Goal: Information Seeking & Learning: Learn about a topic

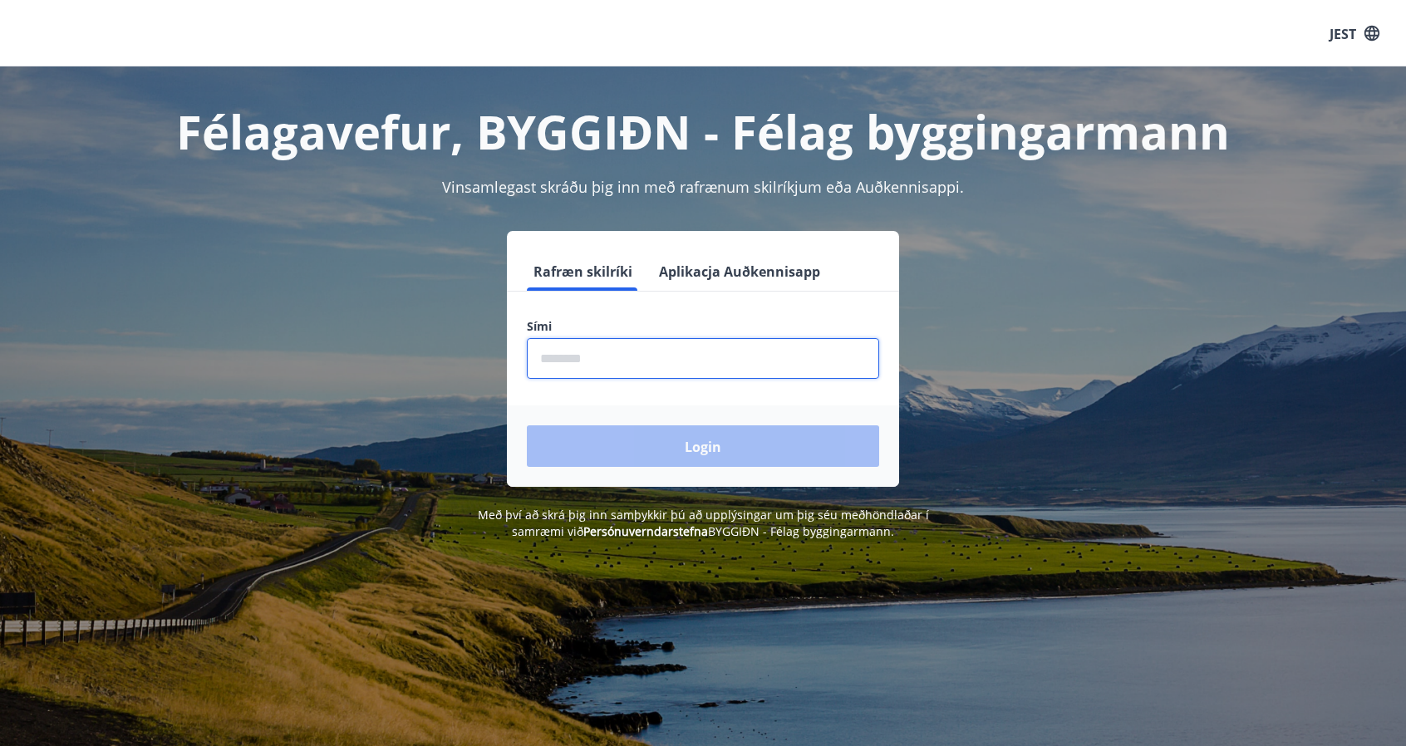
click at [543, 361] on input "phone" at bounding box center [703, 358] width 352 height 41
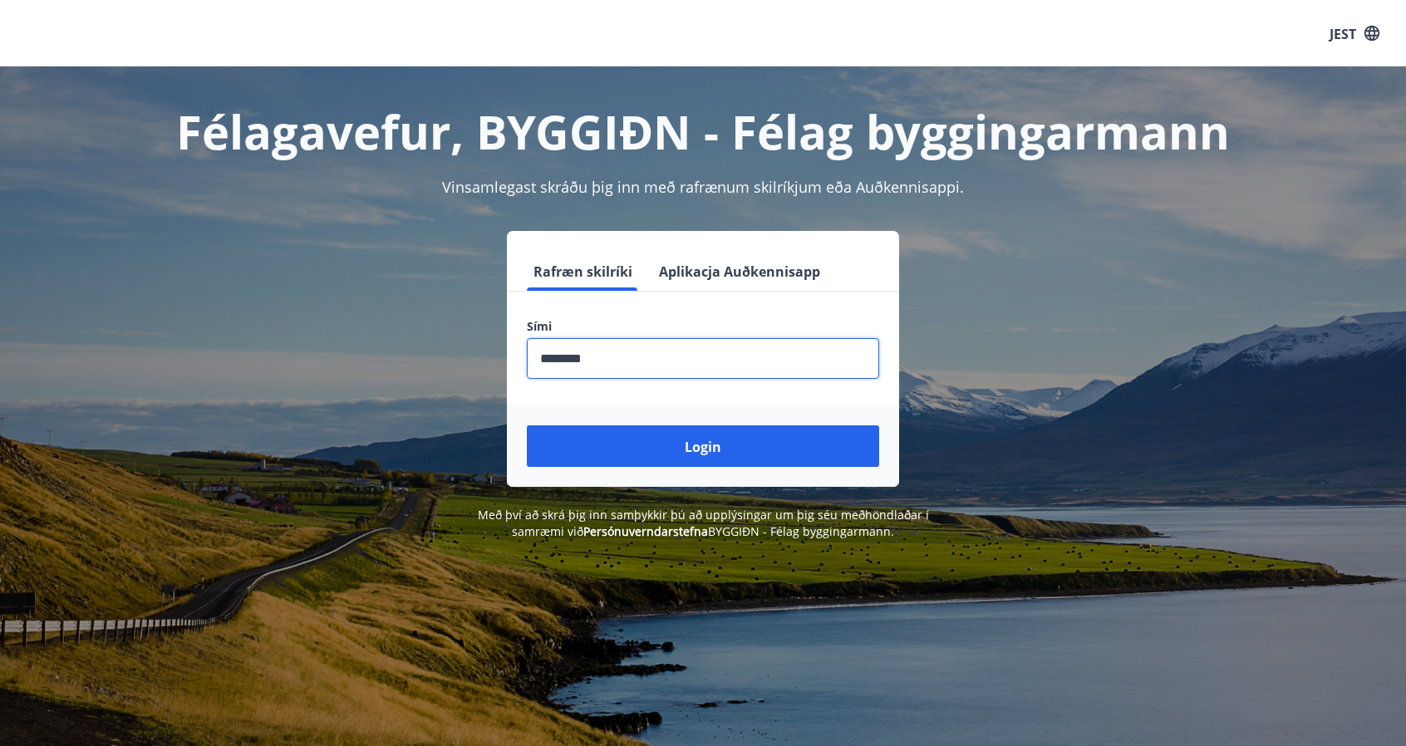
type input "********"
click at [527, 425] on button "Login" at bounding box center [703, 446] width 352 height 42
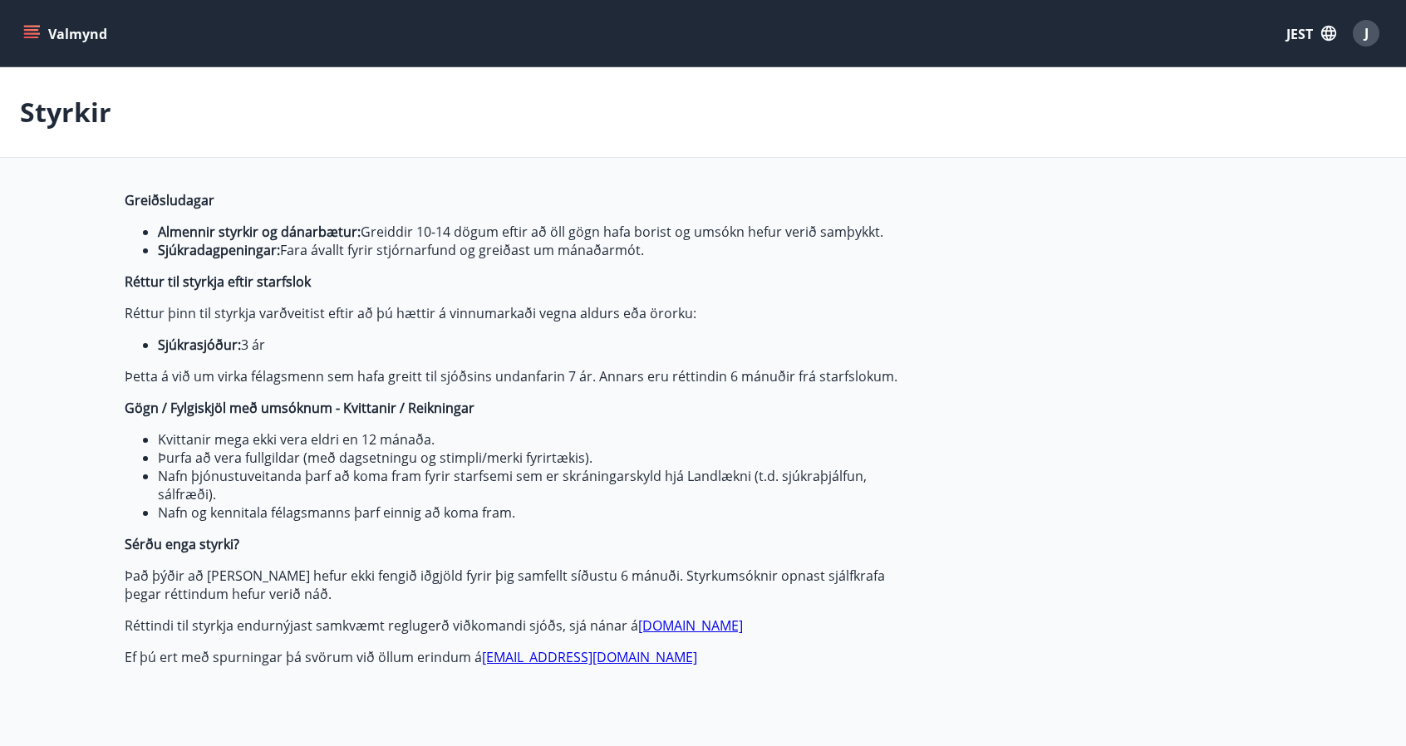
type input "***"
click at [1331, 30] on icon "button" at bounding box center [1328, 33] width 15 height 15
click at [1100, 108] on font "angielski" at bounding box center [1111, 106] width 49 height 16
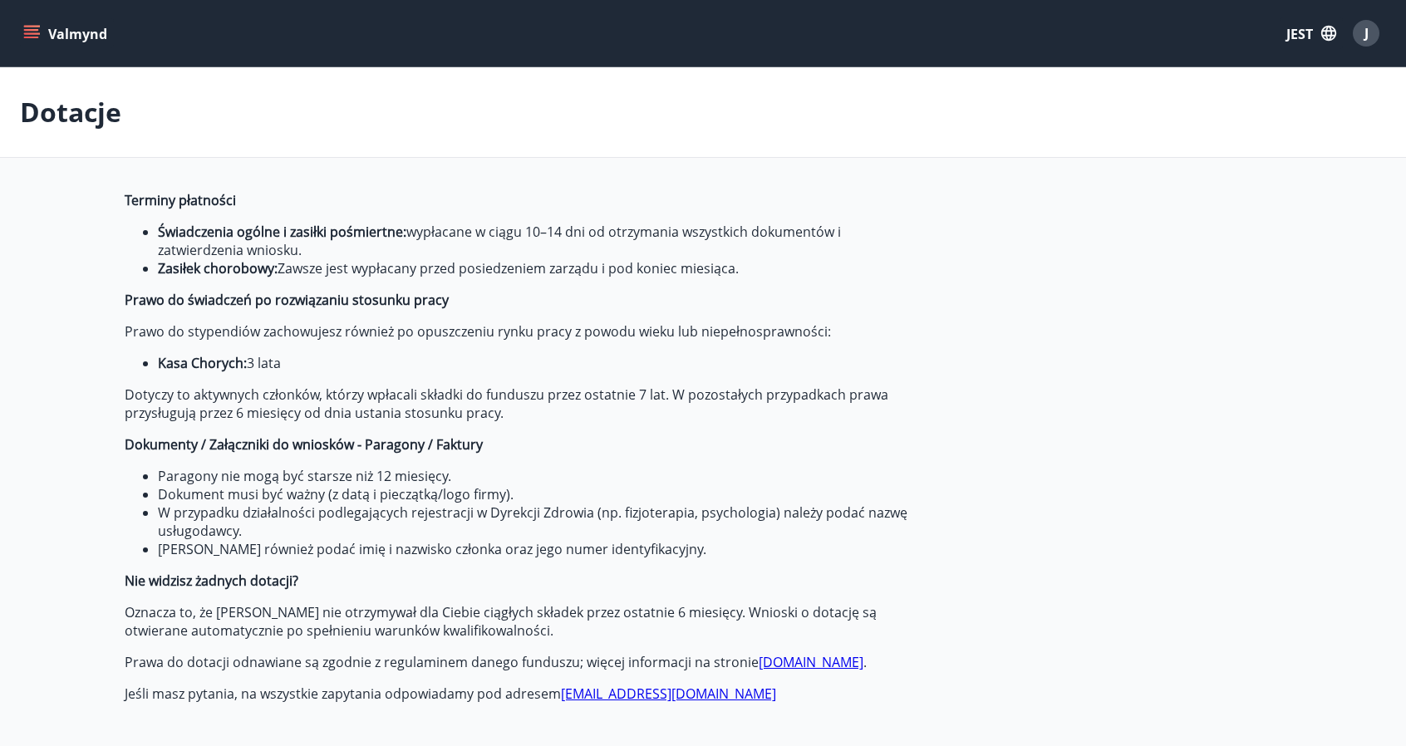
click at [60, 29] on font "Valmynd" at bounding box center [77, 34] width 59 height 18
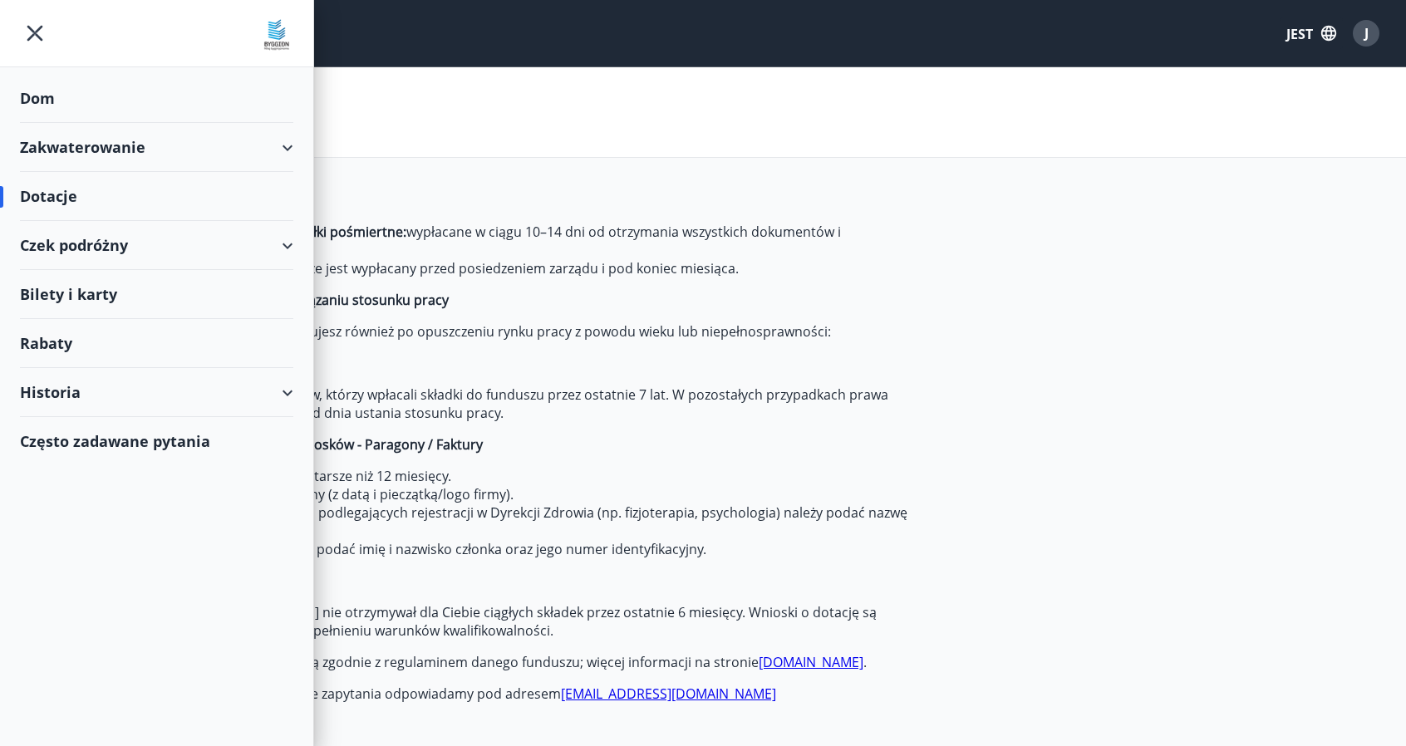
click at [155, 391] on div "Historia" at bounding box center [156, 392] width 273 height 49
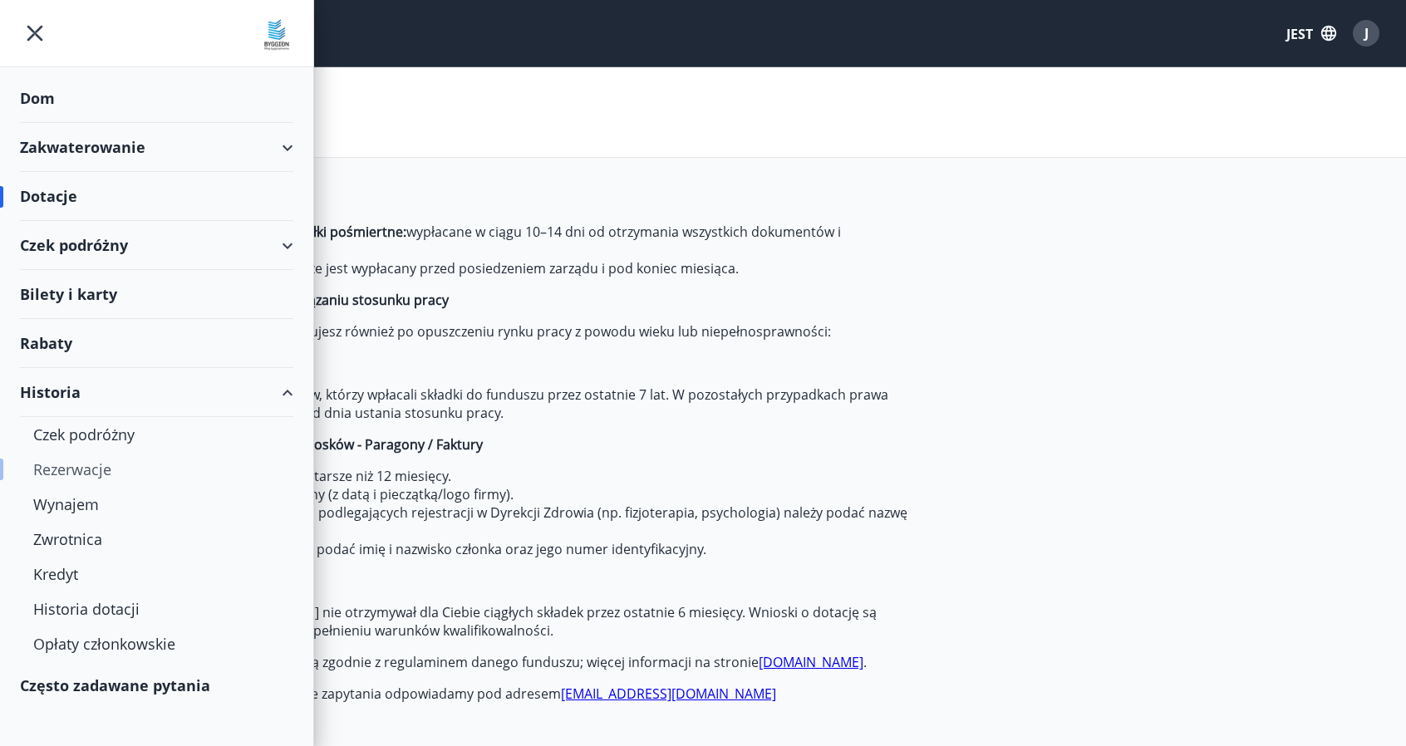
click at [83, 478] on div "Rezerwacje" at bounding box center [156, 469] width 247 height 35
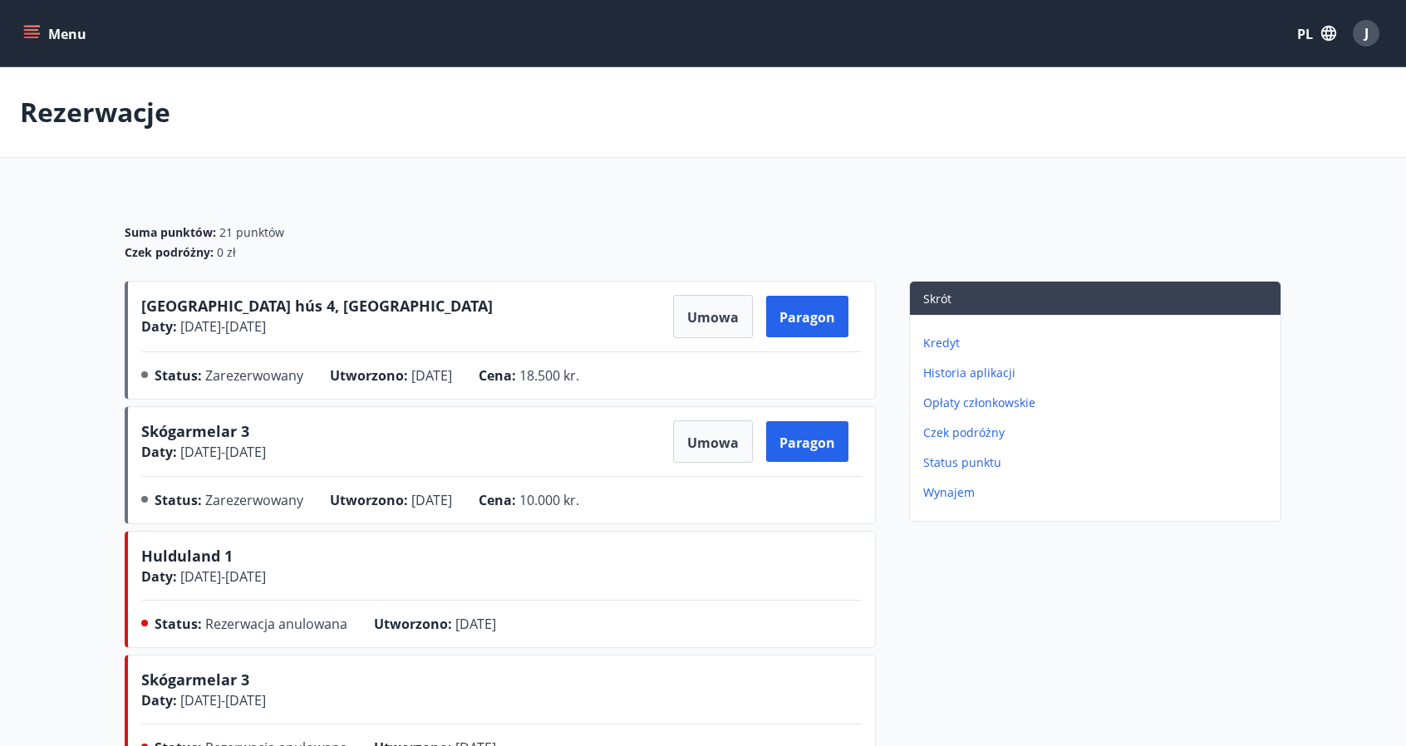
click at [317, 303] on font "Vatnsfjörður hús 4, Flókalundur" at bounding box center [316, 306] width 351 height 20
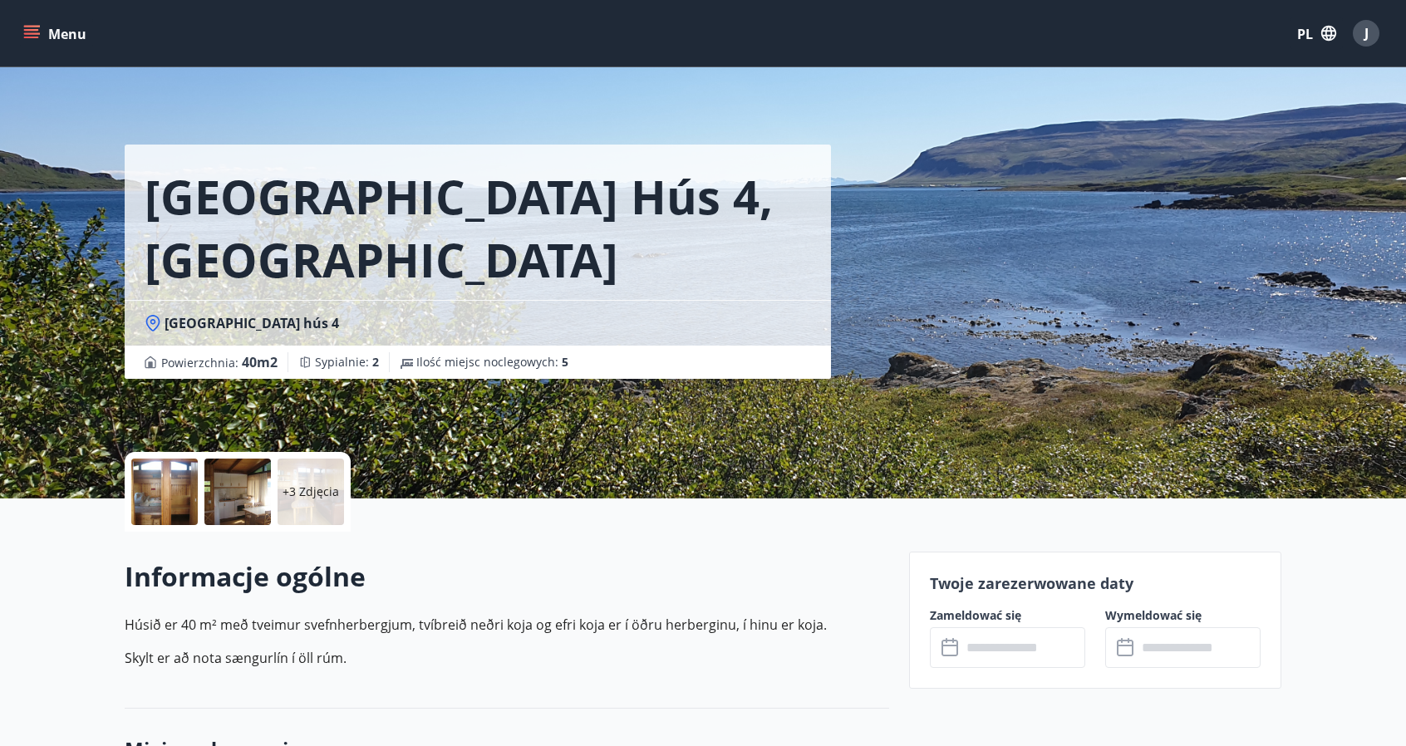
click at [178, 508] on div at bounding box center [164, 492] width 66 height 66
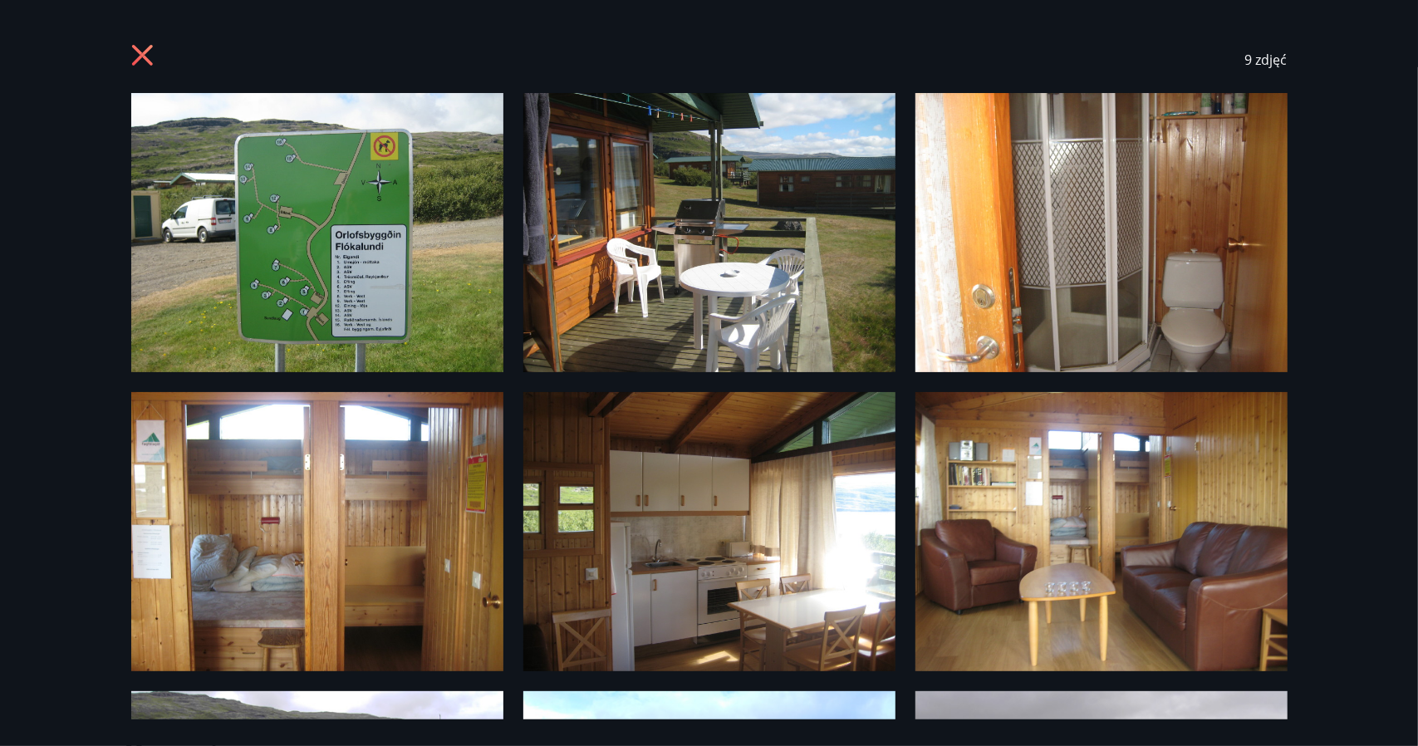
click at [385, 273] on img at bounding box center [317, 232] width 372 height 279
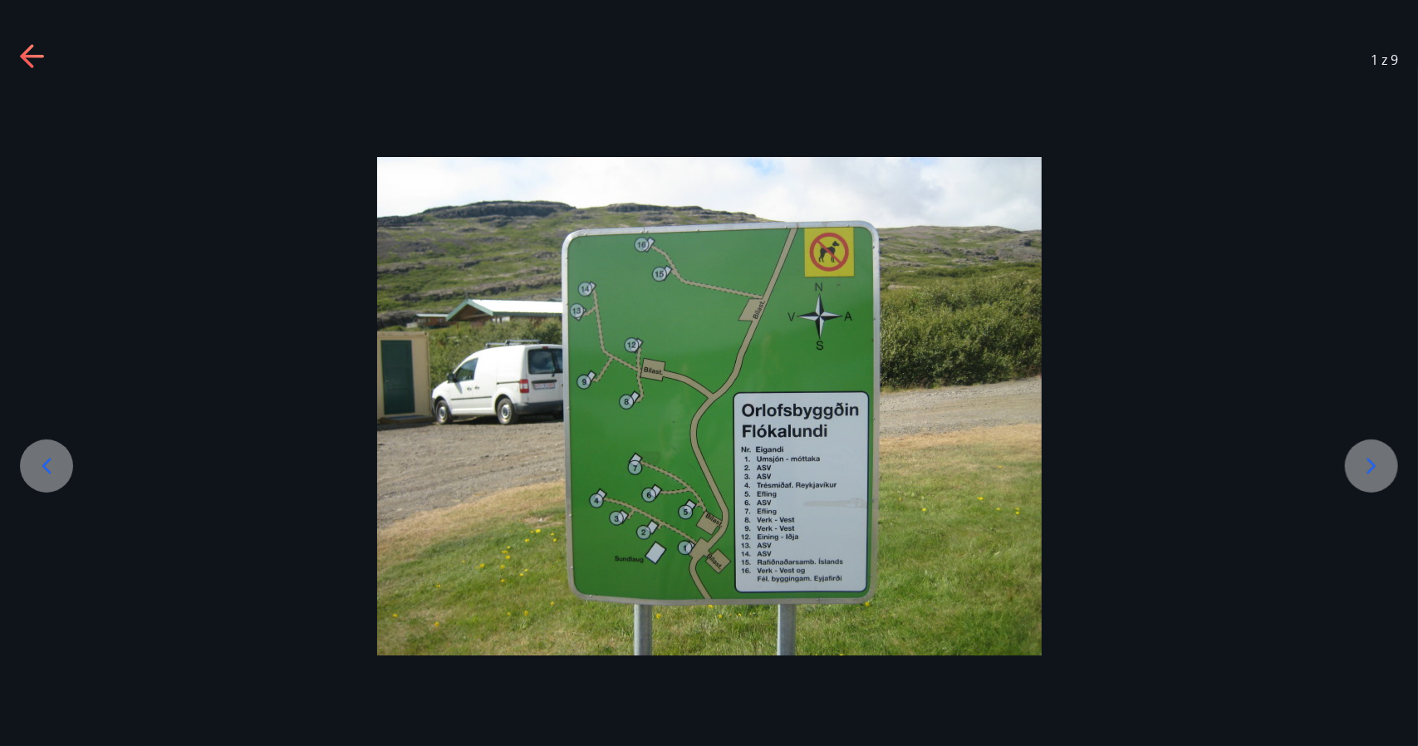
click at [1375, 474] on icon at bounding box center [1371, 466] width 27 height 27
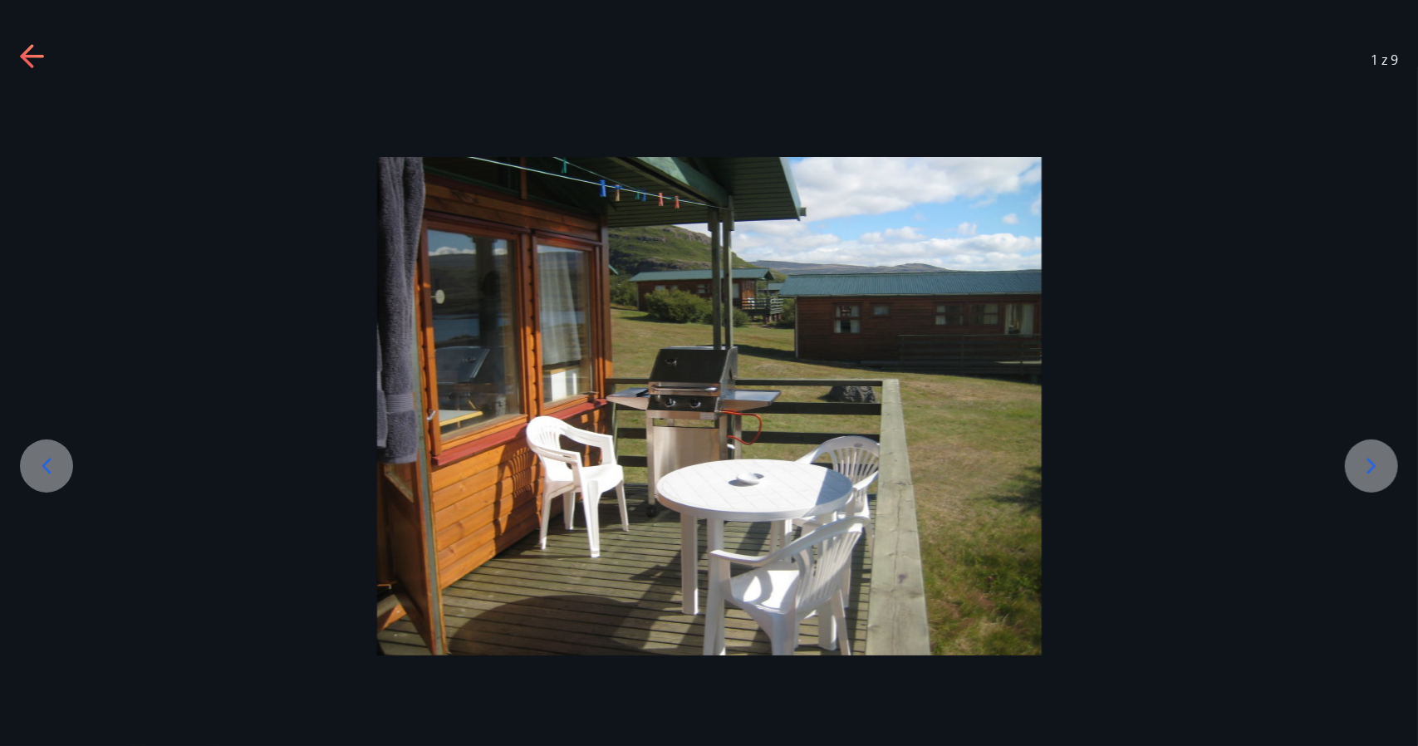
click at [1375, 474] on icon at bounding box center [1371, 466] width 27 height 27
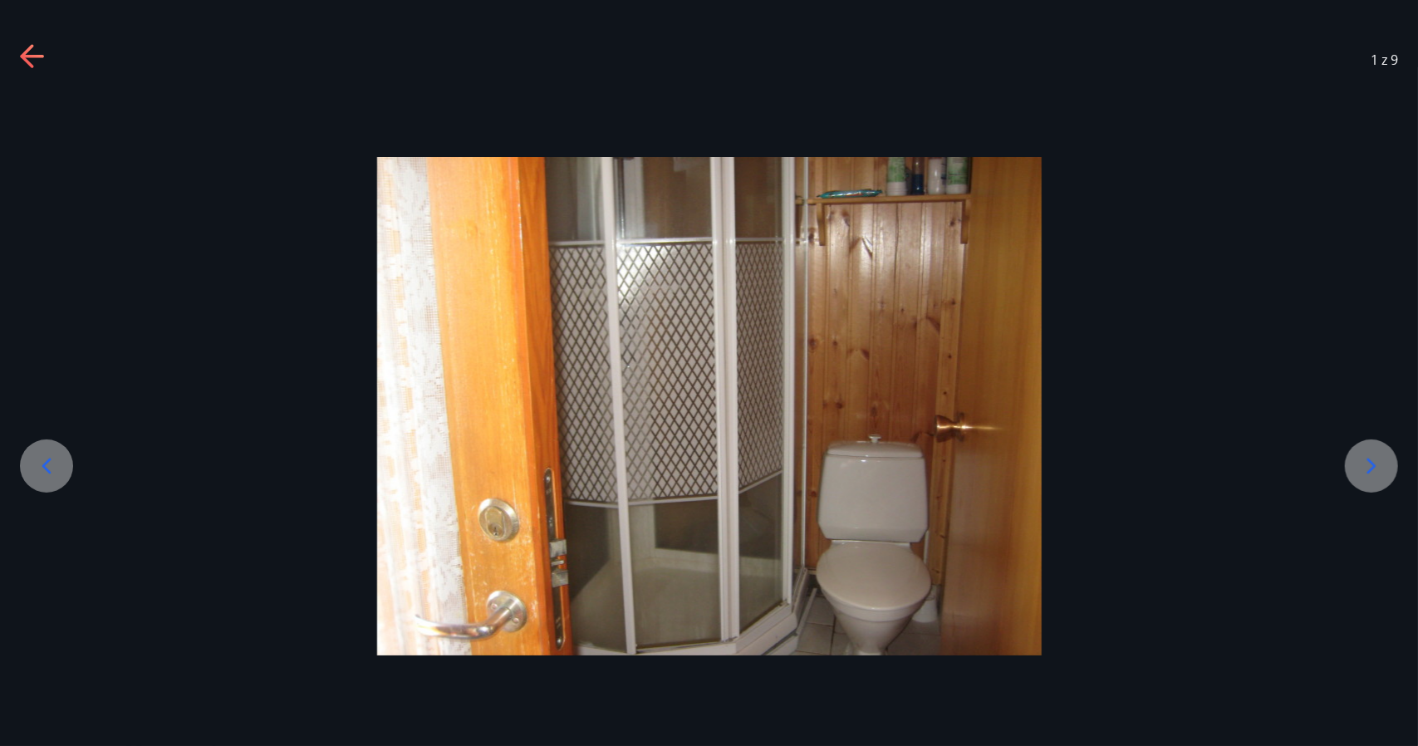
click at [1375, 474] on icon at bounding box center [1371, 466] width 27 height 27
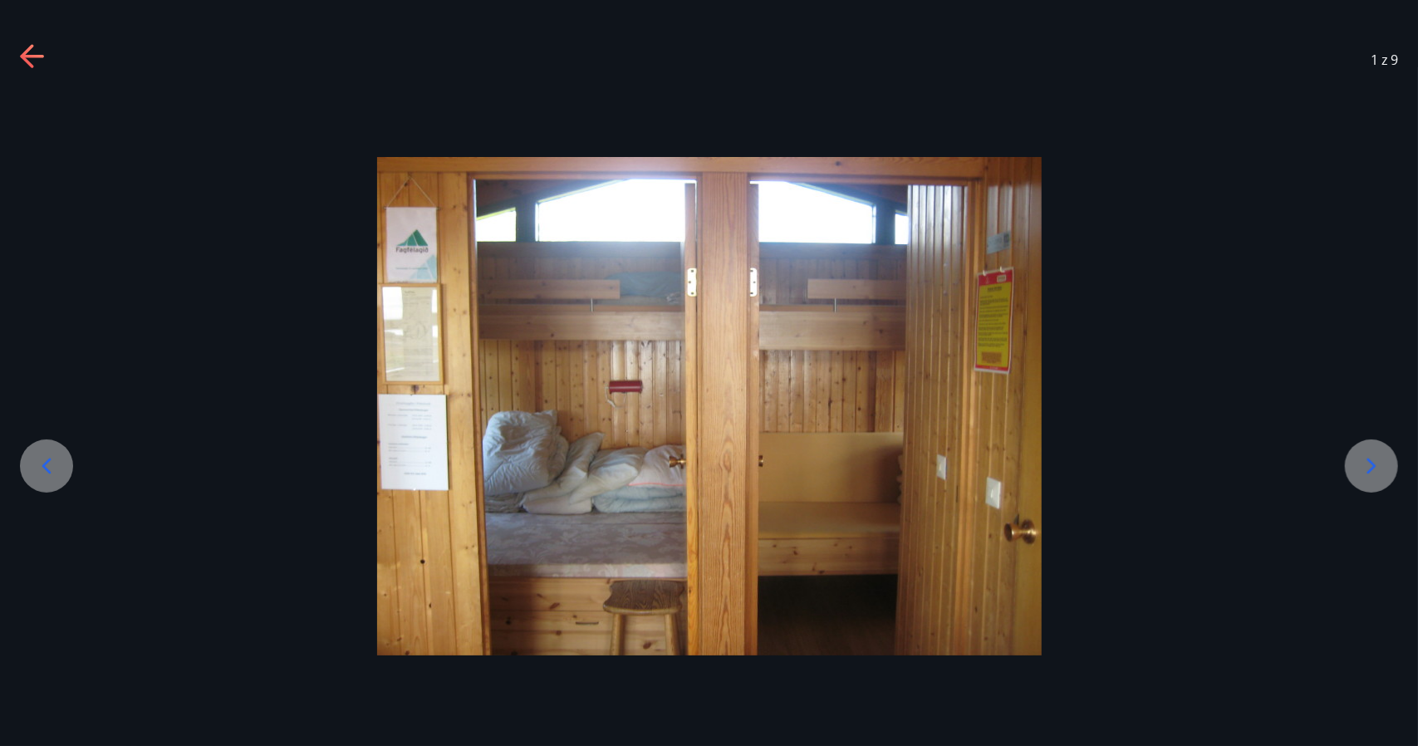
click at [1375, 474] on icon at bounding box center [1371, 466] width 27 height 27
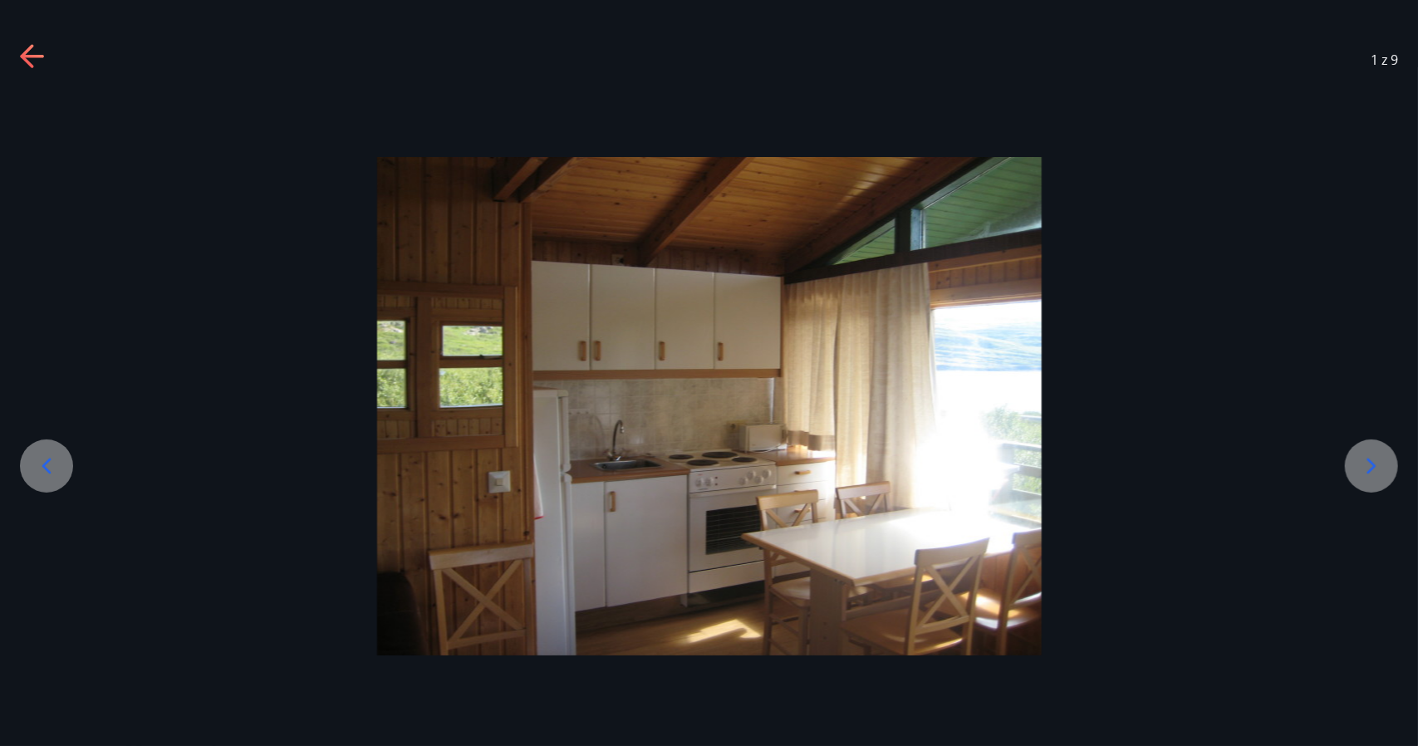
click at [1375, 474] on icon at bounding box center [1371, 466] width 27 height 27
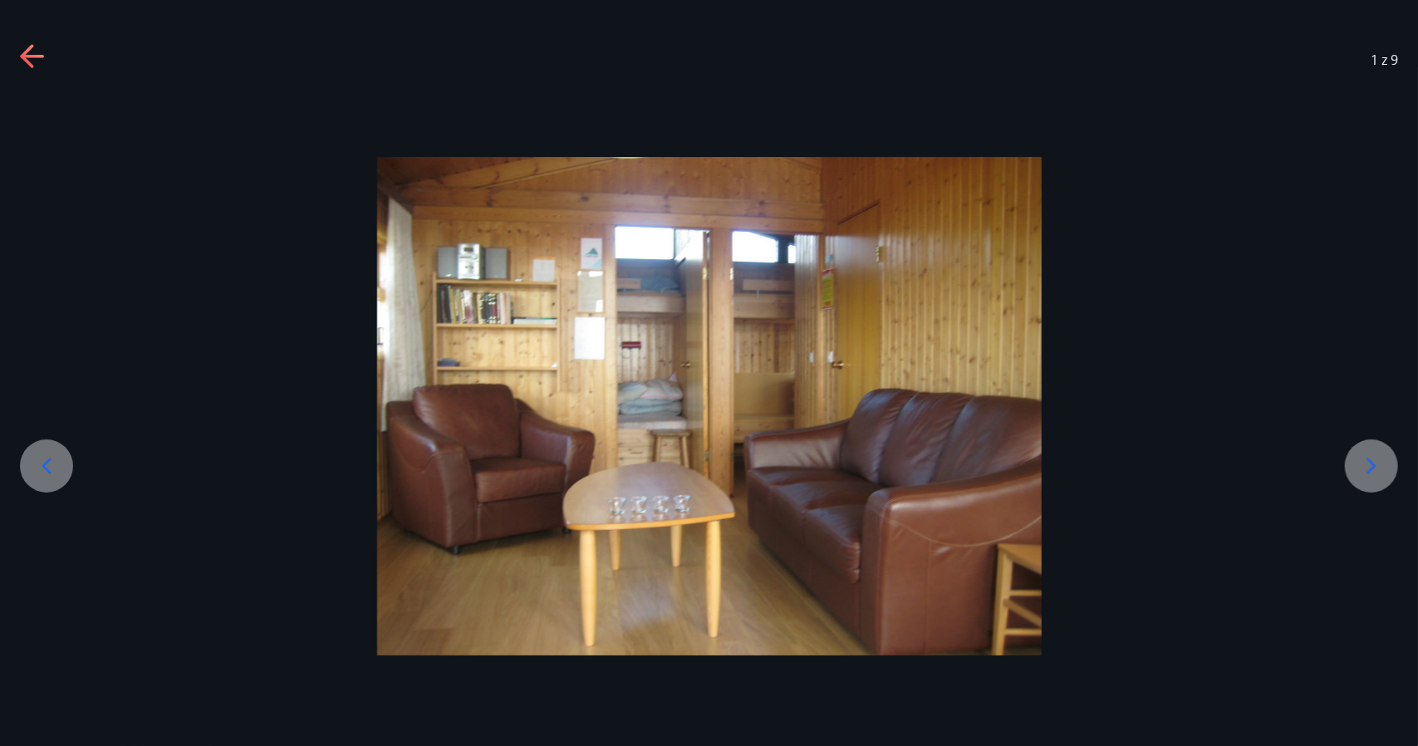
click at [1375, 474] on icon at bounding box center [1371, 466] width 27 height 27
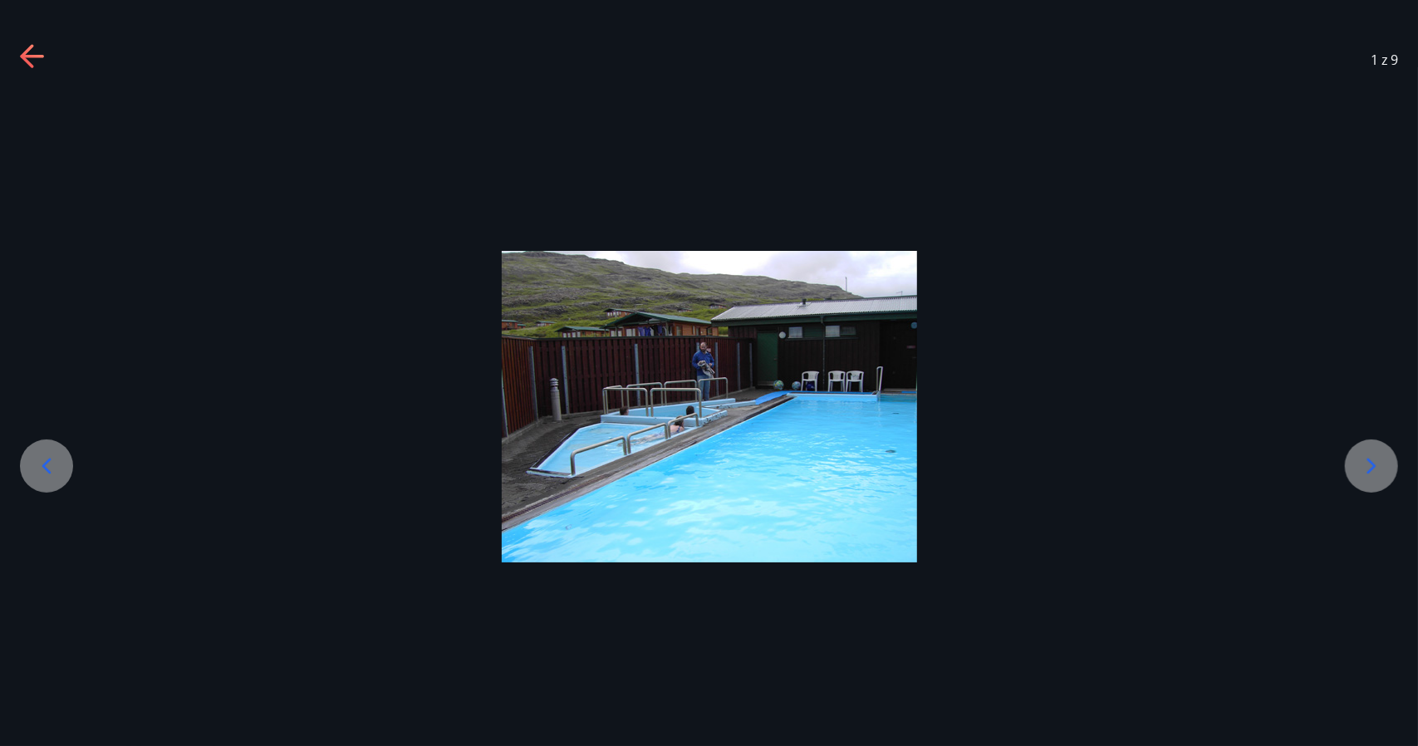
click at [1375, 474] on icon at bounding box center [1371, 466] width 27 height 27
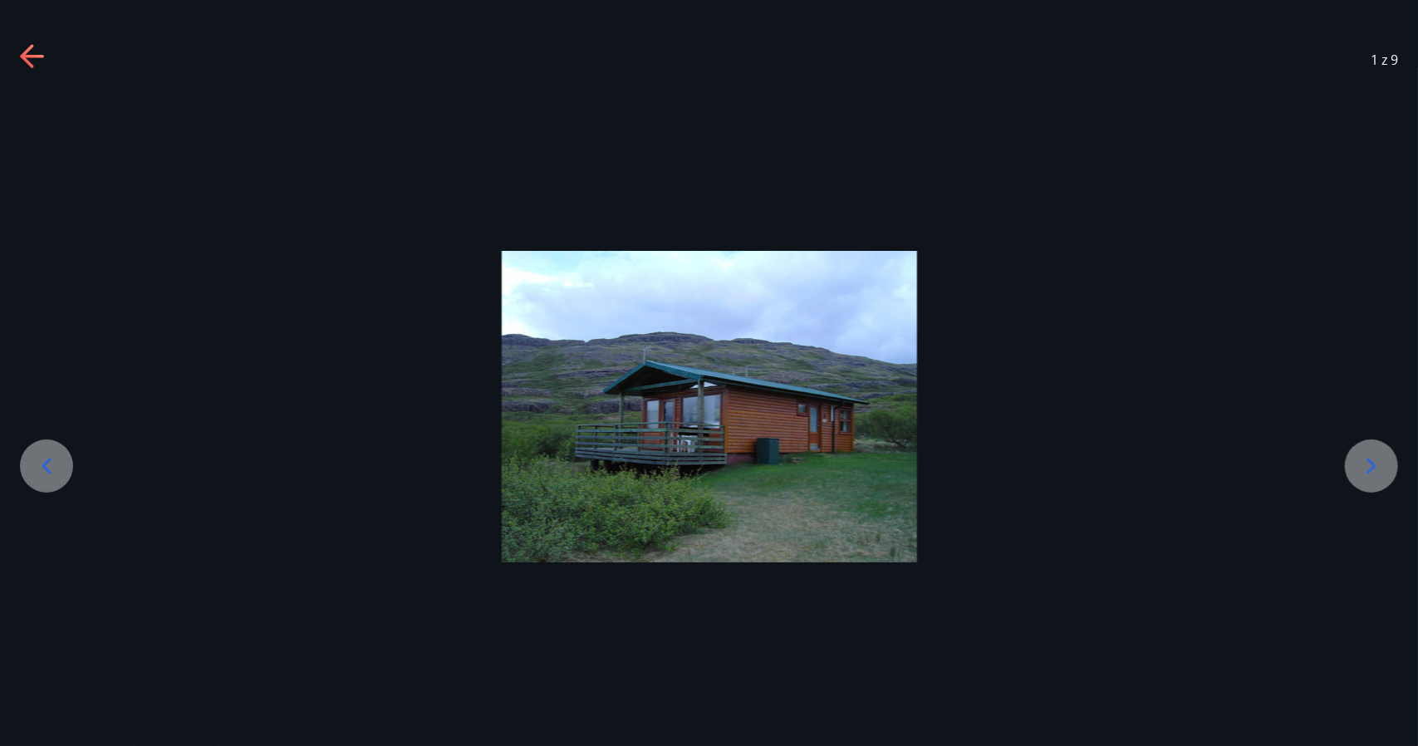
click at [1375, 474] on icon at bounding box center [1371, 466] width 27 height 27
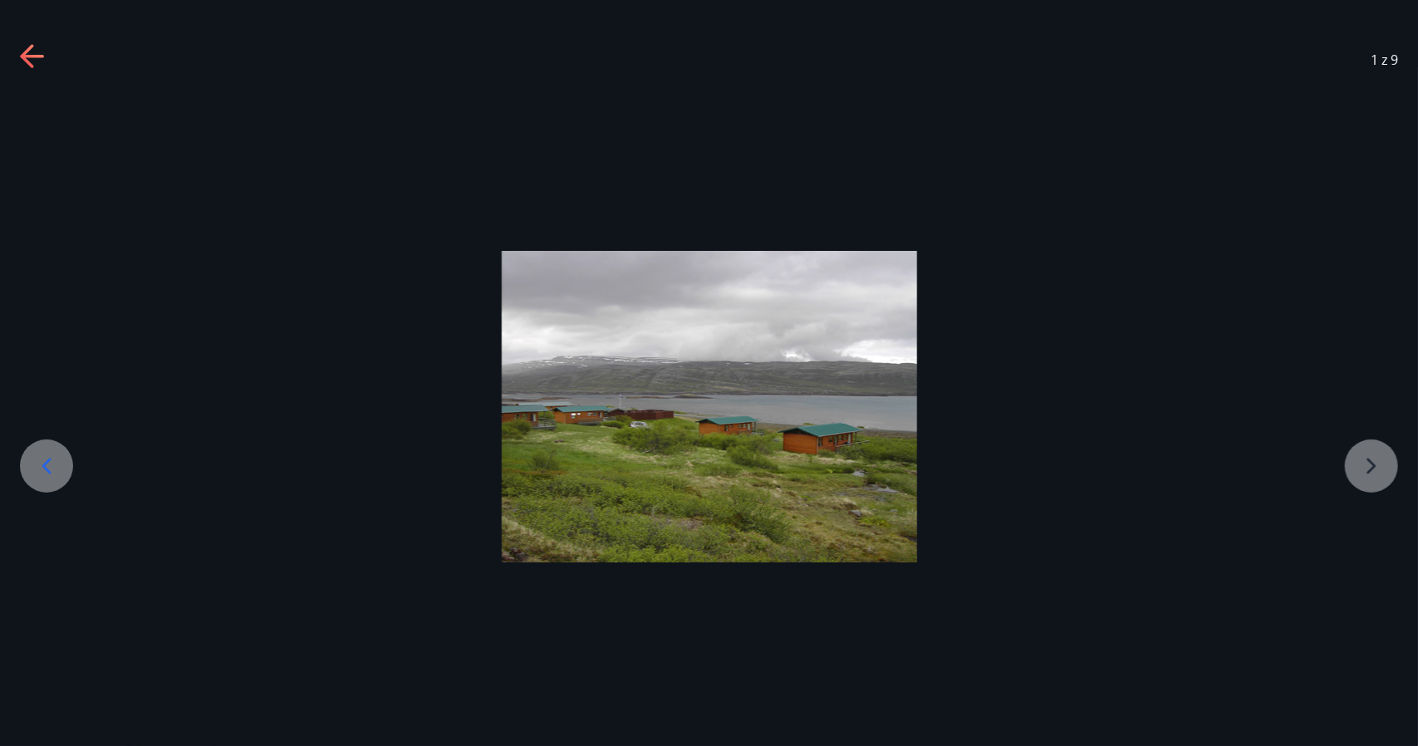
click at [1375, 474] on div at bounding box center [709, 407] width 1418 height 312
click at [46, 451] on div at bounding box center [46, 465] width 53 height 53
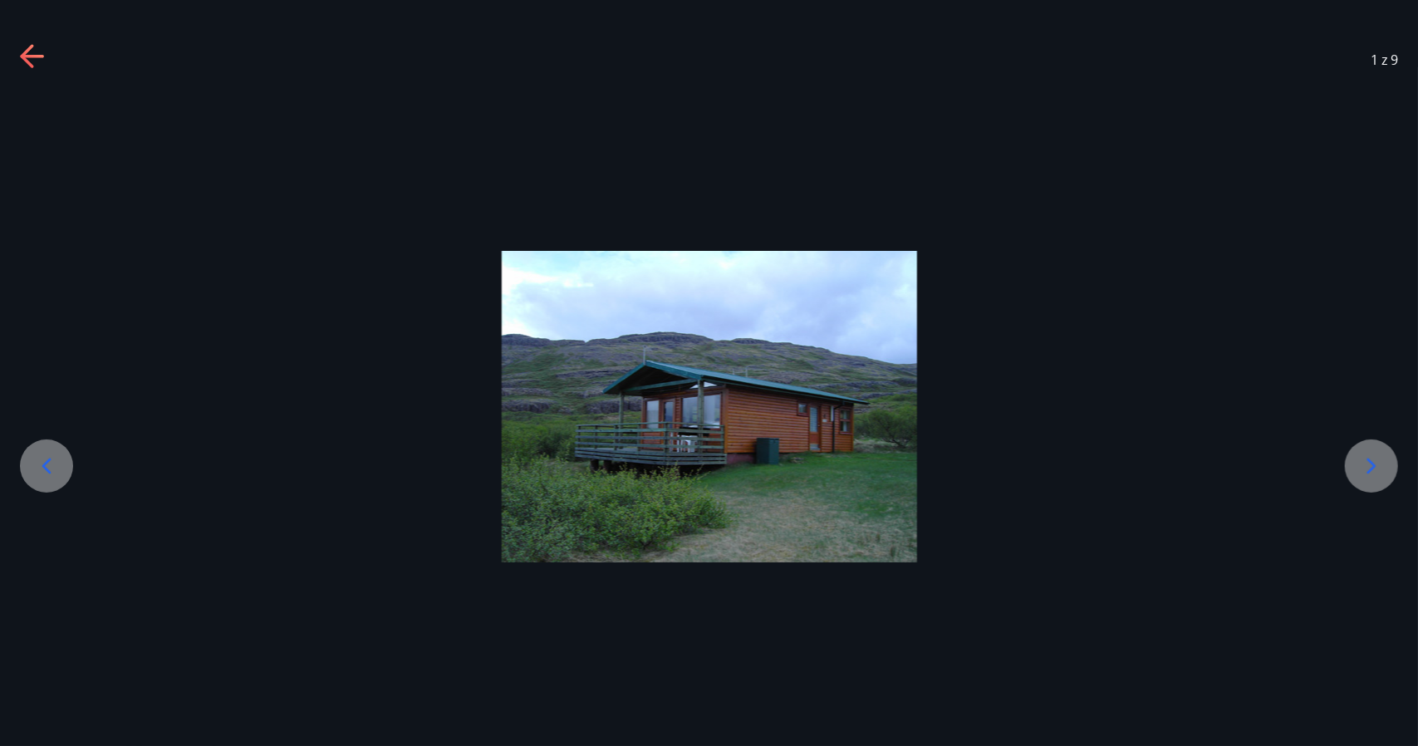
click at [46, 451] on div at bounding box center [46, 465] width 53 height 53
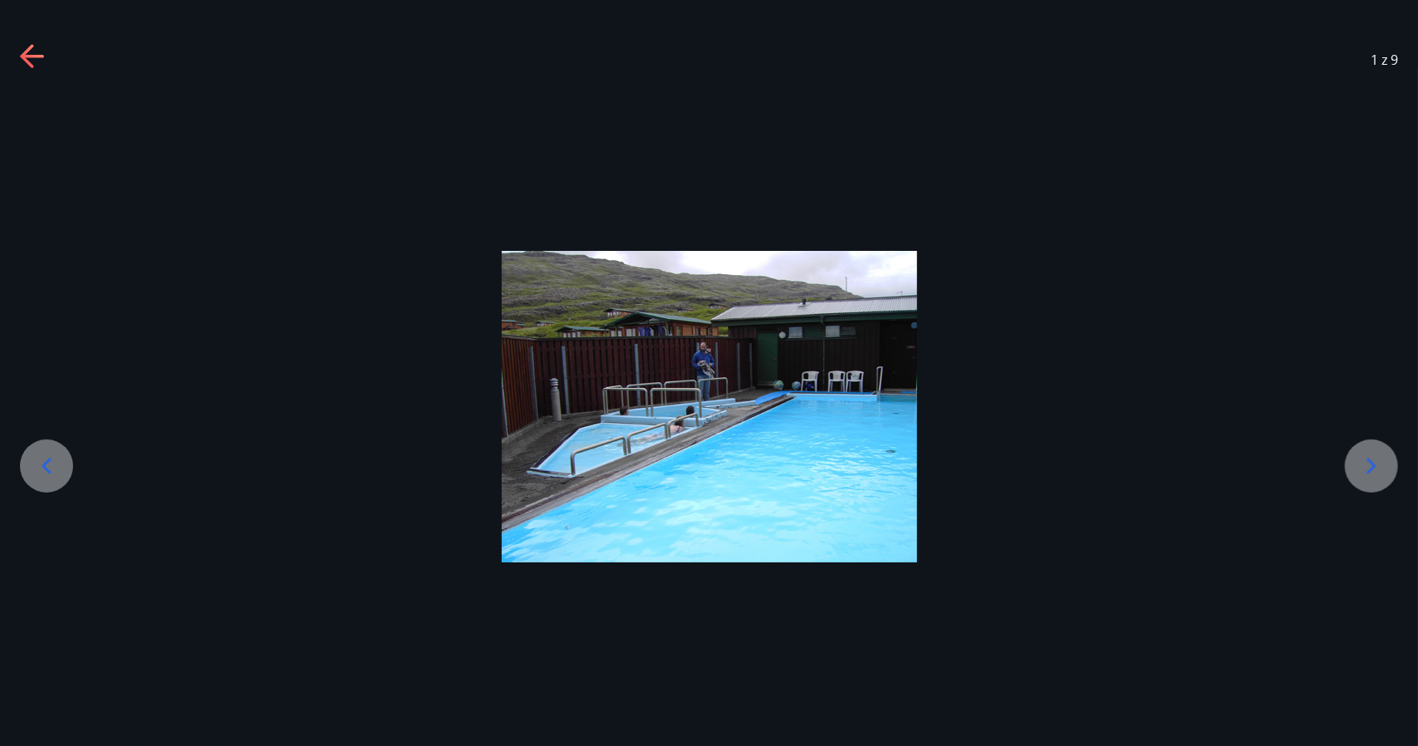
click at [46, 451] on div at bounding box center [46, 465] width 53 height 53
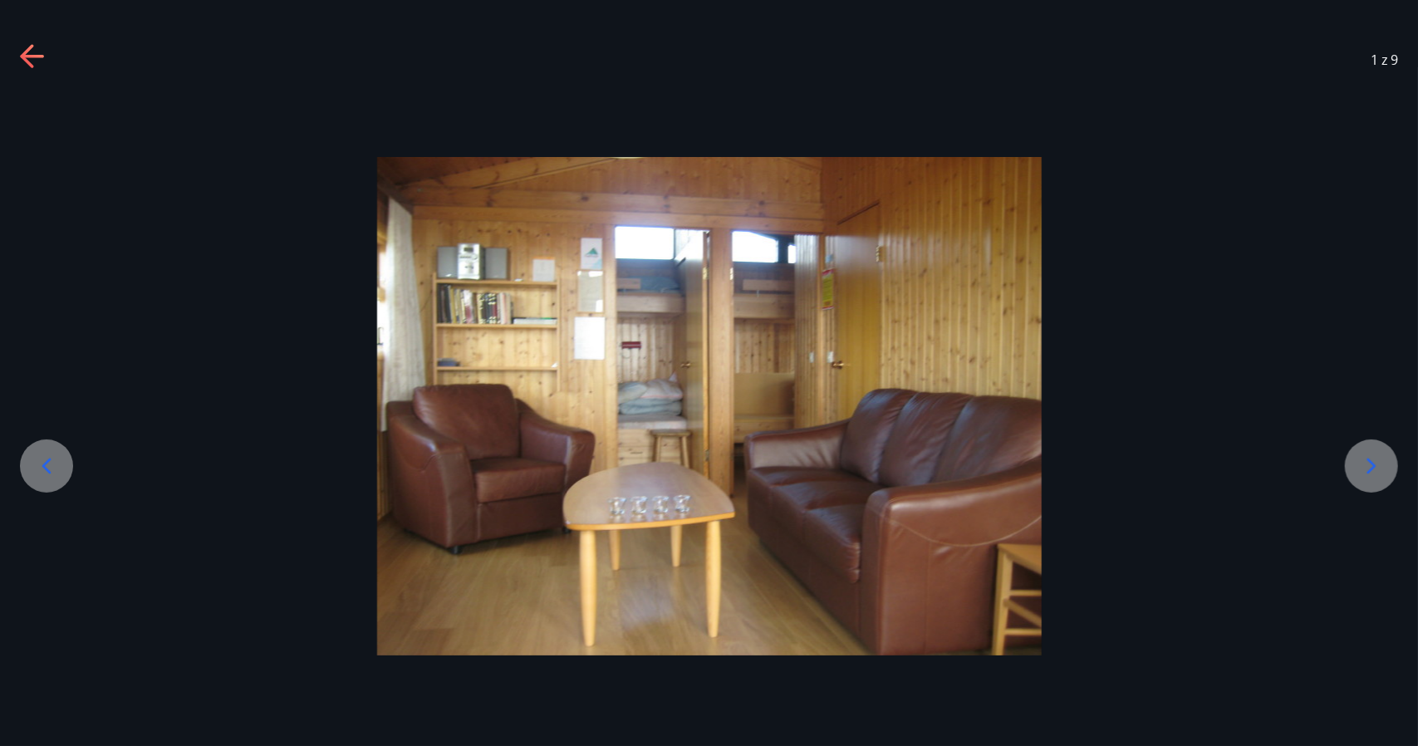
click at [46, 451] on div at bounding box center [46, 465] width 53 height 53
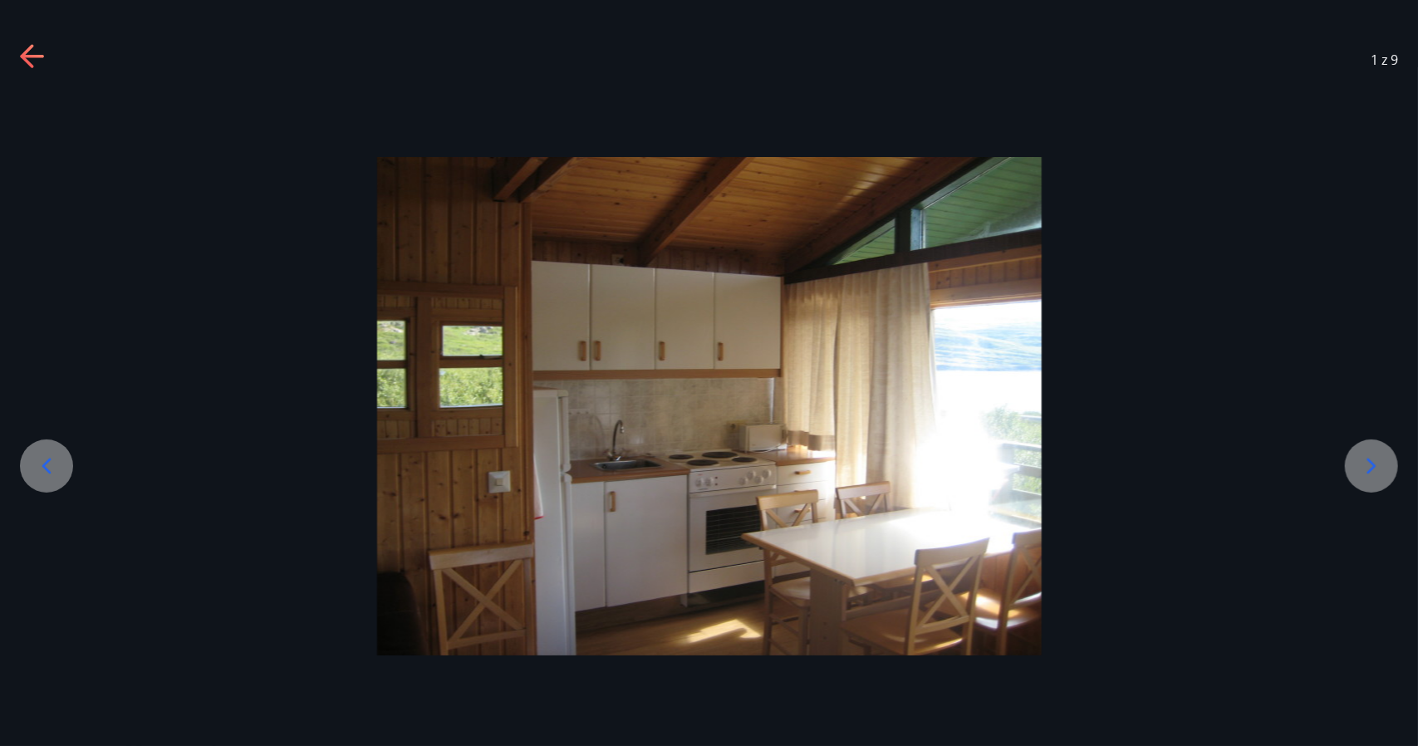
click at [46, 451] on div at bounding box center [46, 465] width 53 height 53
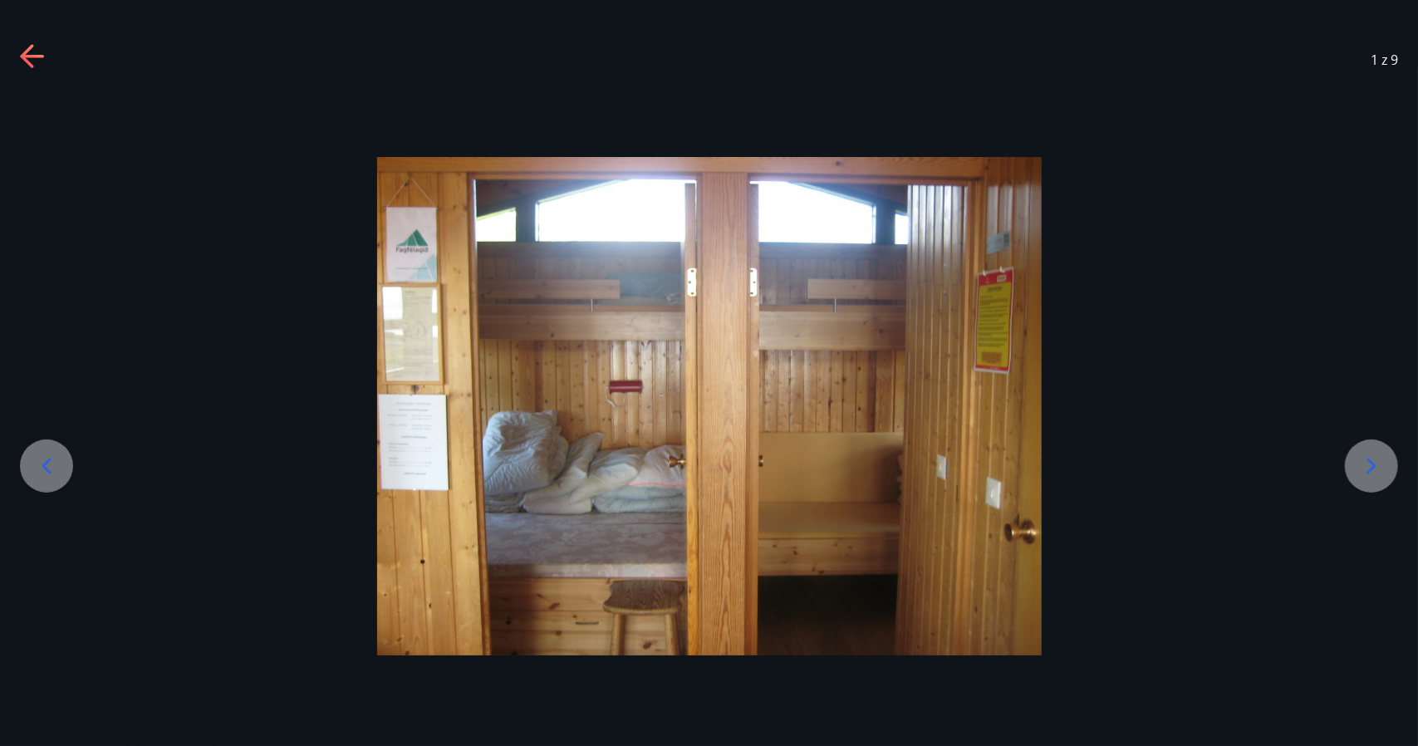
click at [46, 451] on div at bounding box center [46, 465] width 53 height 53
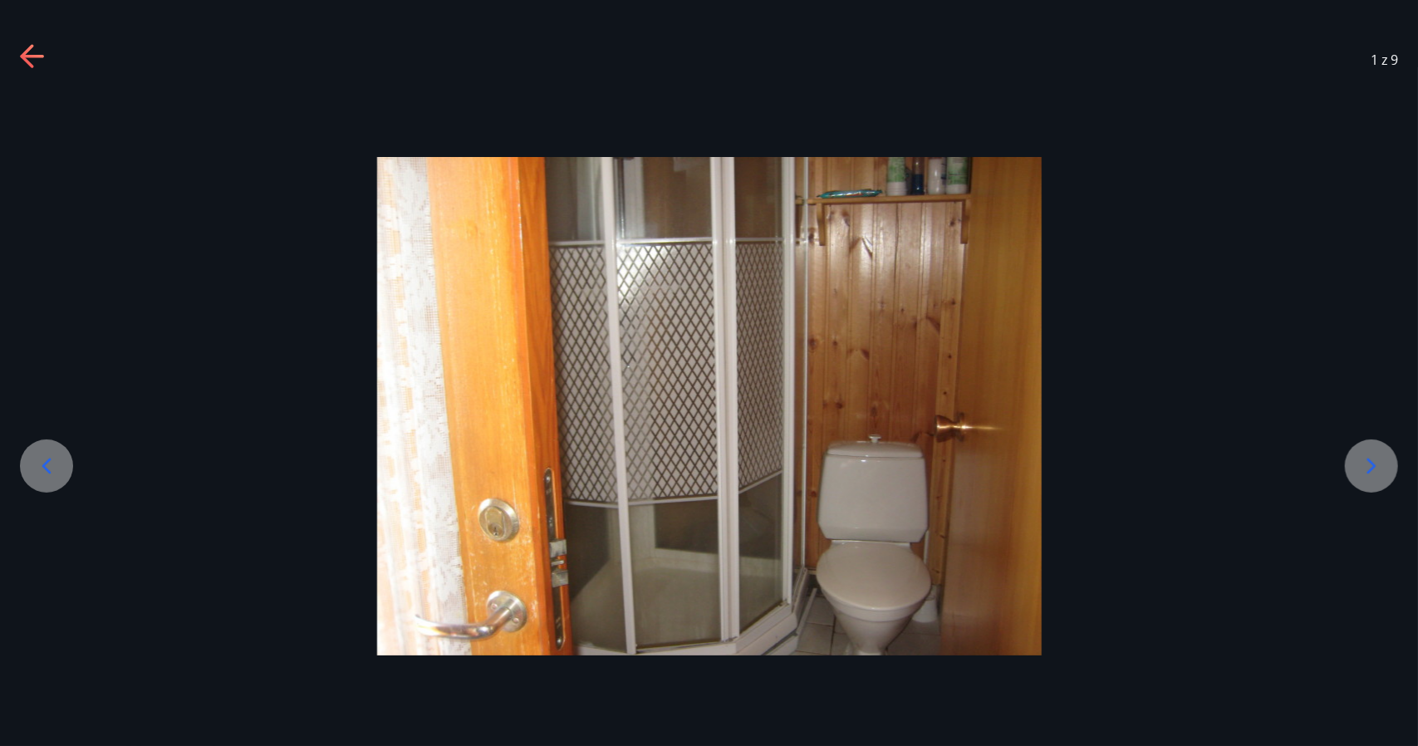
click at [32, 64] on icon at bounding box center [26, 55] width 13 height 23
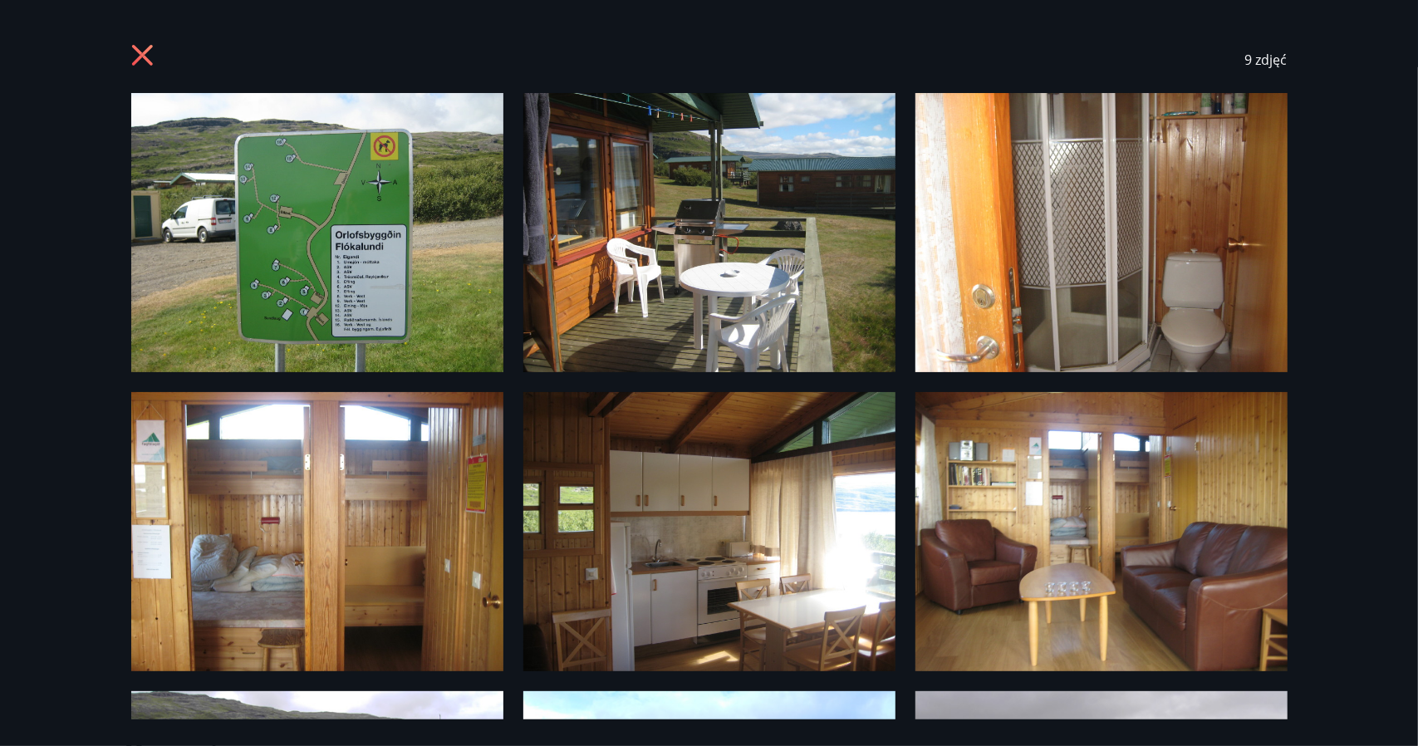
click at [140, 44] on icon at bounding box center [144, 57] width 27 height 27
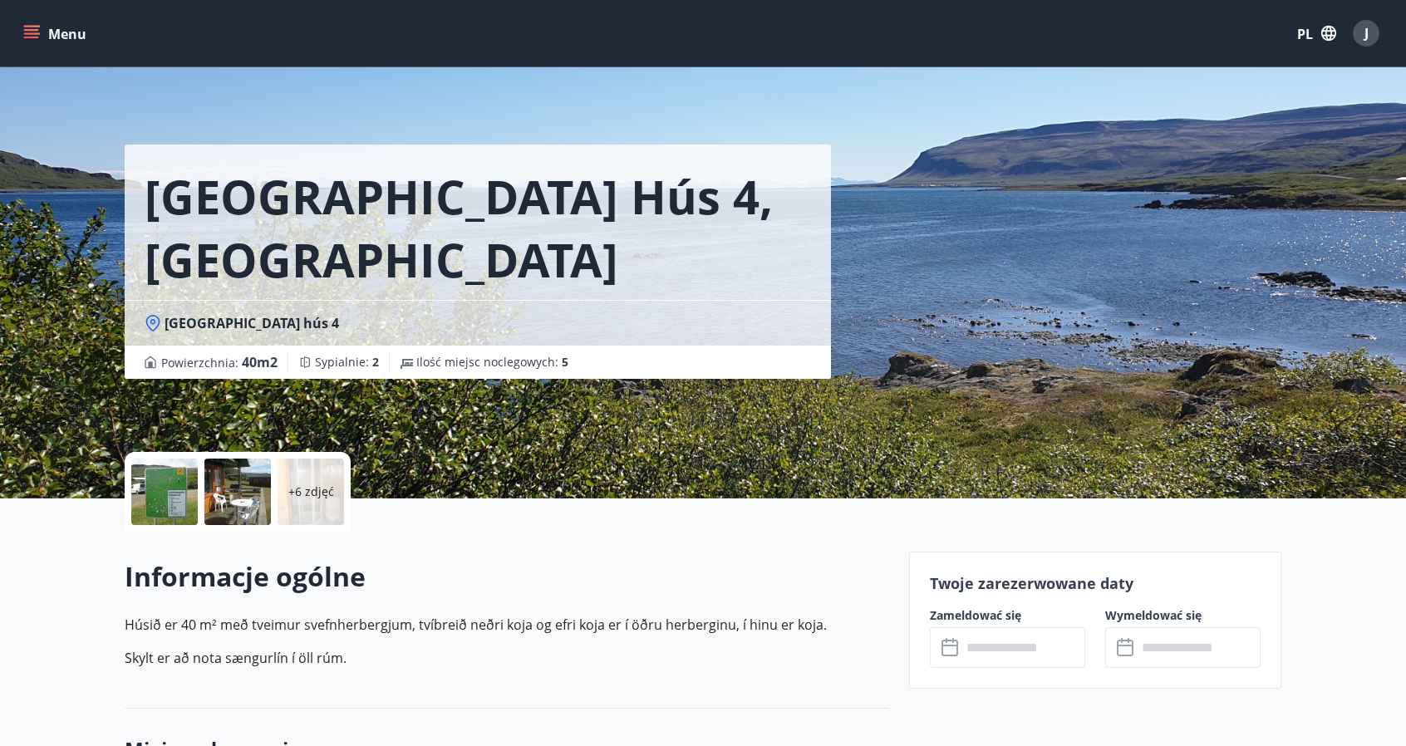
click at [904, 340] on div "Vatnsfjörður hús 4, Flókalundur Vatnsfjörður hús 4 Powierzchnia : 40 m2 Sypialn…" at bounding box center [703, 249] width 1156 height 498
click at [179, 494] on div at bounding box center [164, 492] width 66 height 66
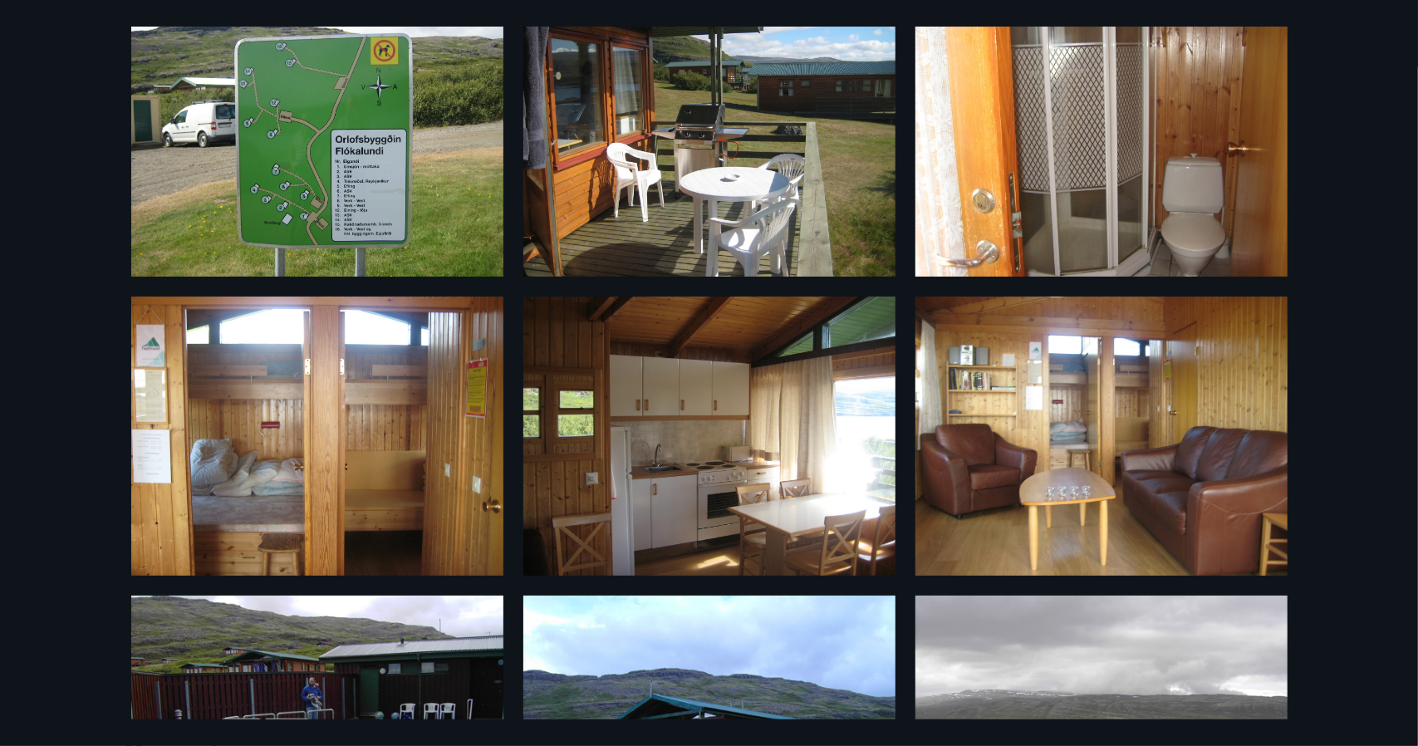
scroll to position [96, 0]
click at [318, 459] on img at bounding box center [317, 435] width 372 height 279
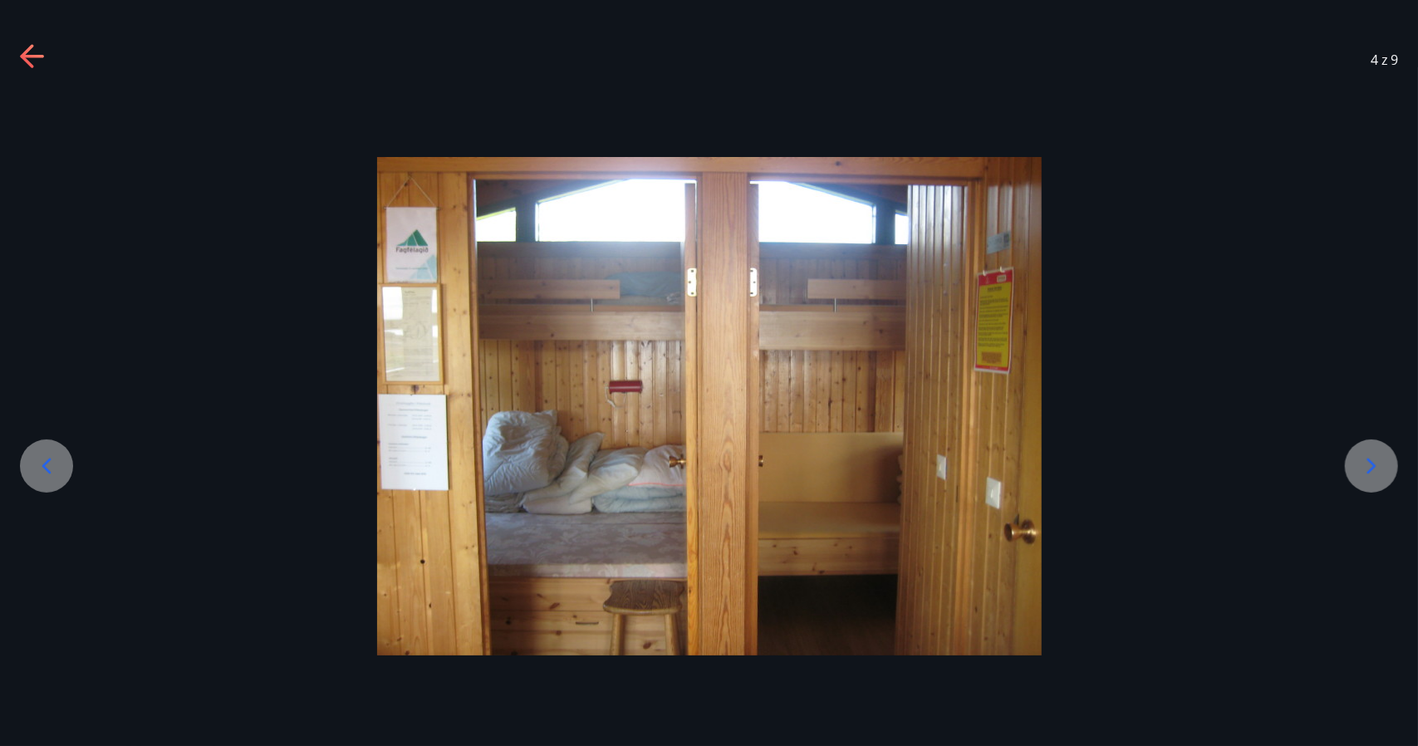
click at [1372, 459] on icon at bounding box center [1371, 466] width 27 height 27
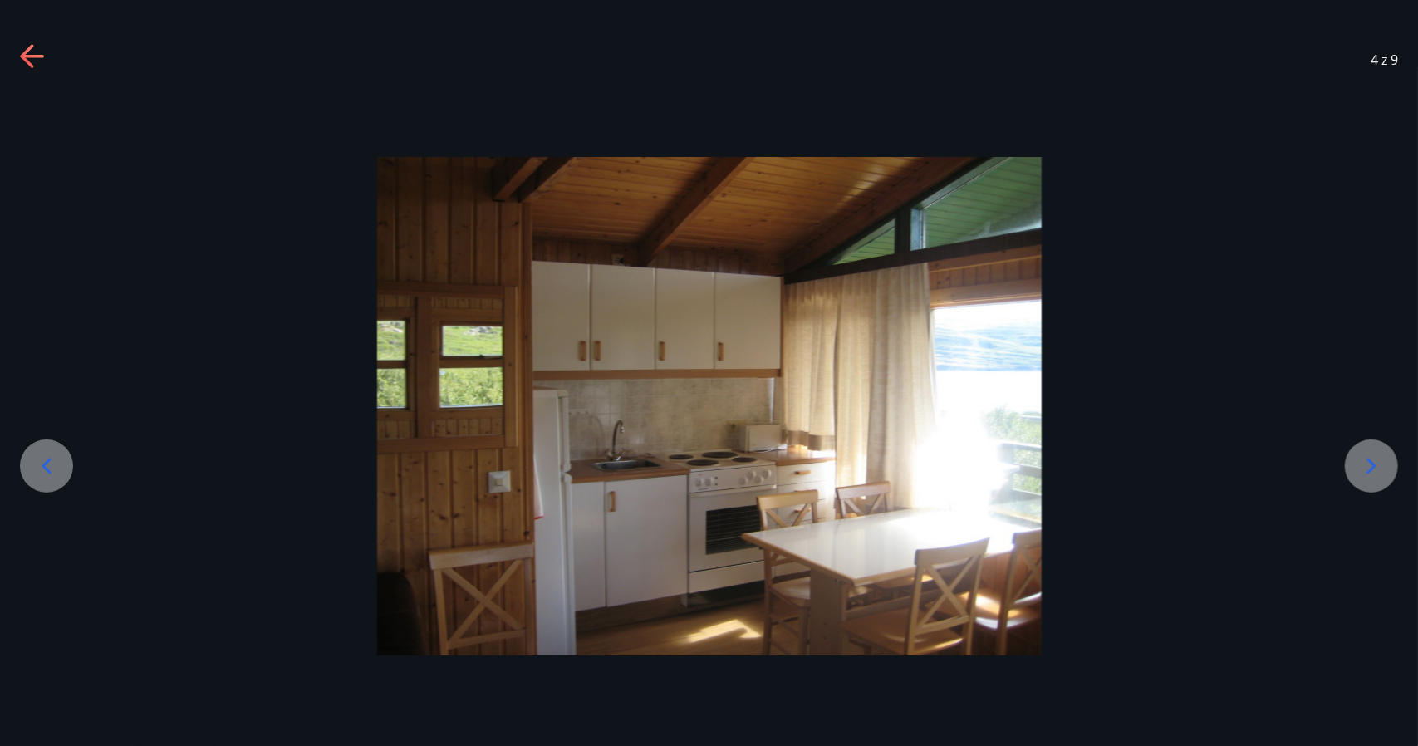
click at [56, 475] on icon at bounding box center [46, 466] width 27 height 27
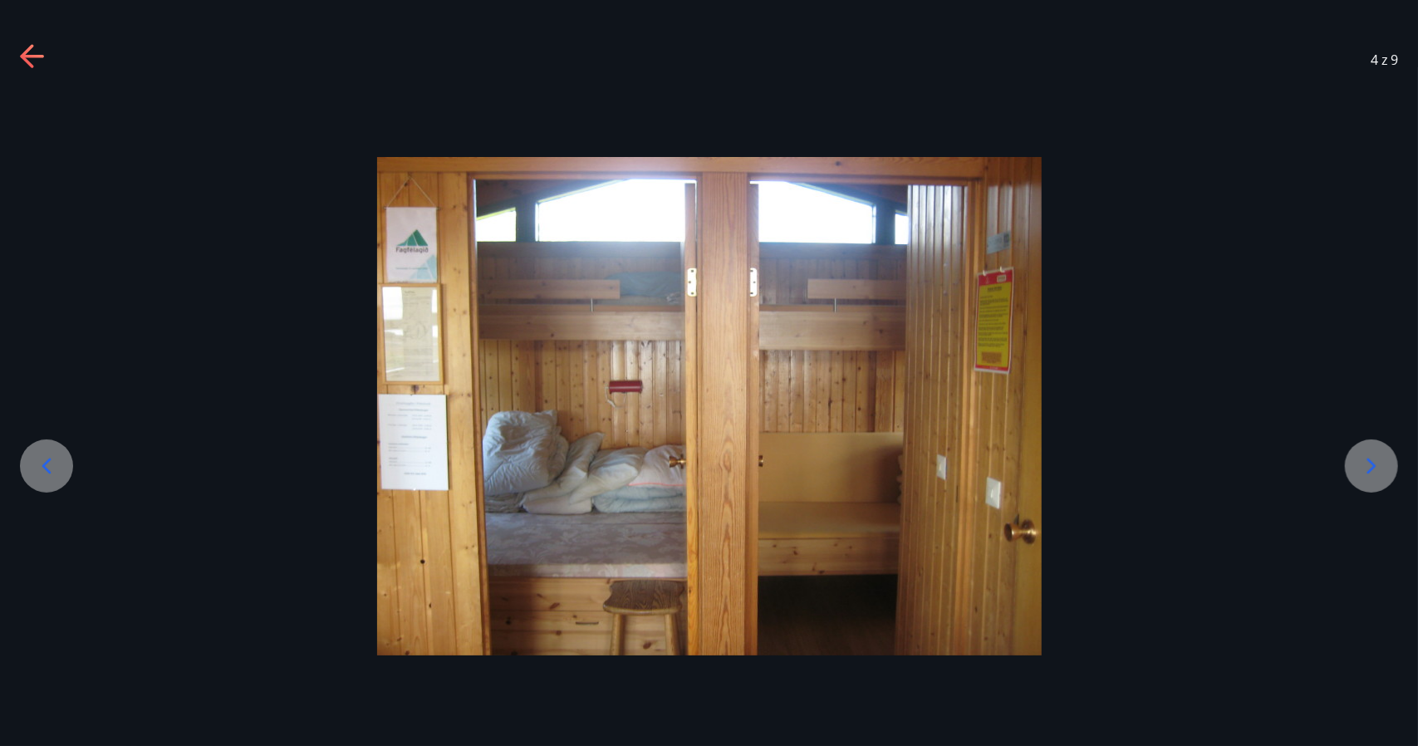
click at [32, 64] on icon at bounding box center [33, 57] width 27 height 27
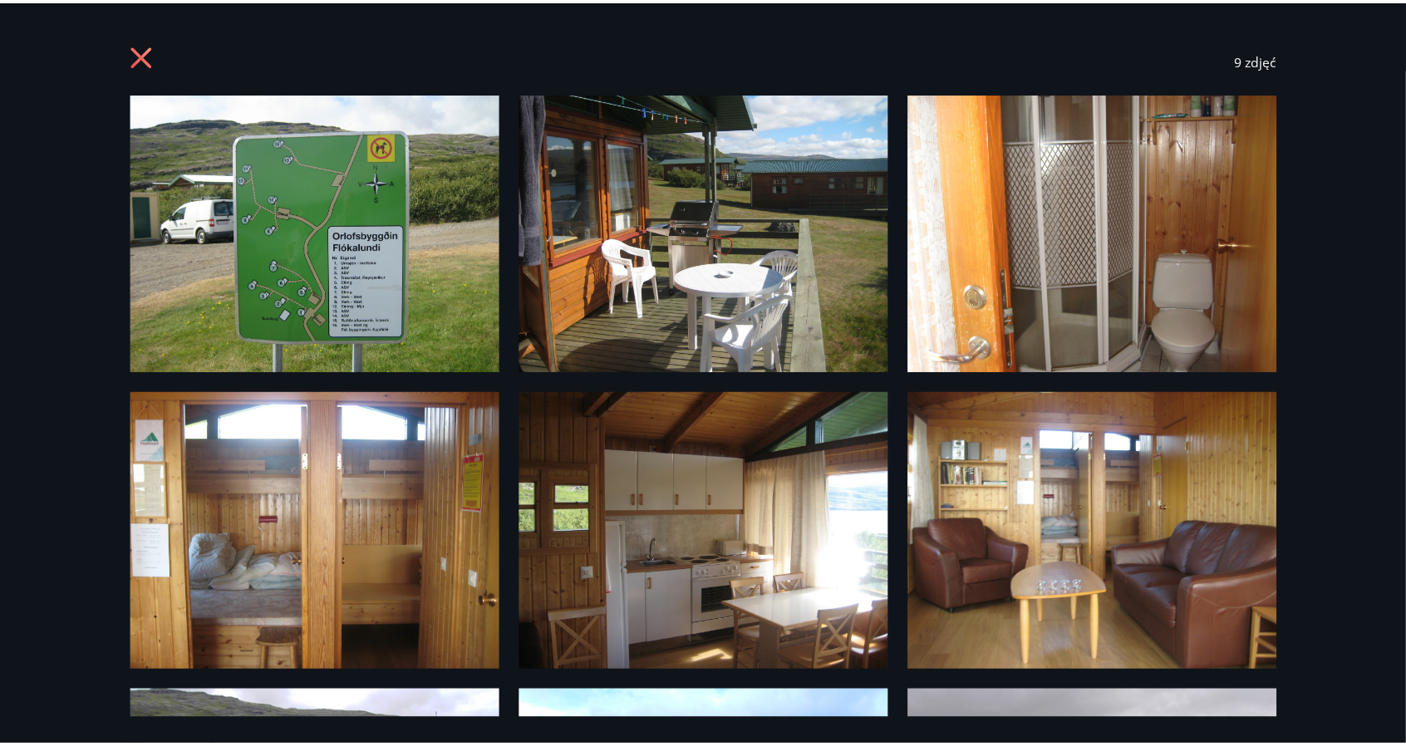
scroll to position [1, 0]
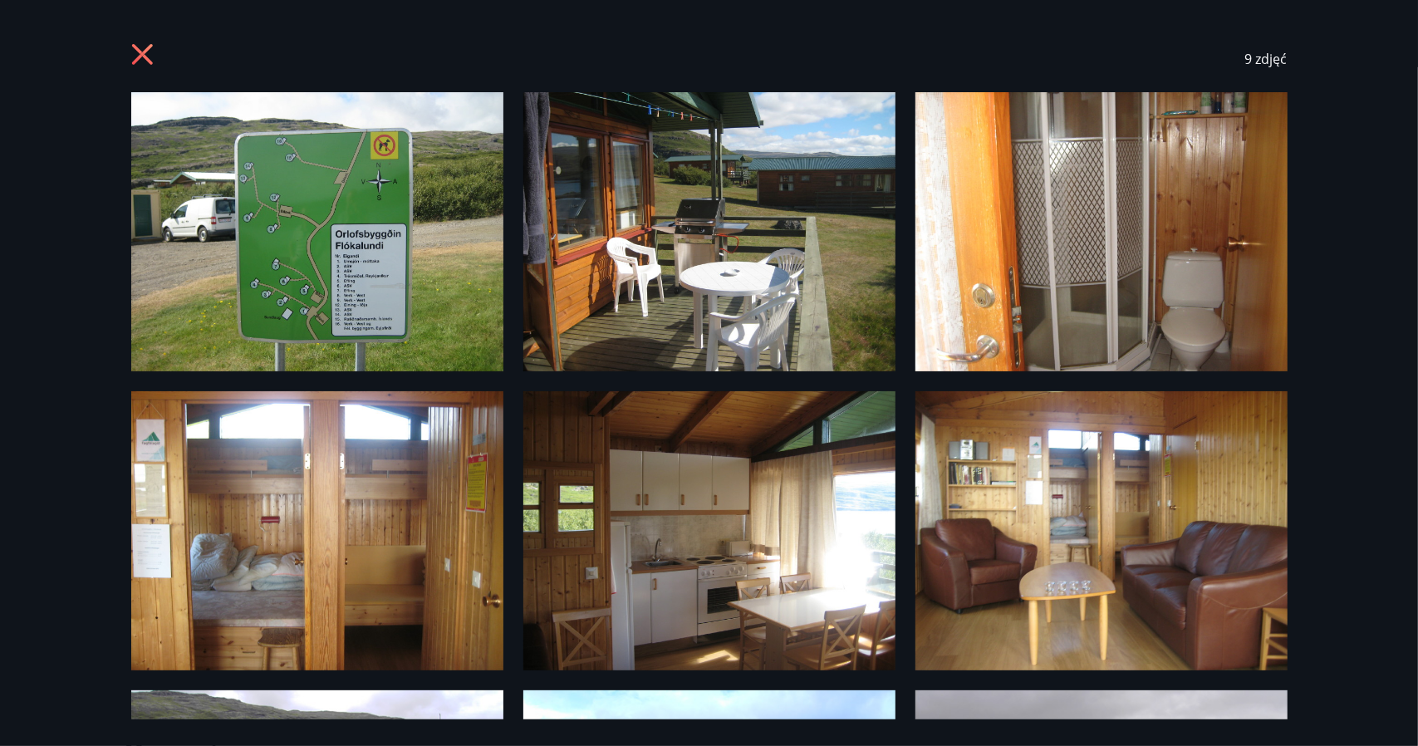
drag, startPoint x: 297, startPoint y: 559, endPoint x: 183, endPoint y: 554, distance: 113.9
click at [183, 554] on img at bounding box center [317, 530] width 372 height 279
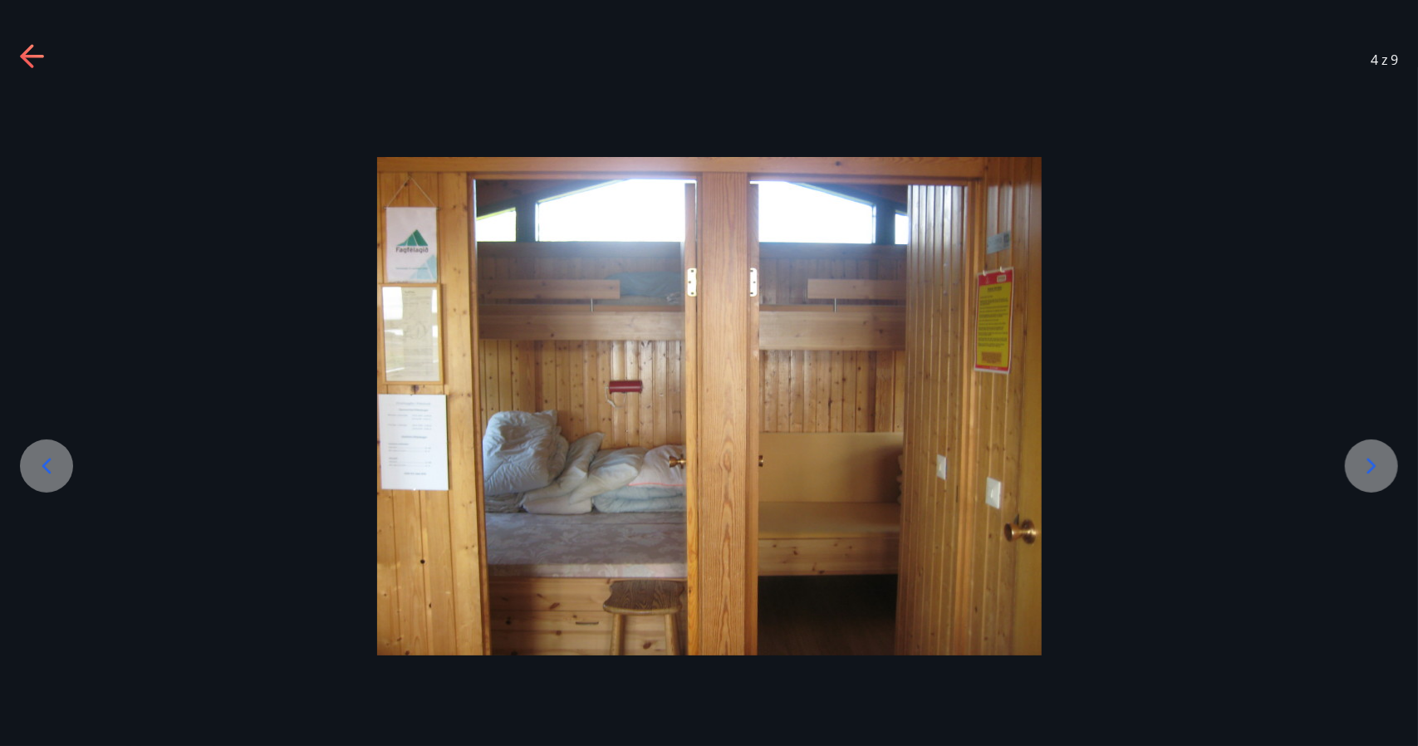
click at [1238, 159] on div at bounding box center [709, 406] width 1418 height 498
click at [37, 69] on icon at bounding box center [33, 57] width 27 height 27
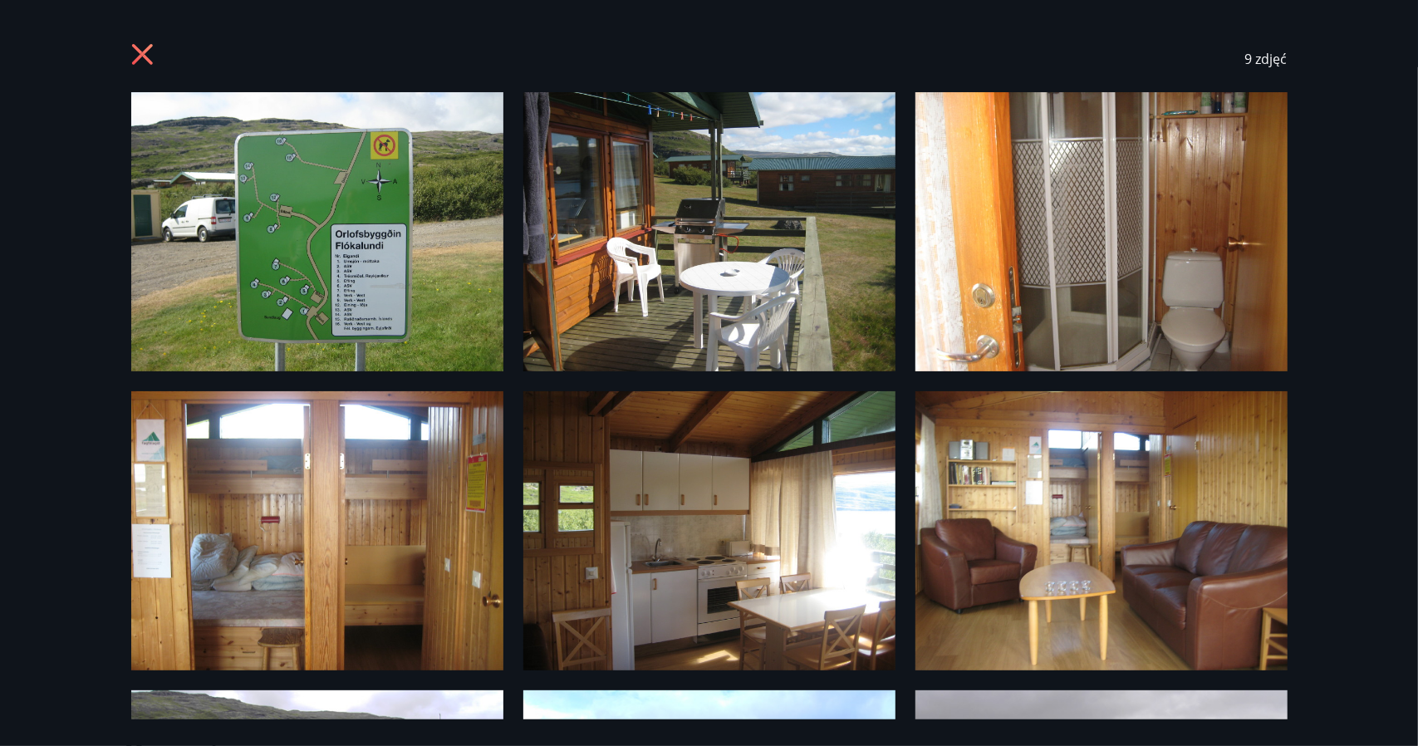
click at [145, 54] on icon at bounding box center [144, 56] width 27 height 27
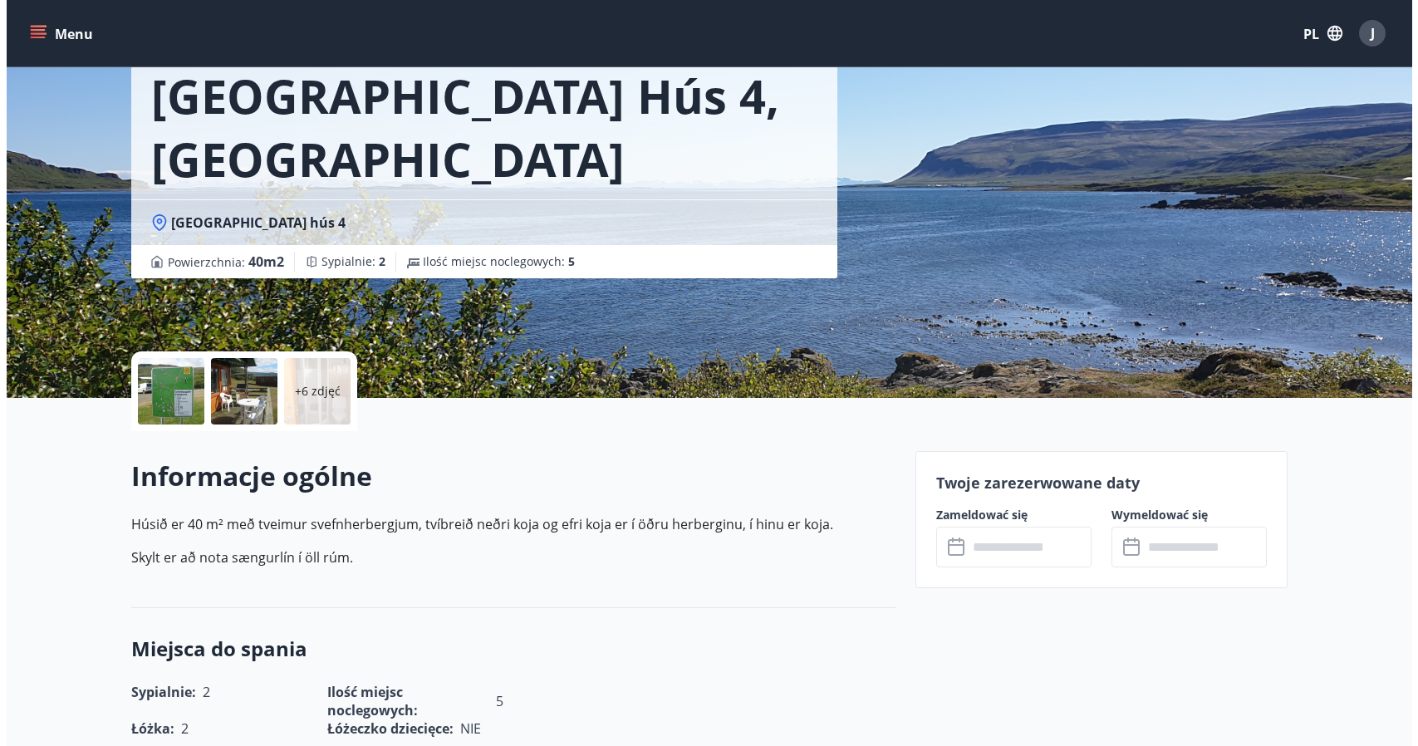
scroll to position [96, 0]
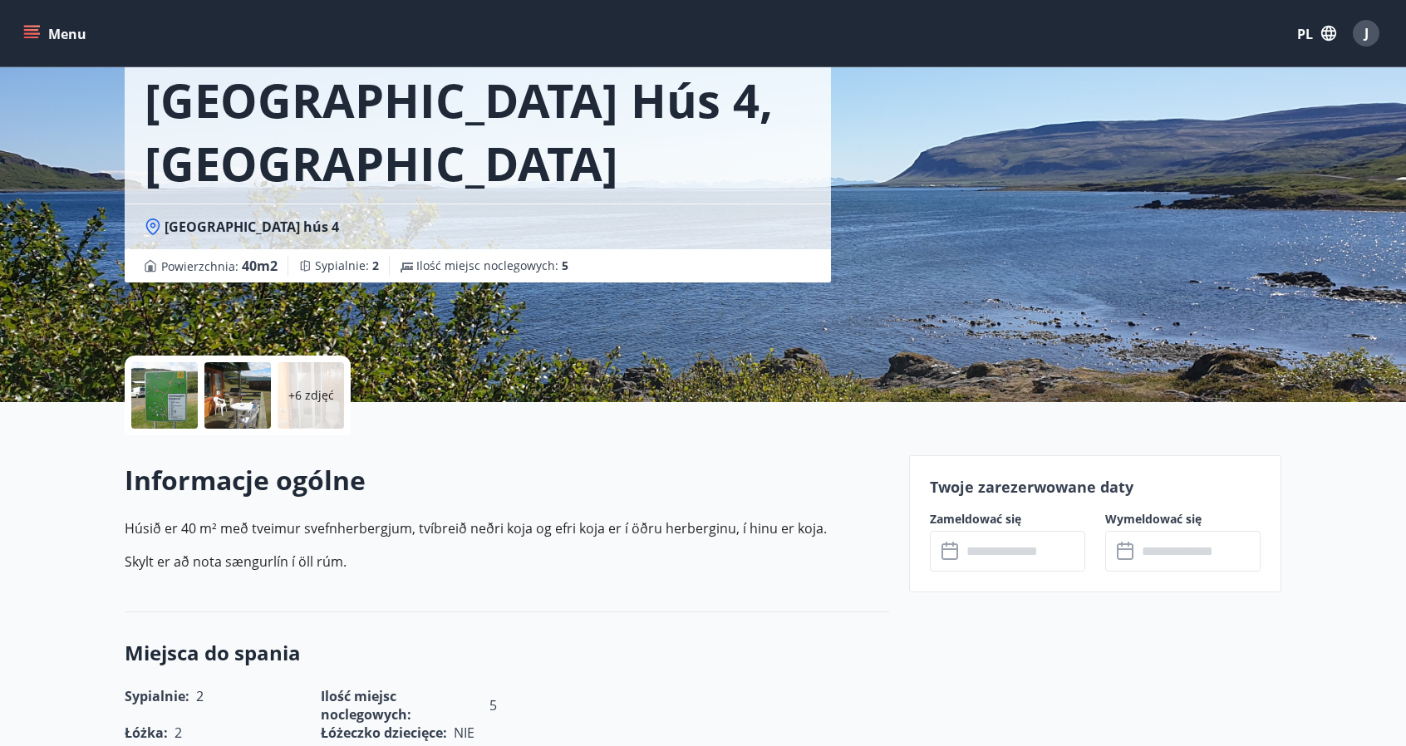
click at [297, 399] on font "+6 zdjęć" at bounding box center [311, 395] width 46 height 16
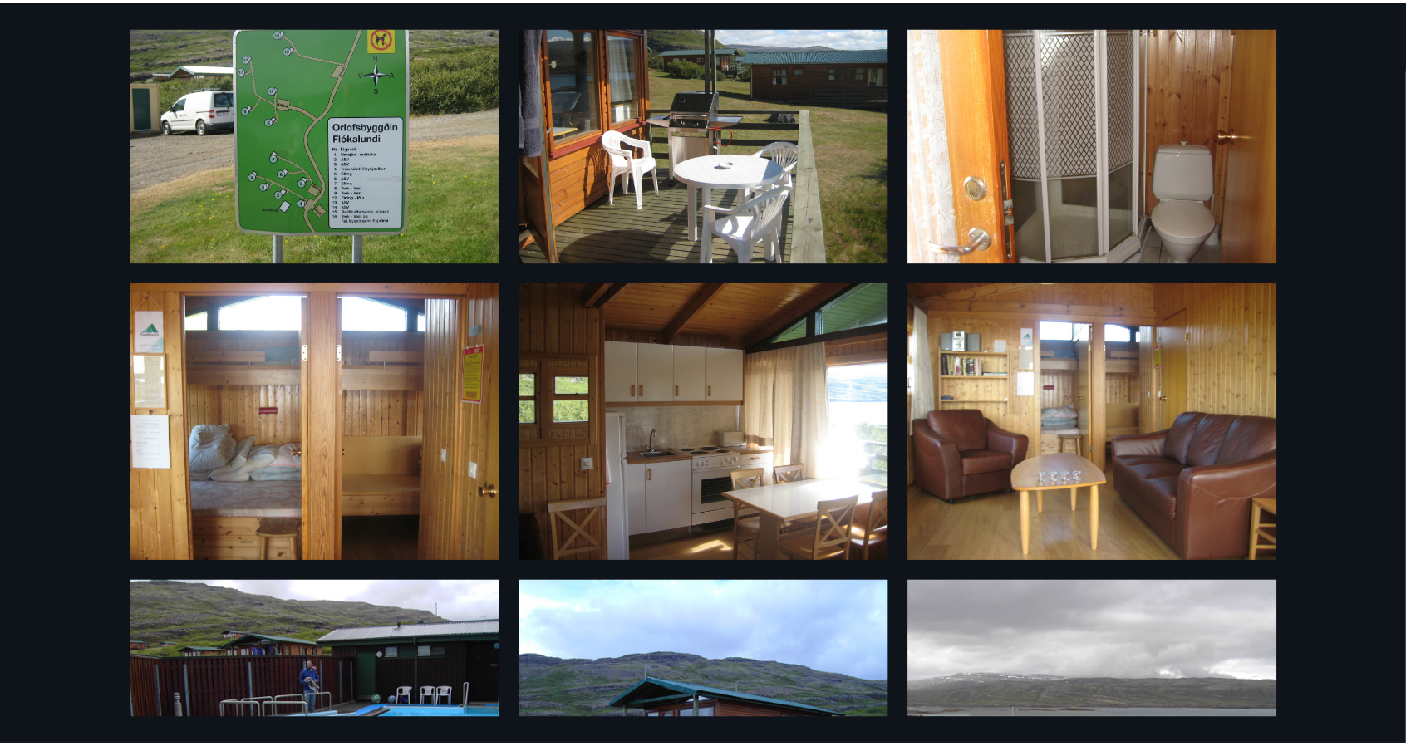
scroll to position [111, 0]
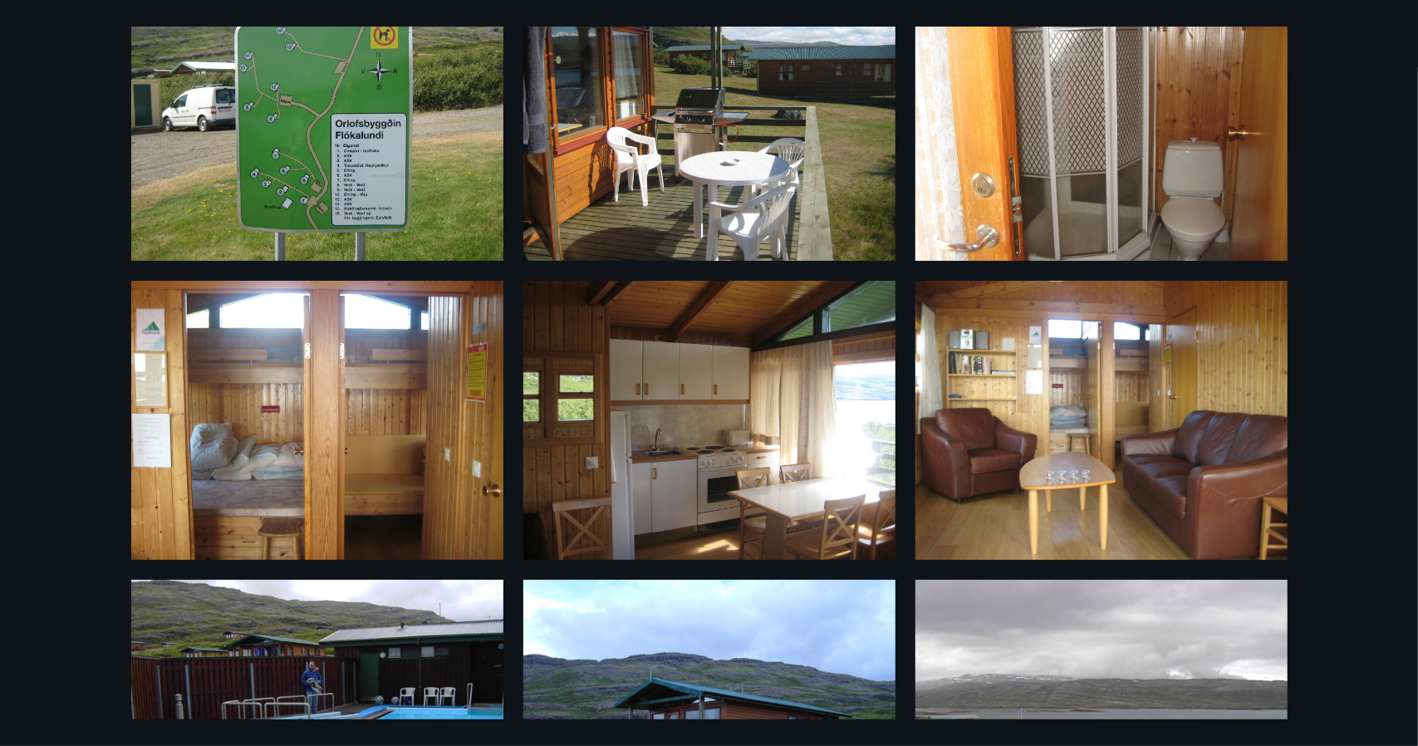
click at [1381, 81] on div "9 zdjęć" at bounding box center [709, 373] width 1418 height 746
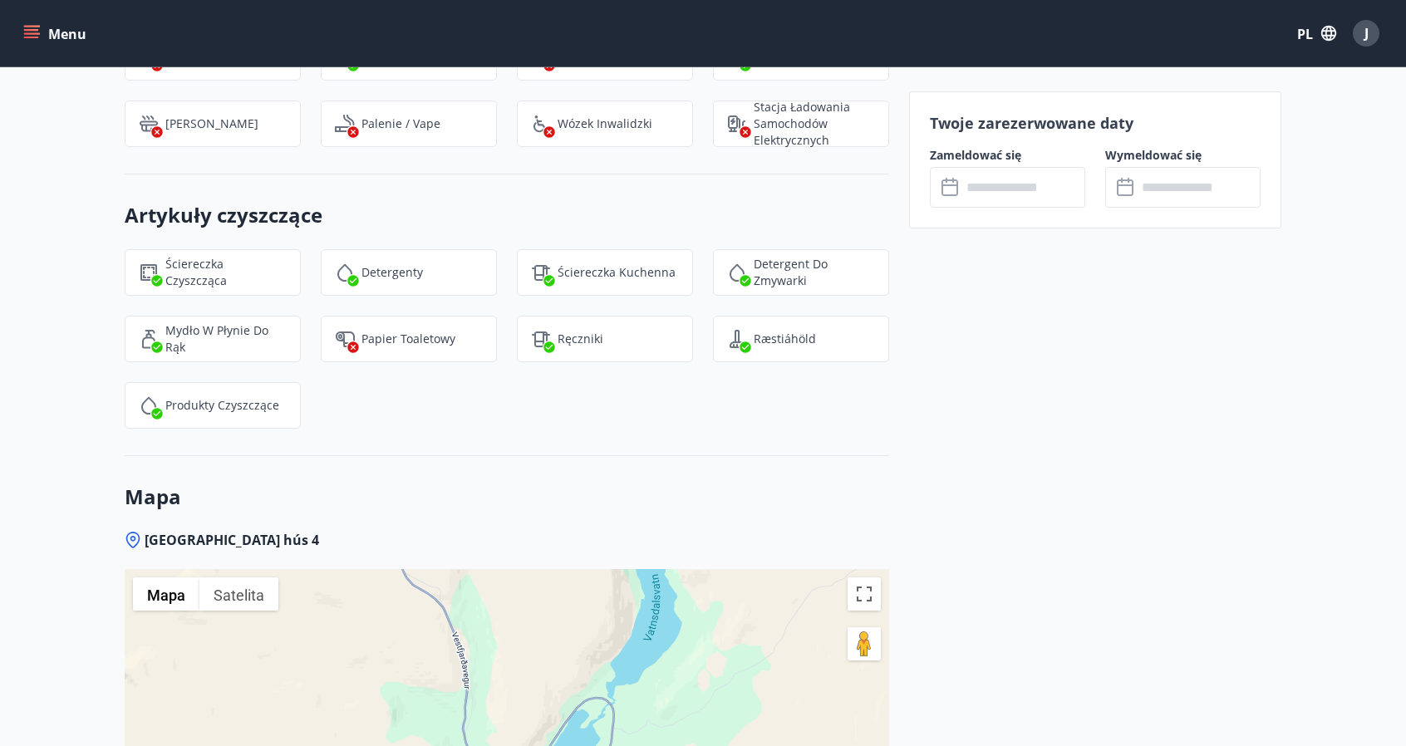
scroll to position [1631, 0]
drag, startPoint x: 905, startPoint y: 433, endPoint x: 900, endPoint y: 586, distance: 152.9
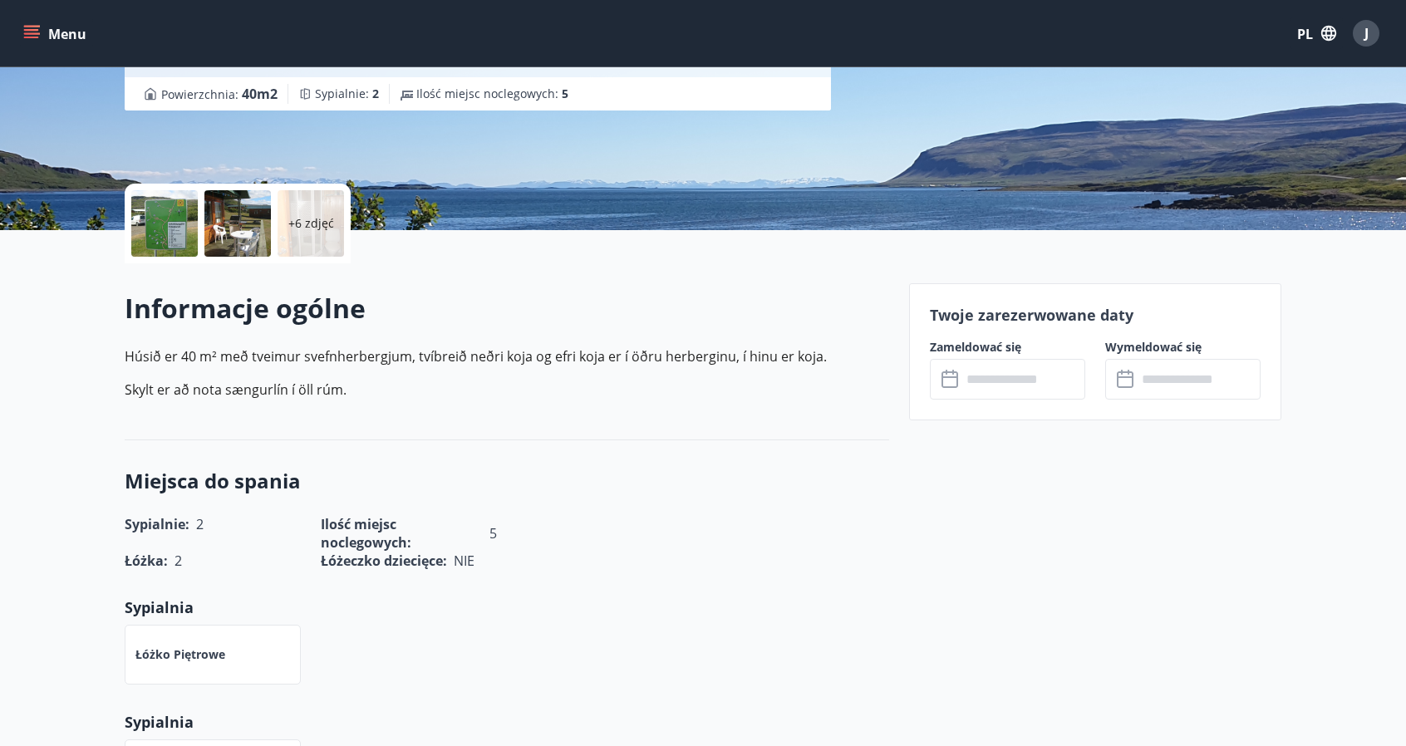
scroll to position [223, 0]
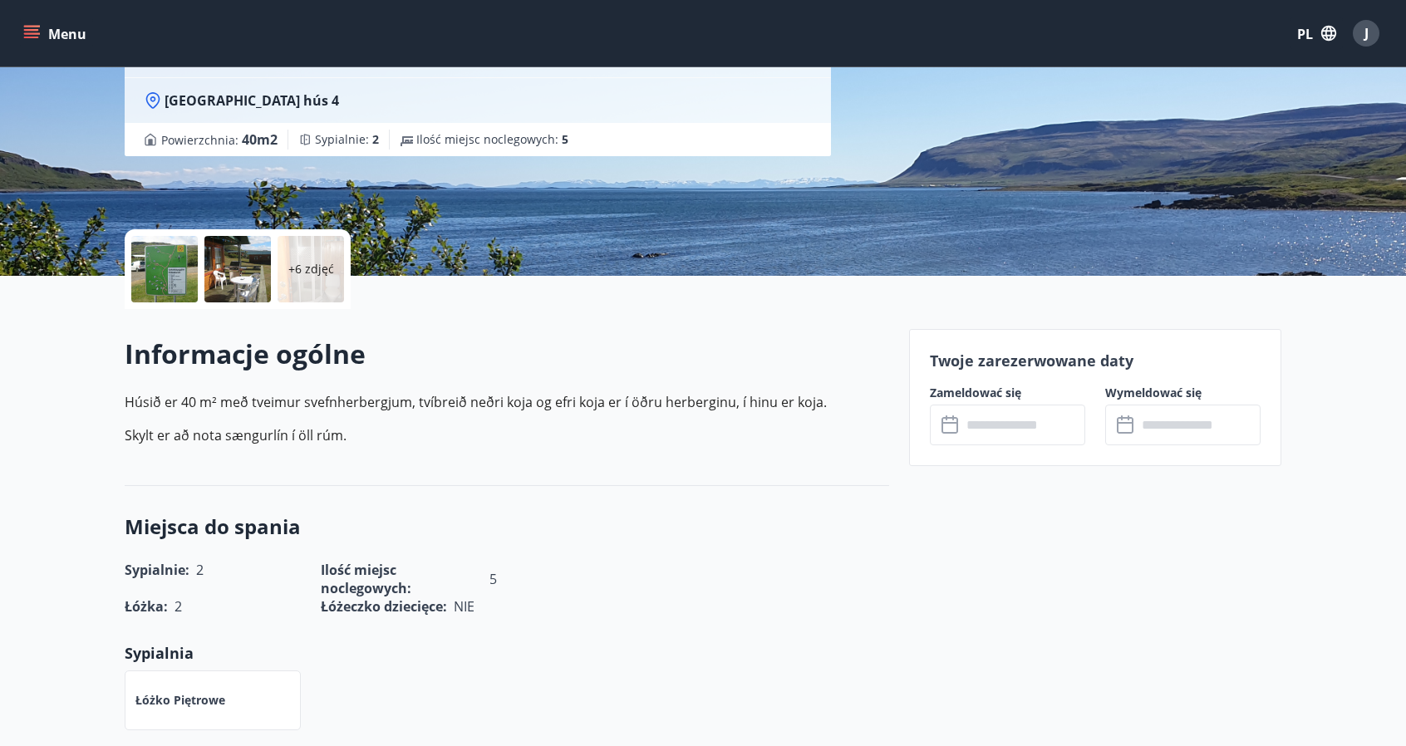
click at [146, 263] on div at bounding box center [164, 269] width 66 height 66
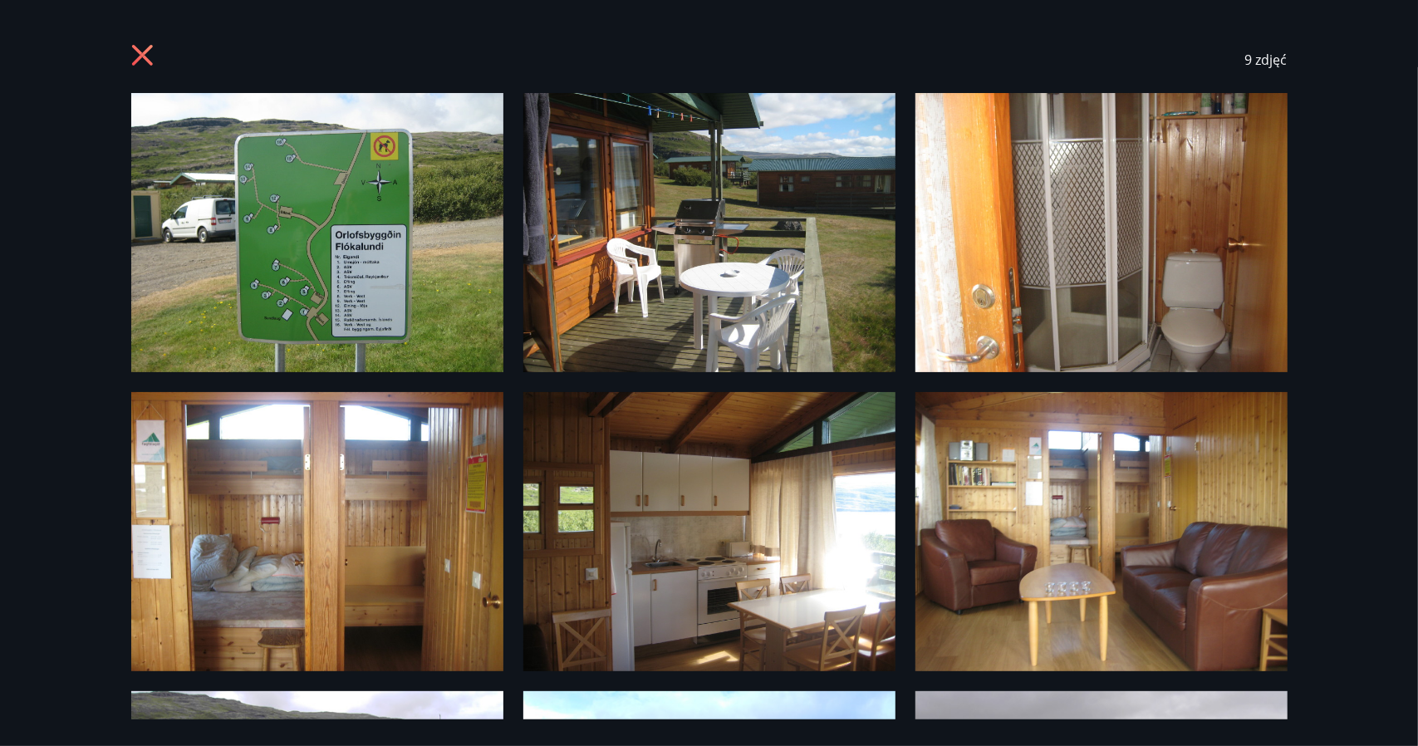
click at [797, 346] on img at bounding box center [709, 232] width 372 height 279
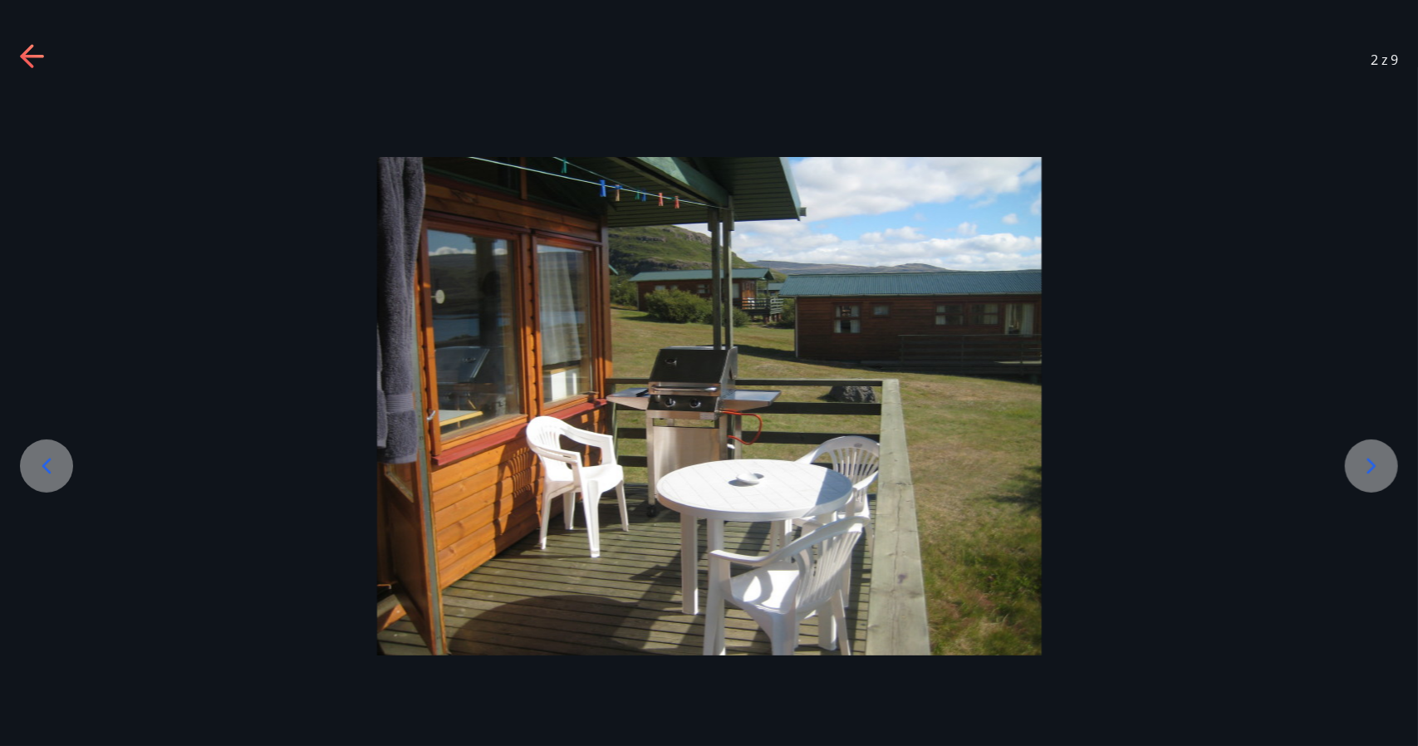
click at [797, 346] on img at bounding box center [709, 406] width 665 height 498
click at [1370, 478] on icon at bounding box center [1371, 466] width 27 height 27
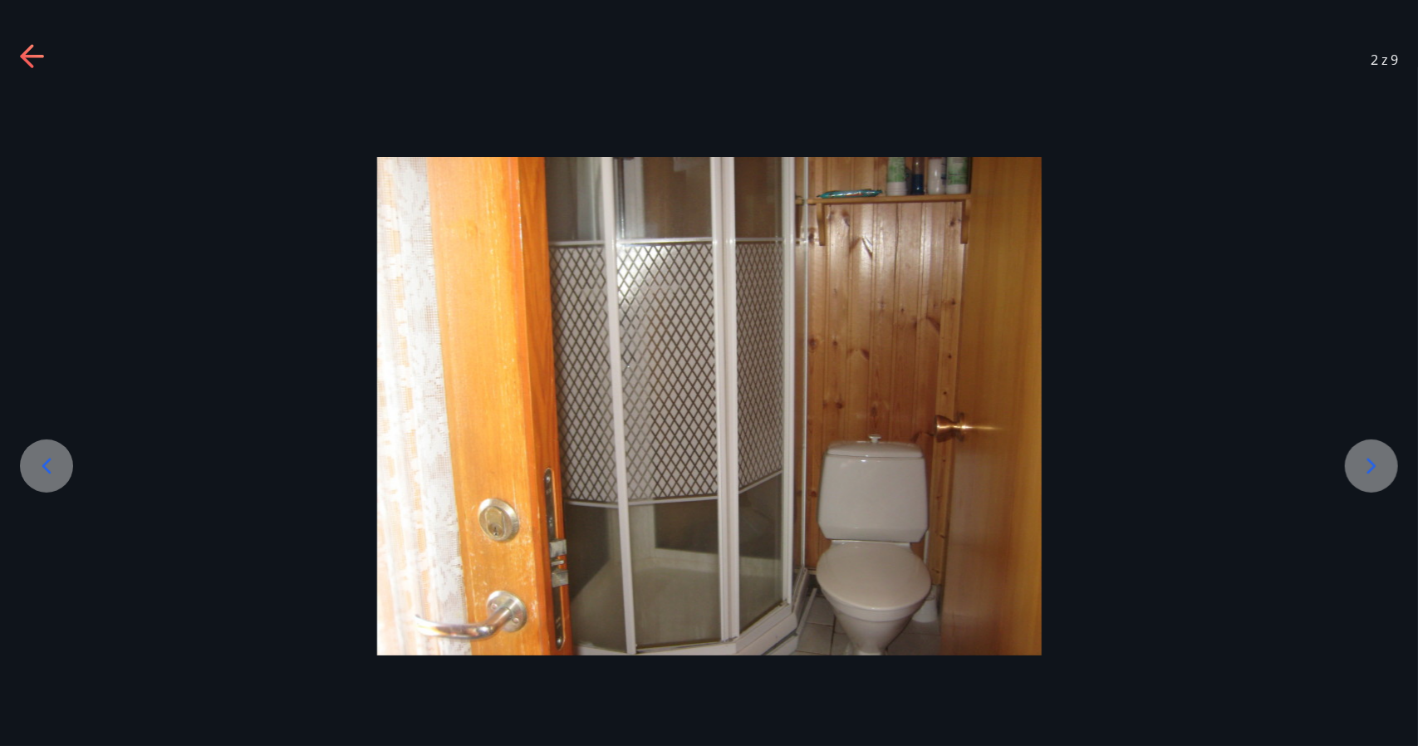
click at [1370, 478] on icon at bounding box center [1371, 466] width 27 height 27
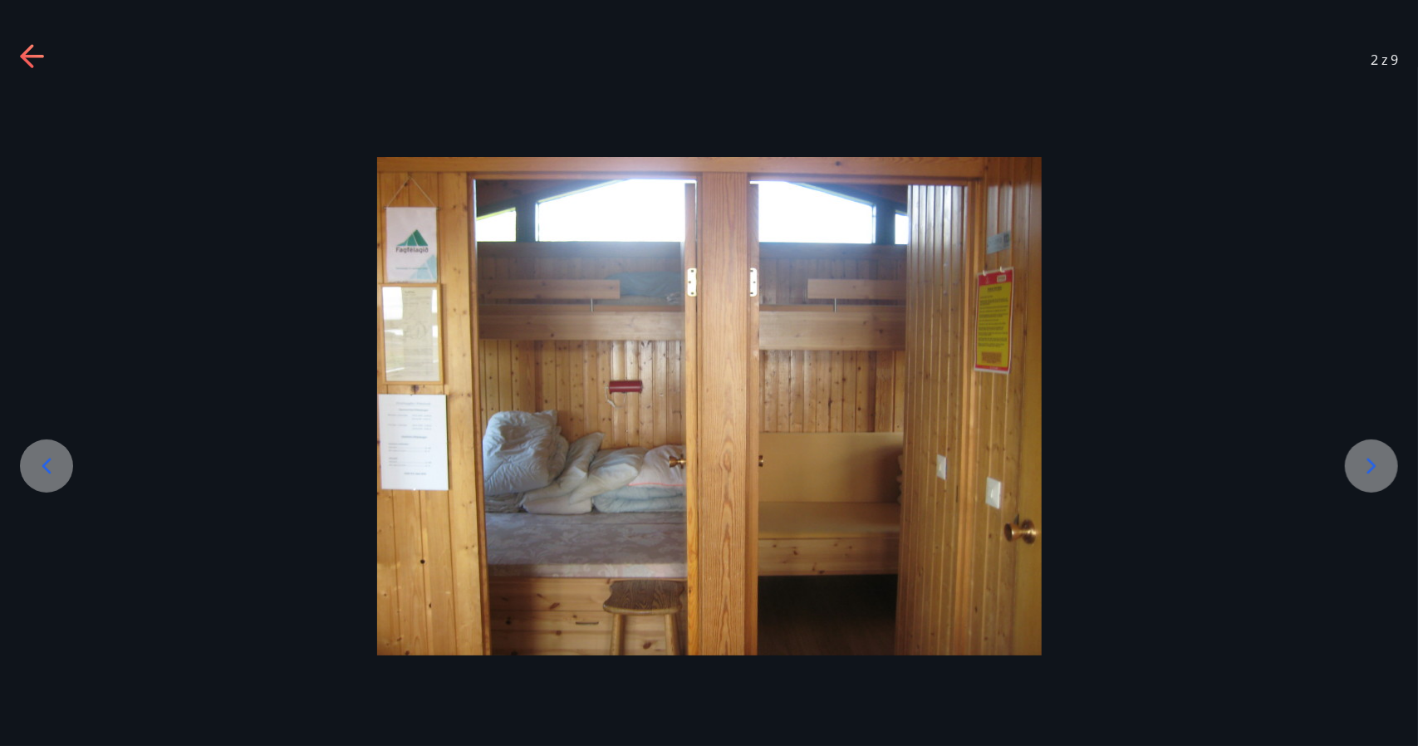
click at [1370, 478] on icon at bounding box center [1371, 466] width 27 height 27
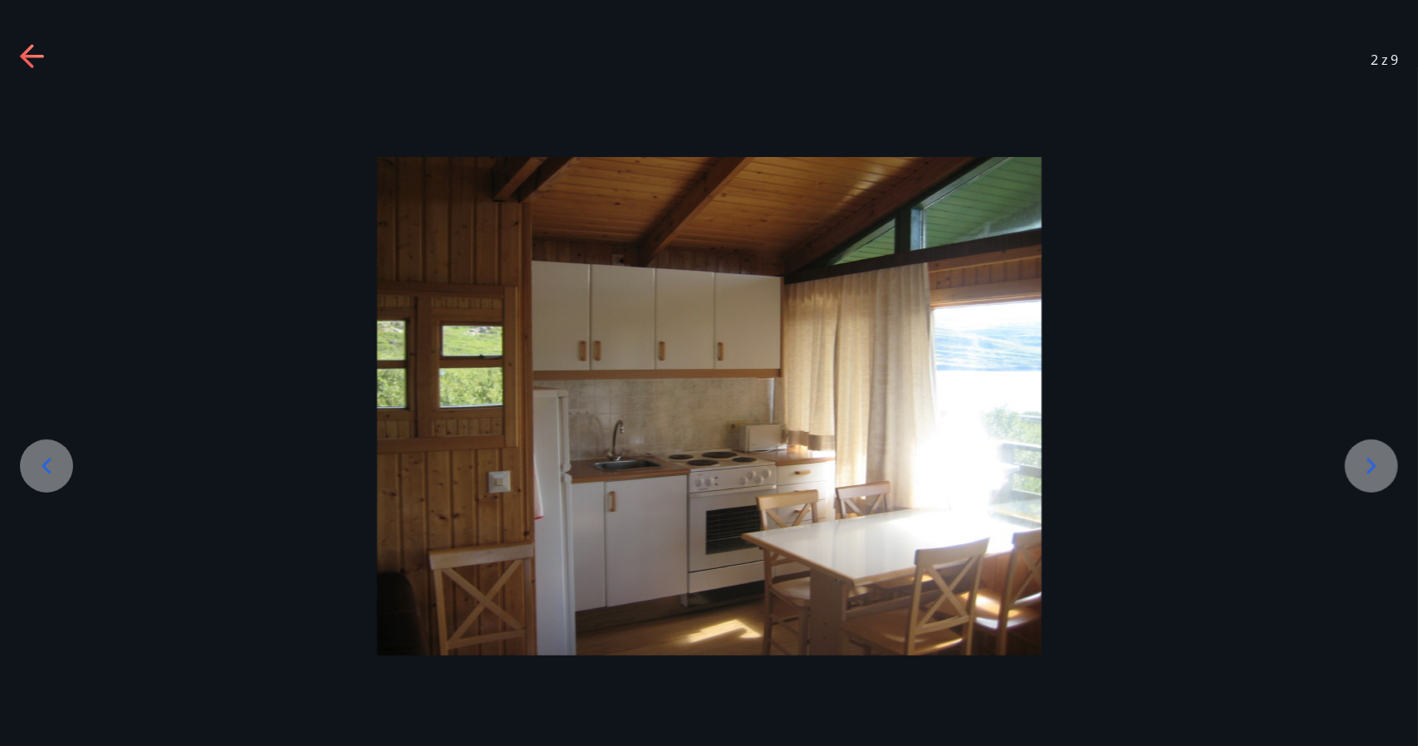
click at [34, 66] on icon at bounding box center [33, 57] width 27 height 27
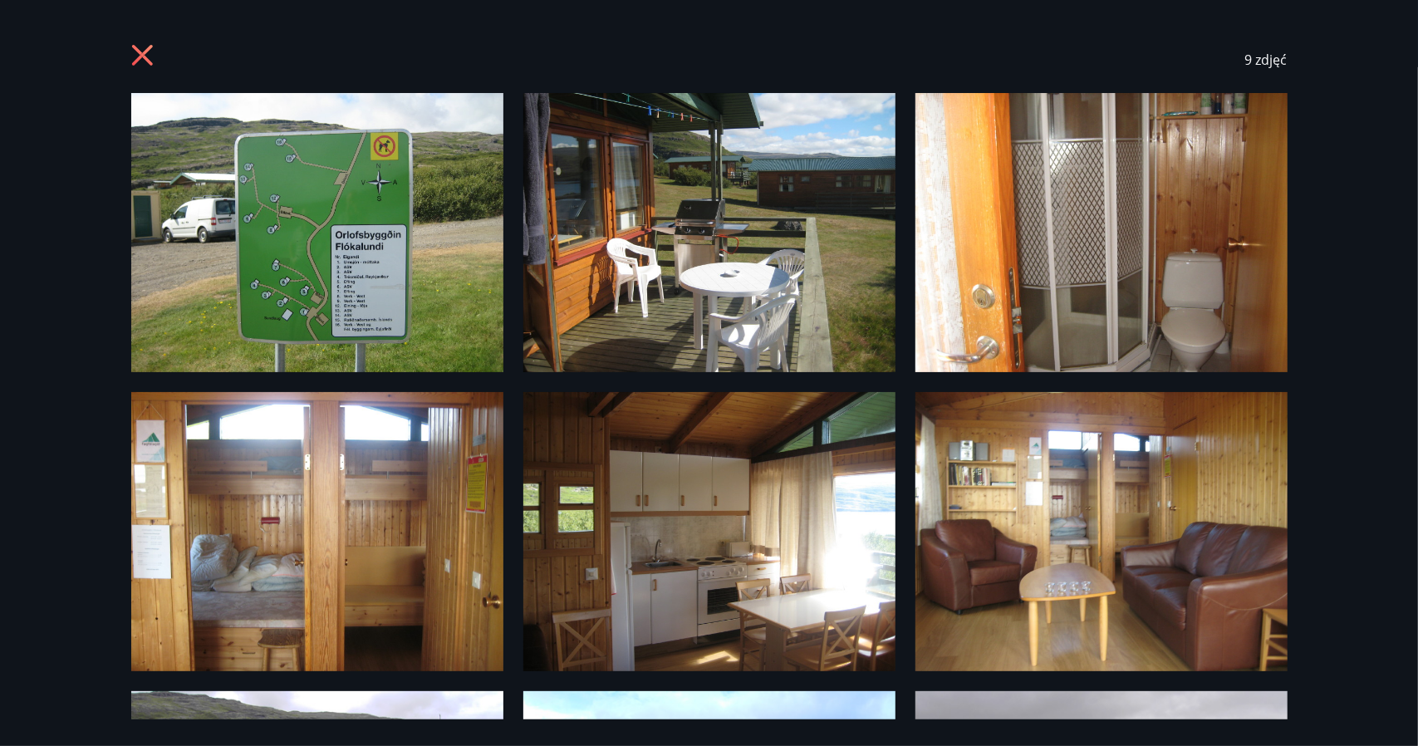
click at [136, 50] on icon at bounding box center [141, 55] width 21 height 21
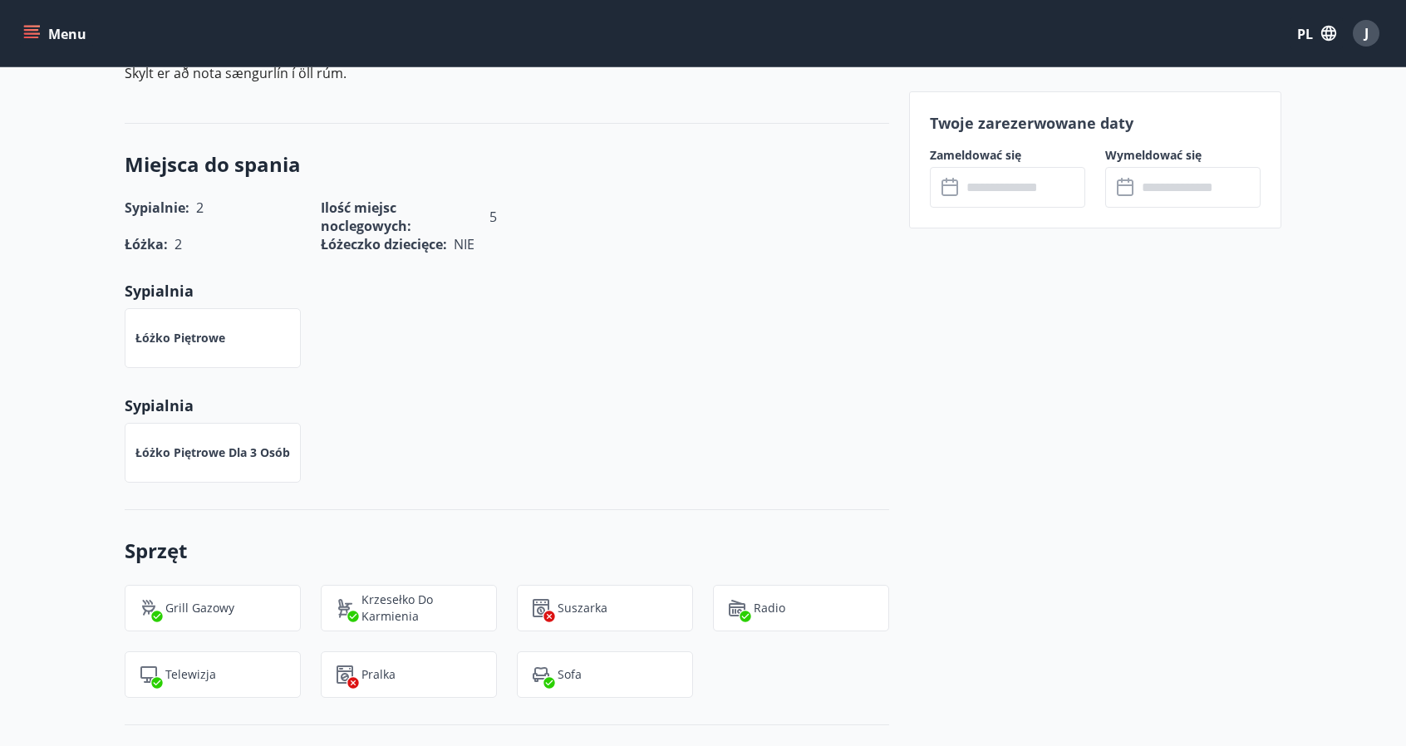
scroll to position [0, 0]
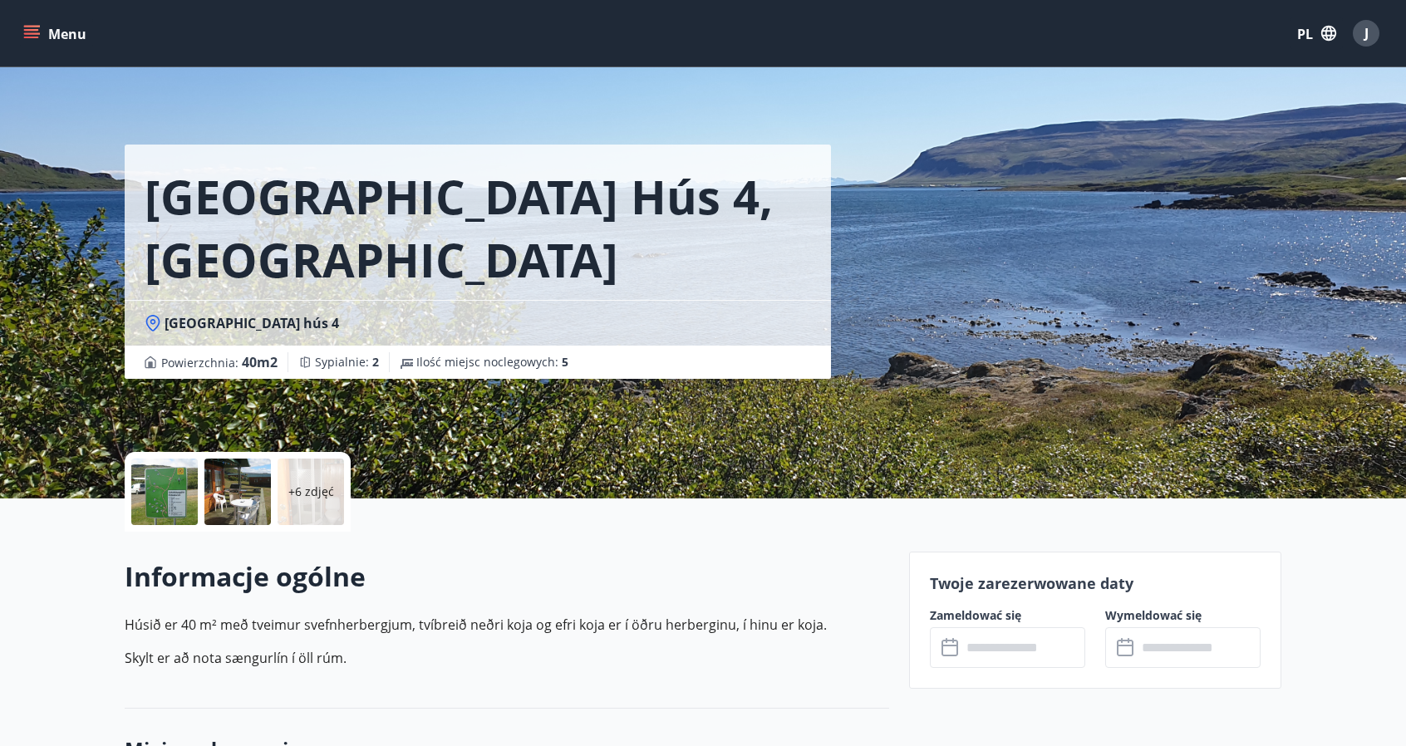
click at [249, 469] on div at bounding box center [237, 492] width 66 height 66
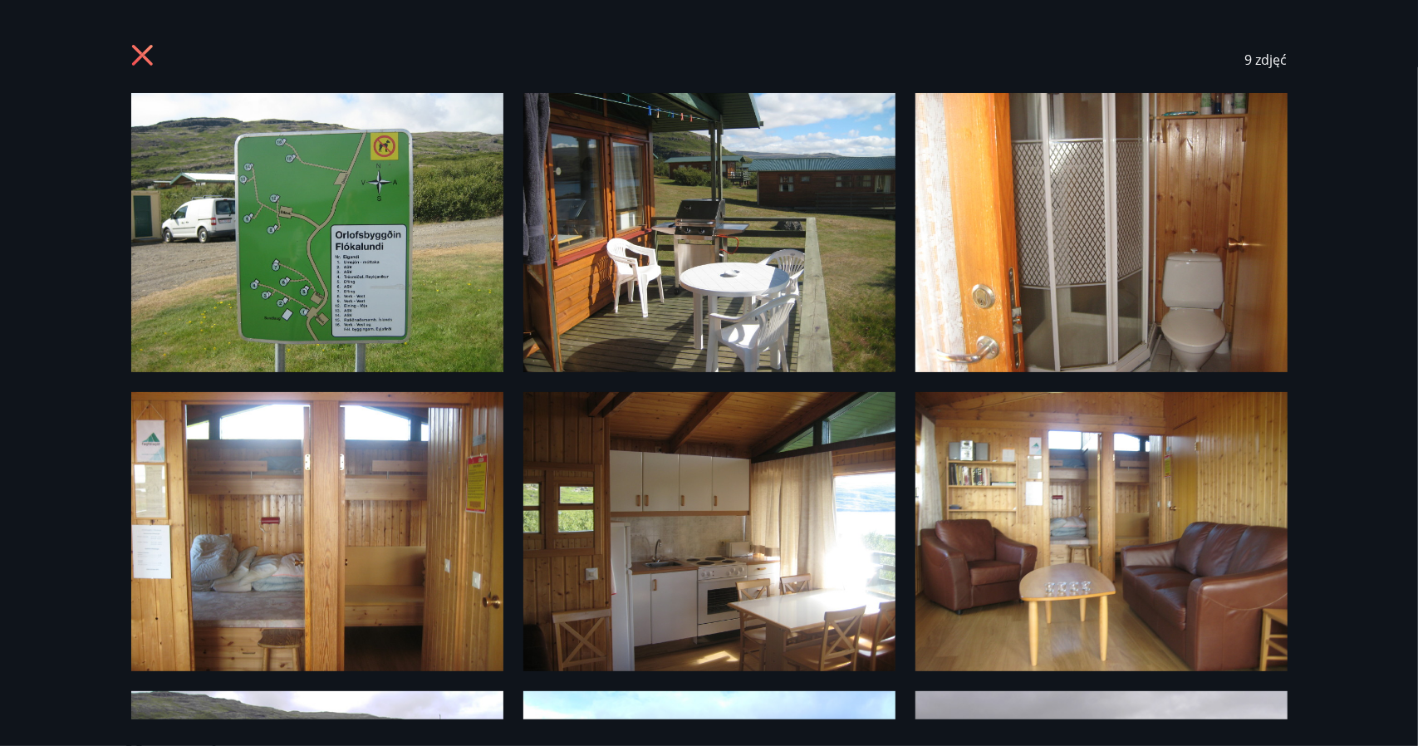
click at [354, 466] on img at bounding box center [317, 531] width 372 height 279
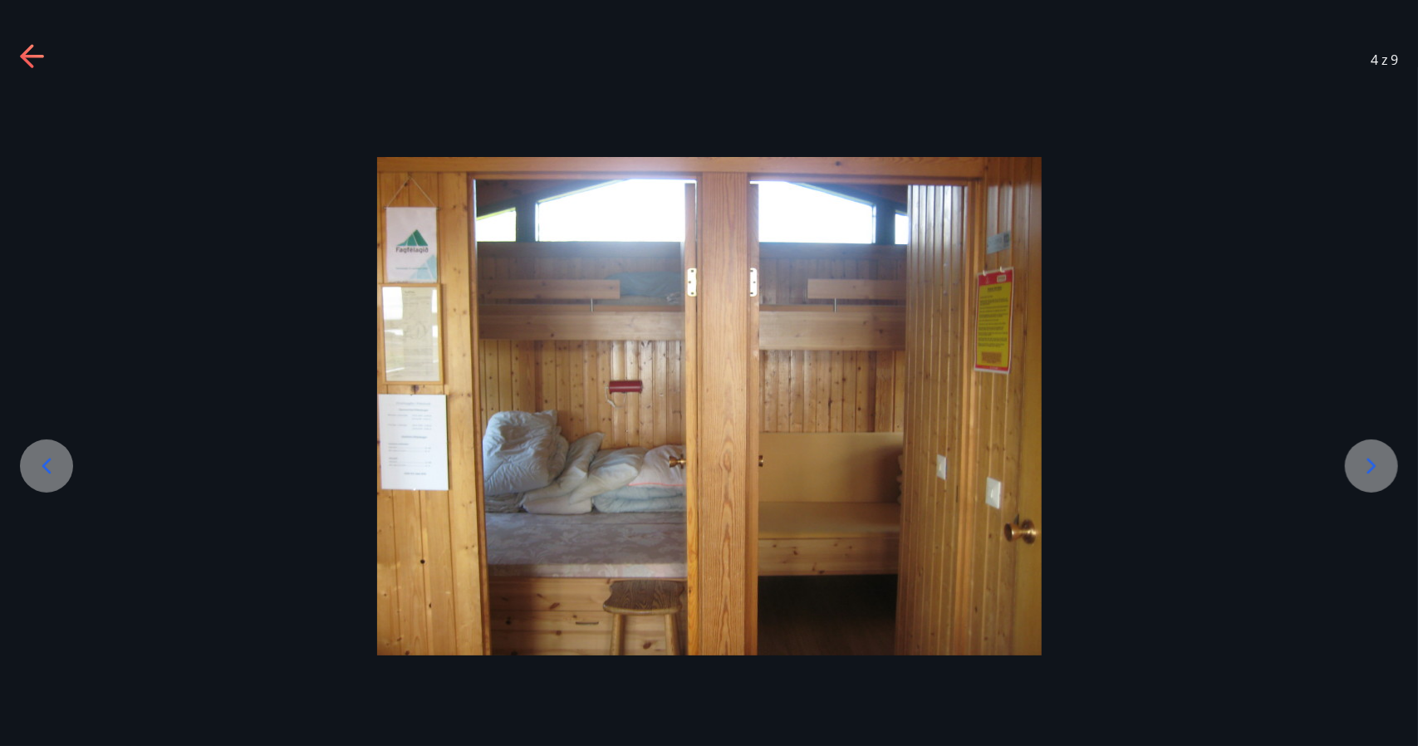
click at [30, 65] on icon at bounding box center [26, 55] width 13 height 23
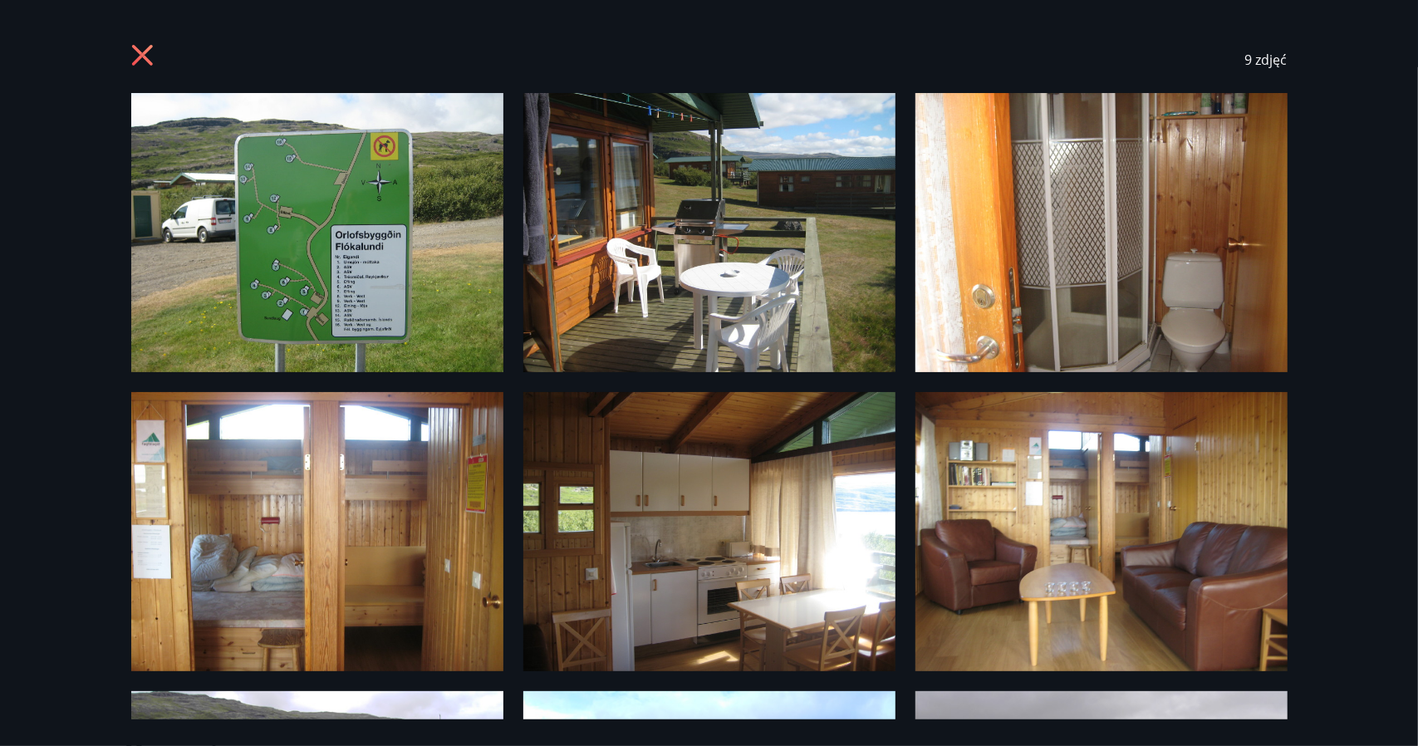
click at [145, 42] on div "9 zdjęć" at bounding box center [709, 60] width 1156 height 66
click at [136, 59] on icon at bounding box center [141, 55] width 21 height 21
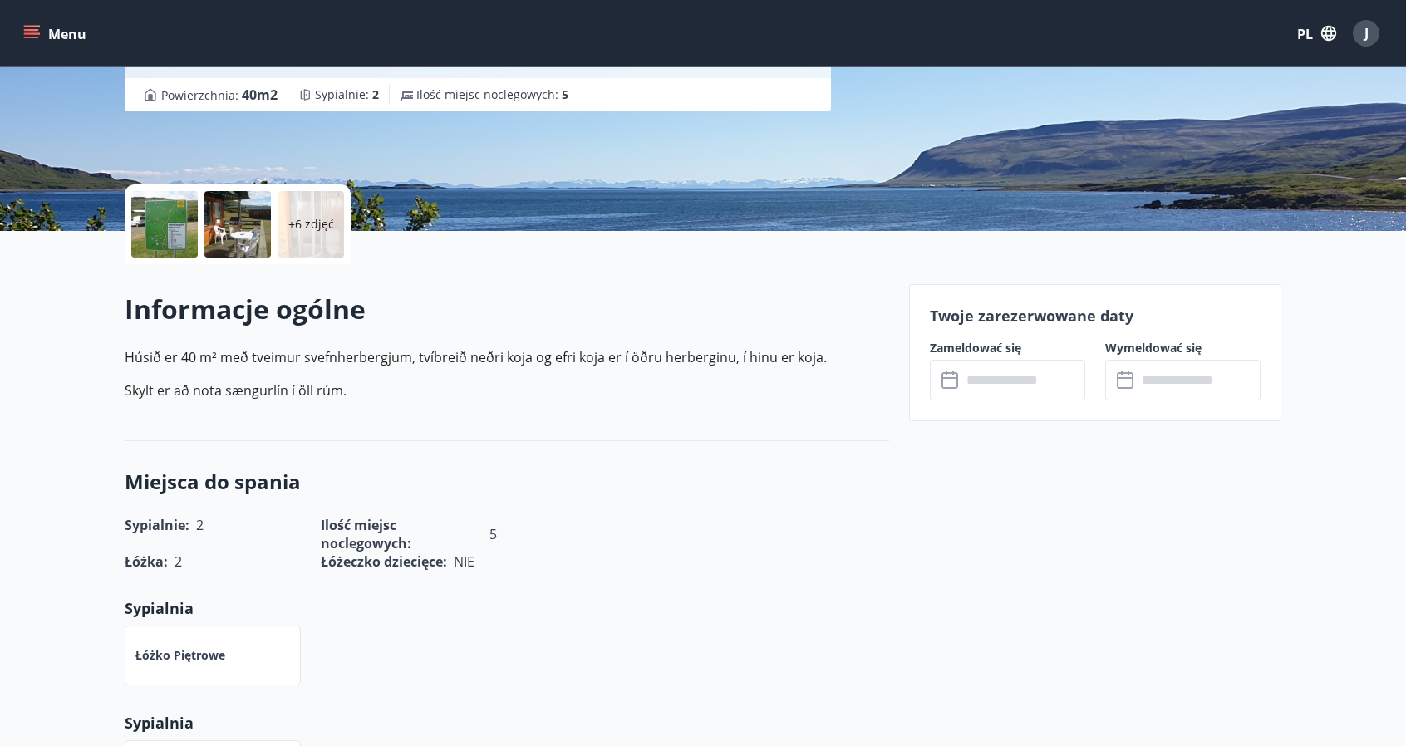
scroll to position [259, 0]
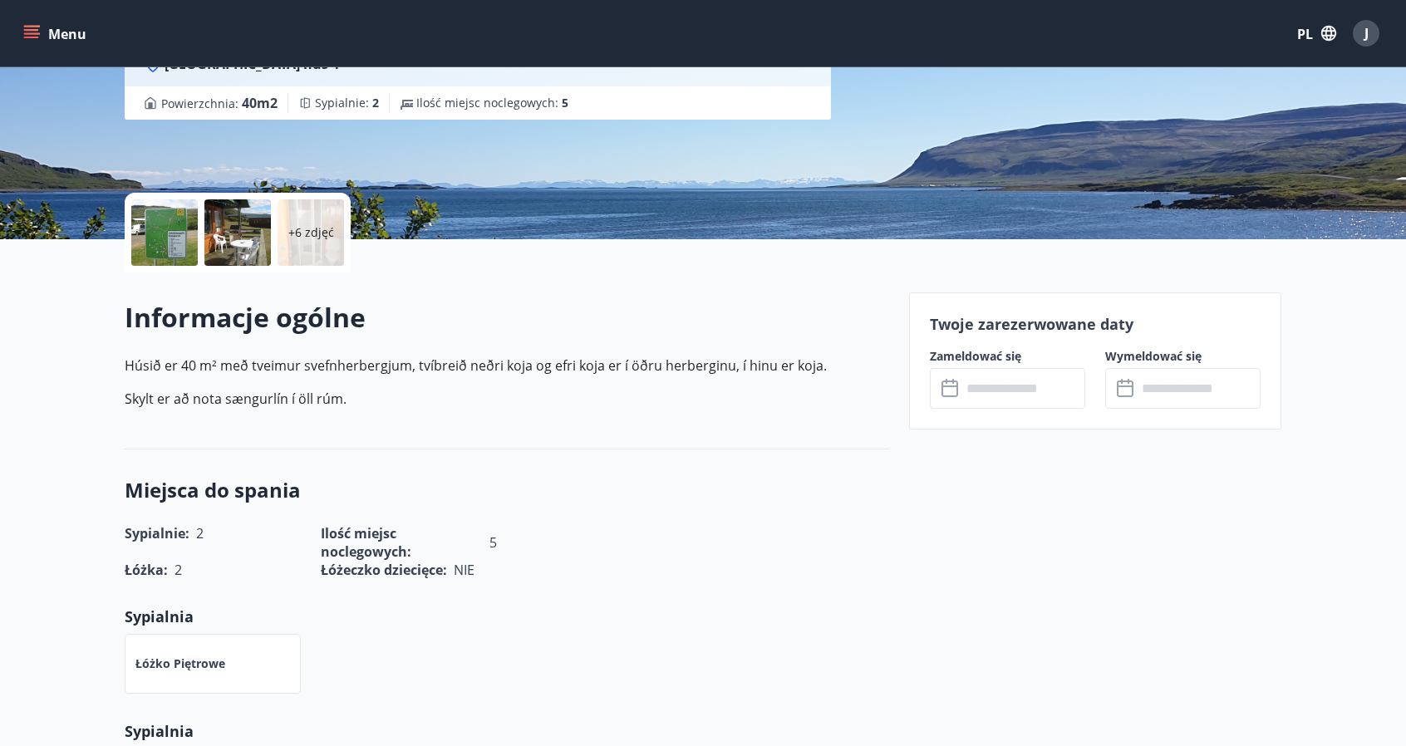
click at [239, 222] on div at bounding box center [237, 232] width 66 height 66
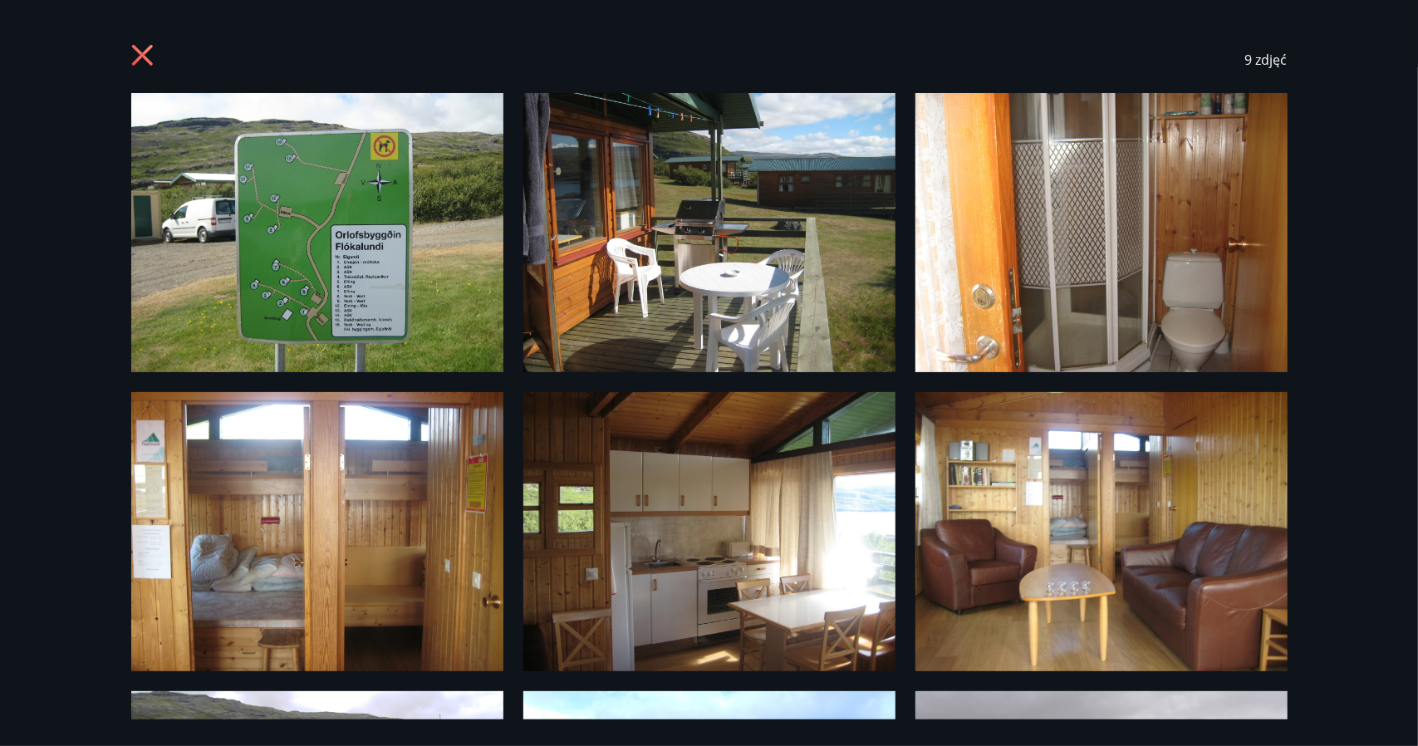
click at [338, 511] on img at bounding box center [317, 531] width 372 height 279
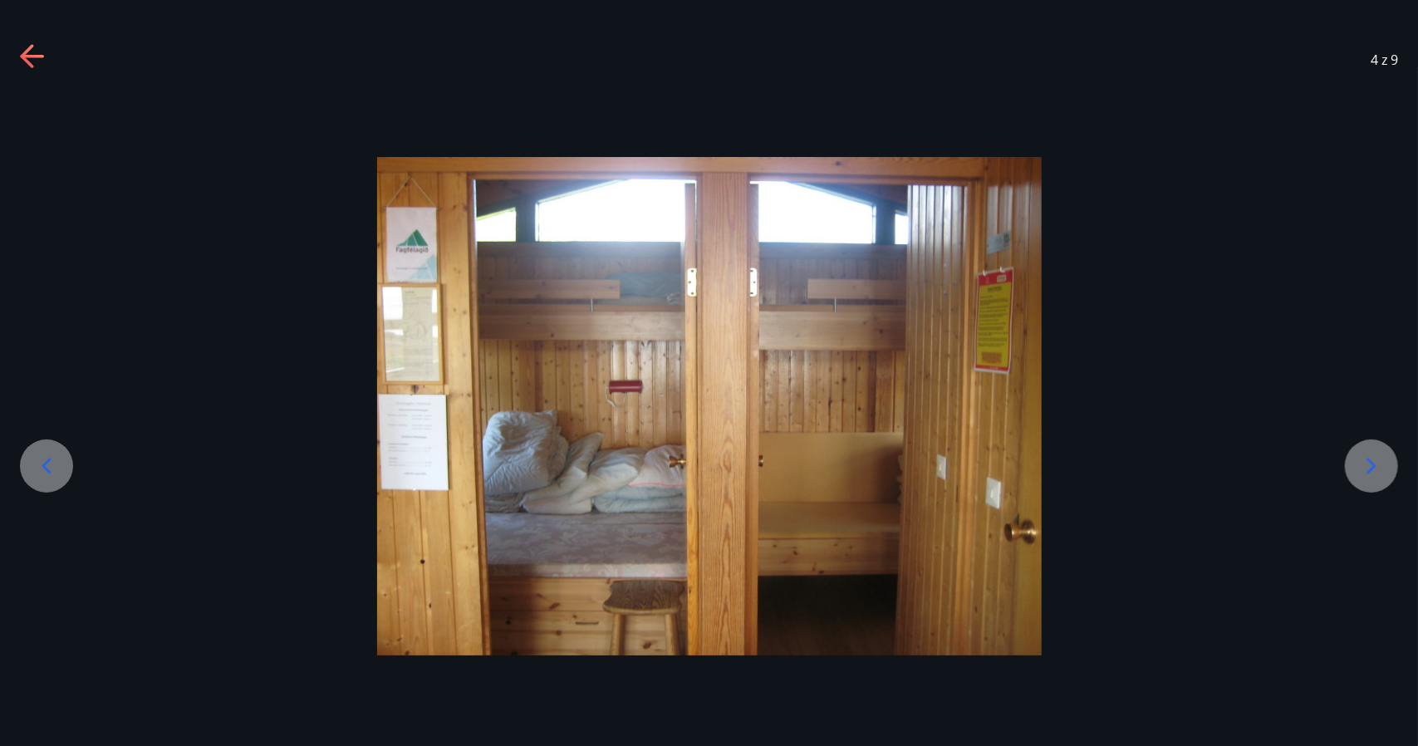
click at [13, 54] on div "4 z 9" at bounding box center [709, 60] width 1418 height 66
click at [33, 61] on icon at bounding box center [33, 57] width 27 height 27
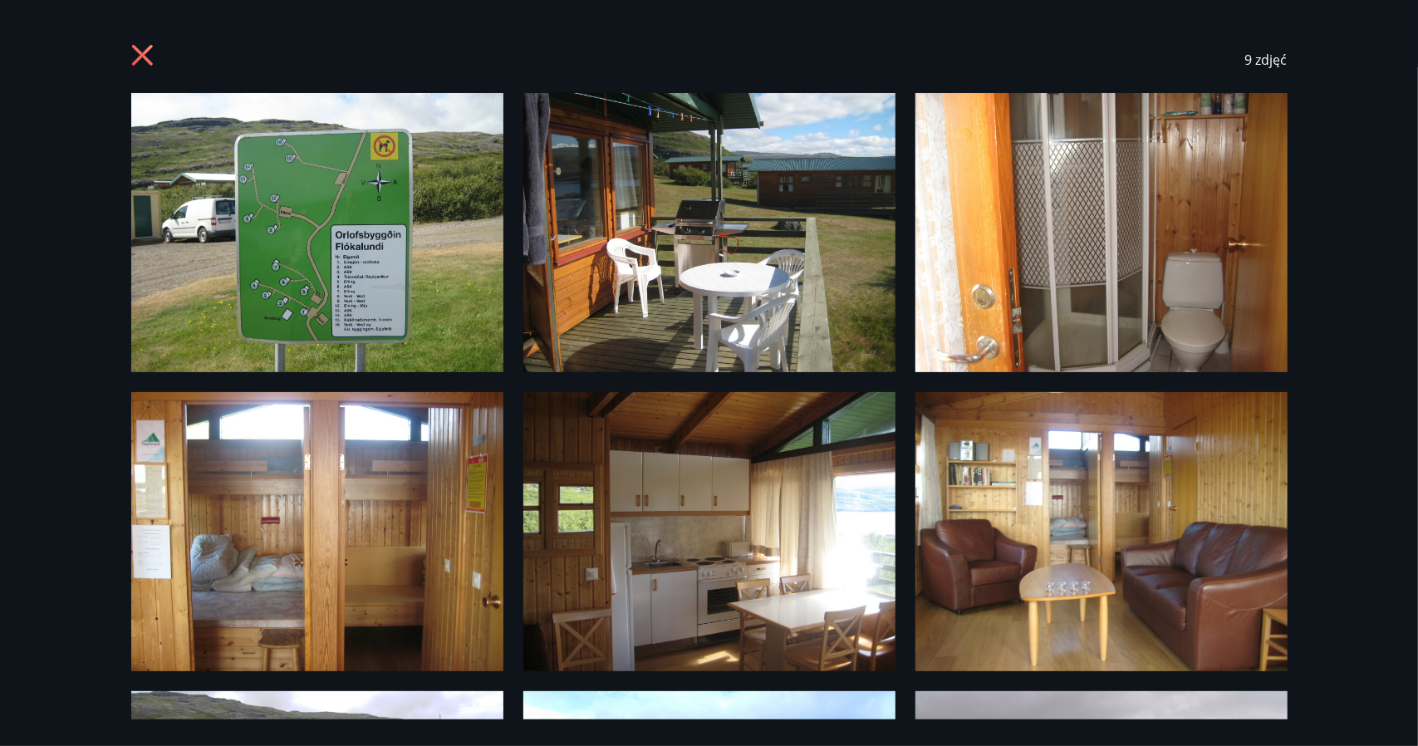
click at [143, 70] on icon at bounding box center [144, 57] width 27 height 27
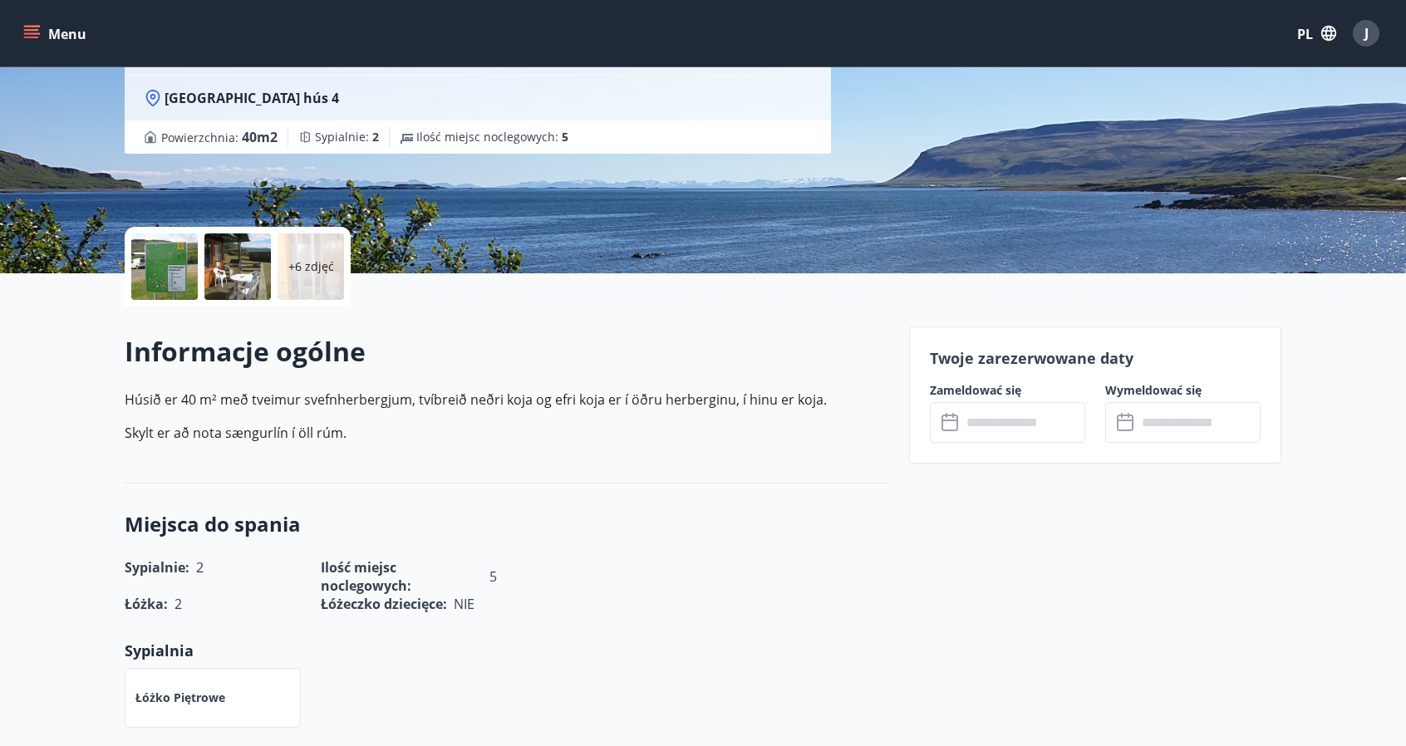
scroll to position [179, 0]
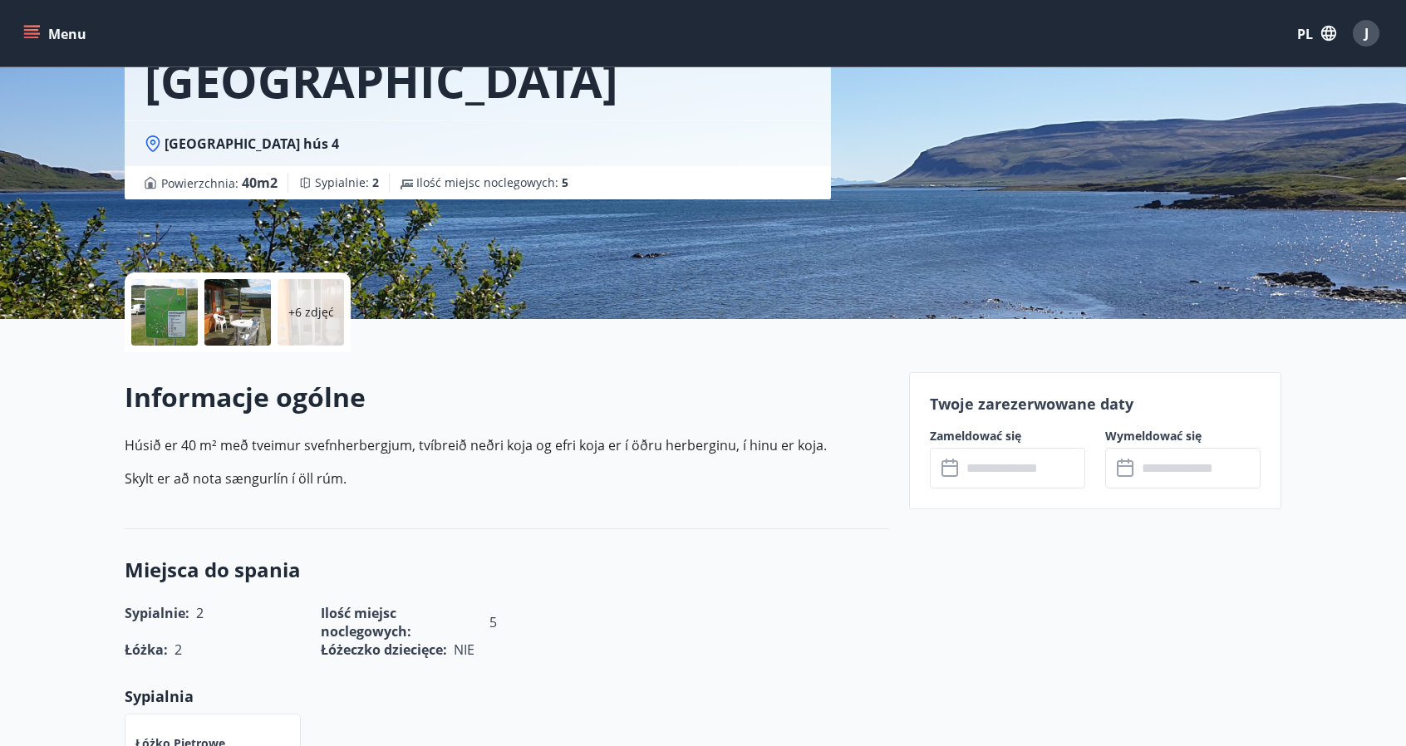
click at [314, 333] on div "+6 zdjęć" at bounding box center [310, 312] width 66 height 66
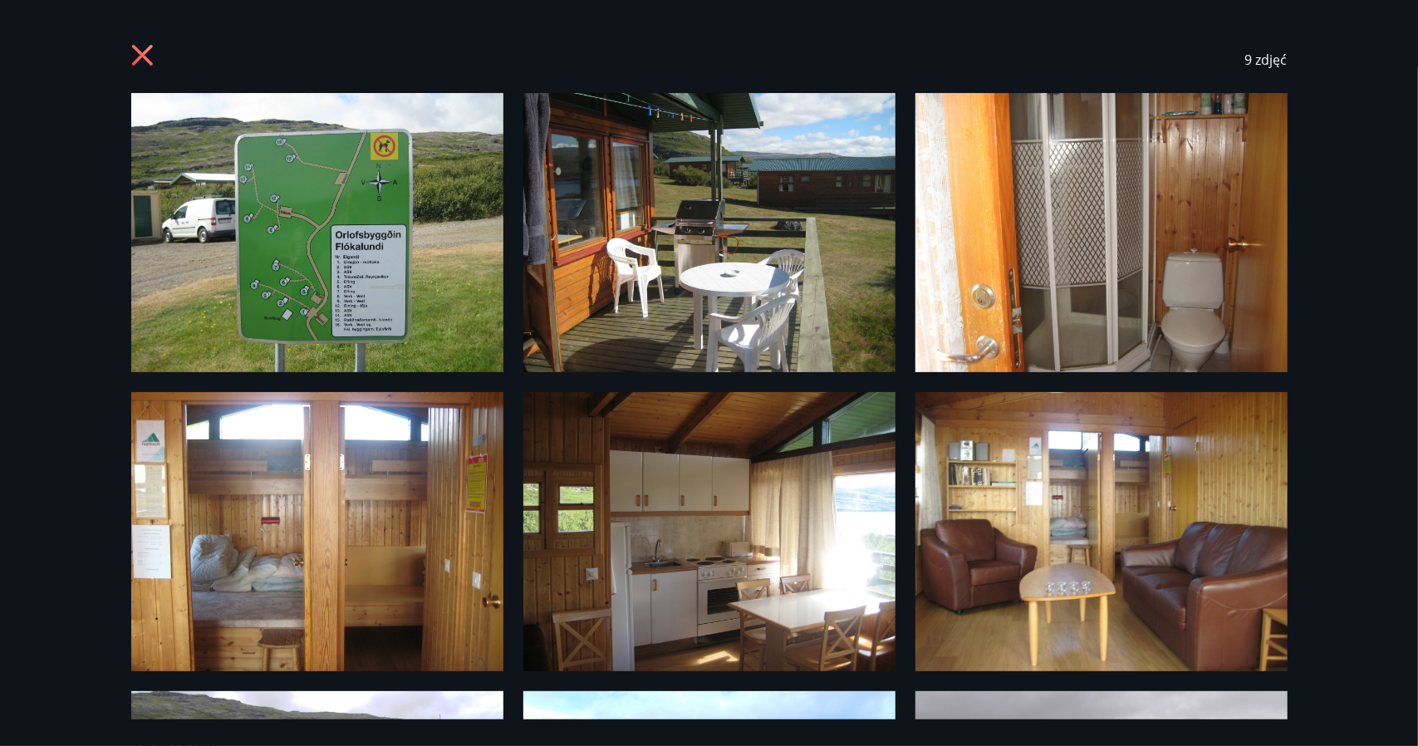
click at [362, 567] on img at bounding box center [317, 531] width 372 height 279
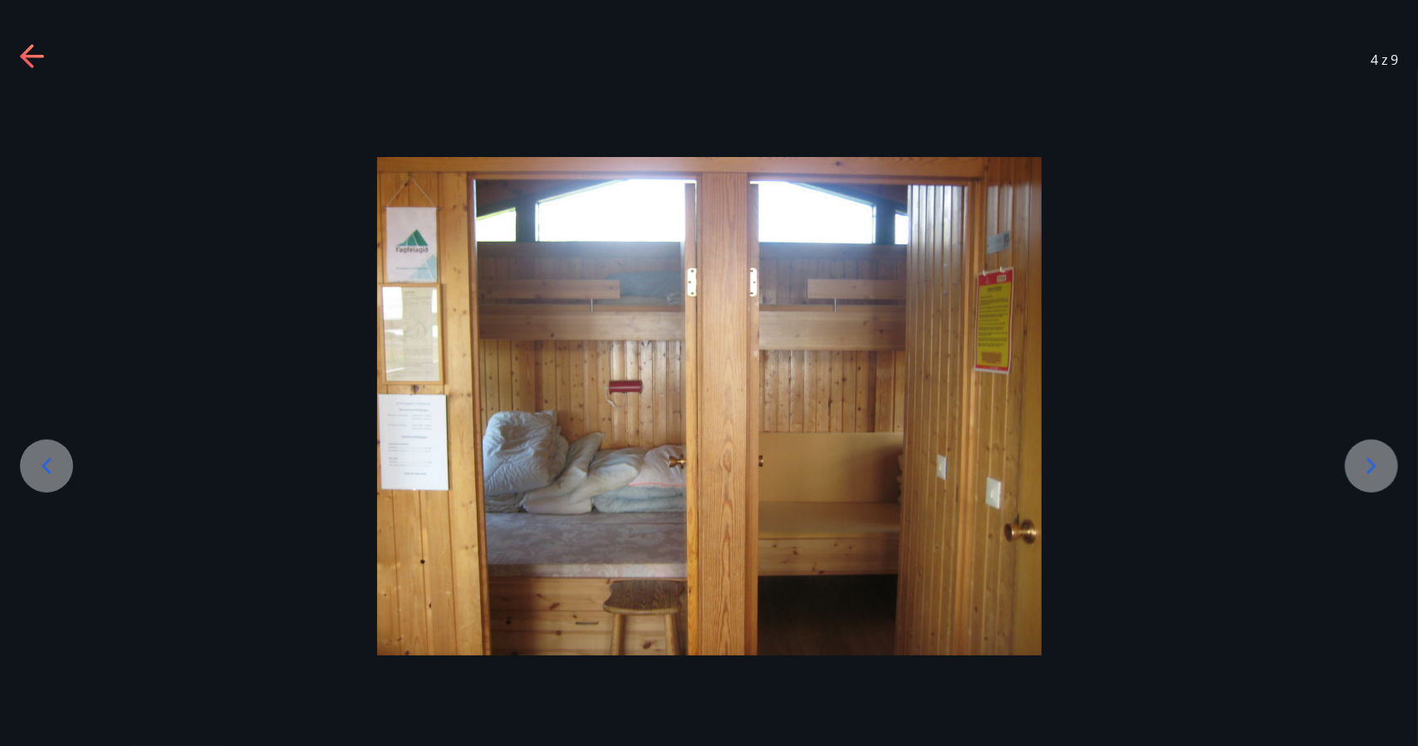
click at [32, 49] on icon at bounding box center [33, 57] width 27 height 27
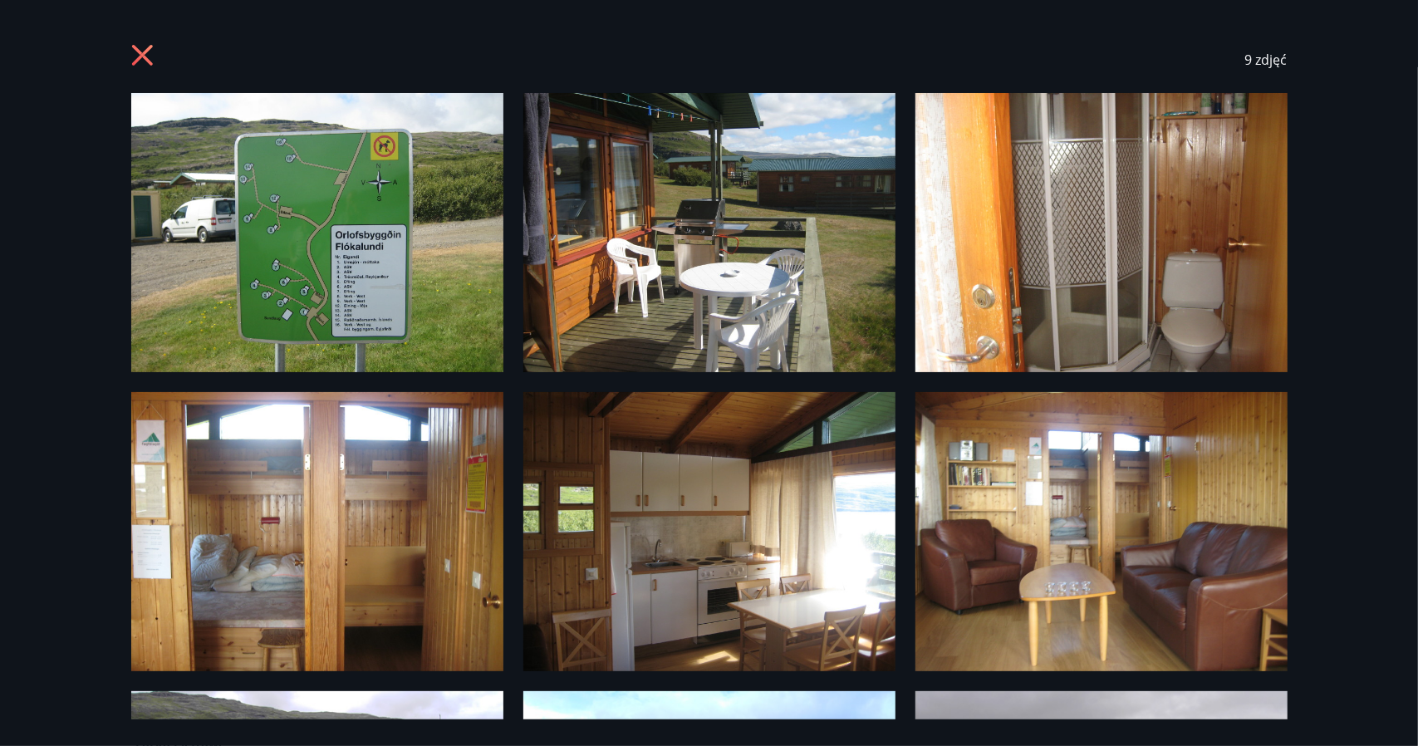
click at [216, 499] on img at bounding box center [317, 531] width 372 height 279
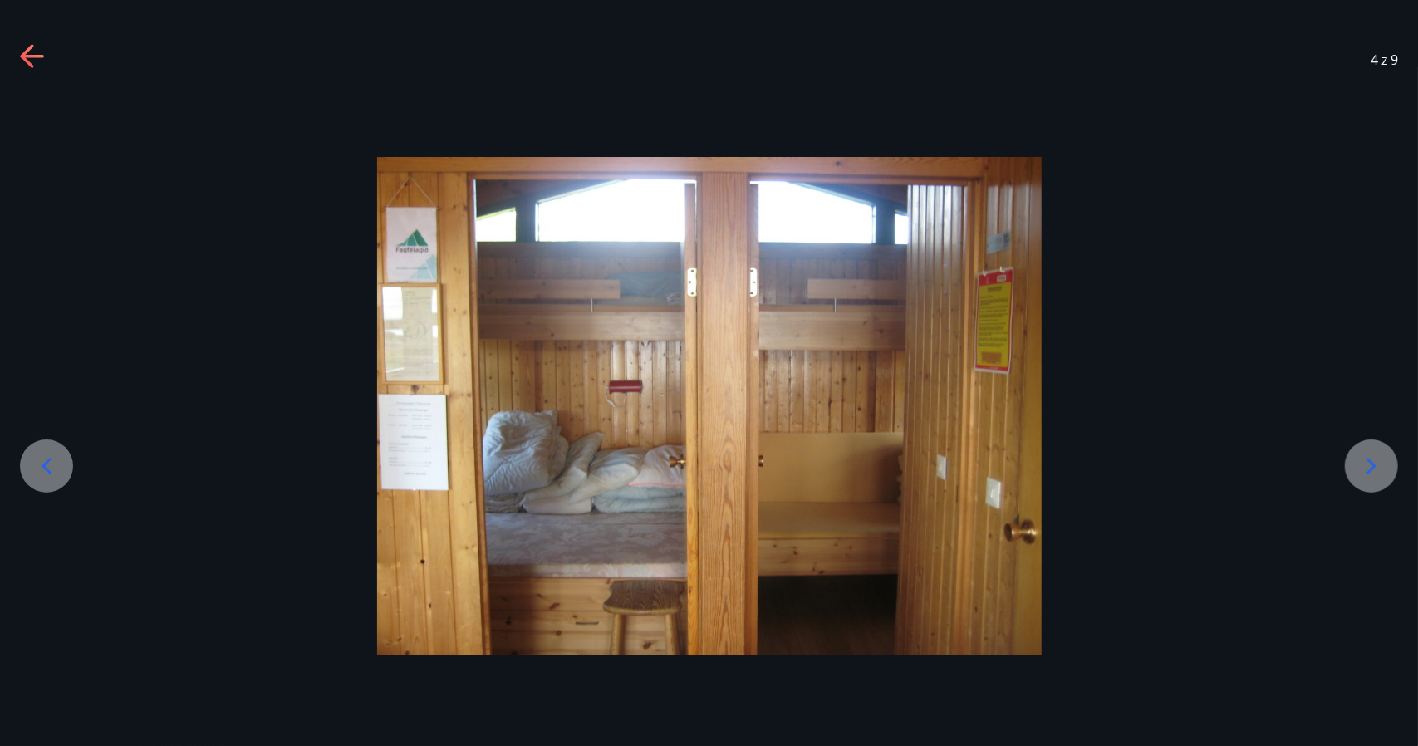
click at [28, 59] on icon at bounding box center [33, 57] width 27 height 27
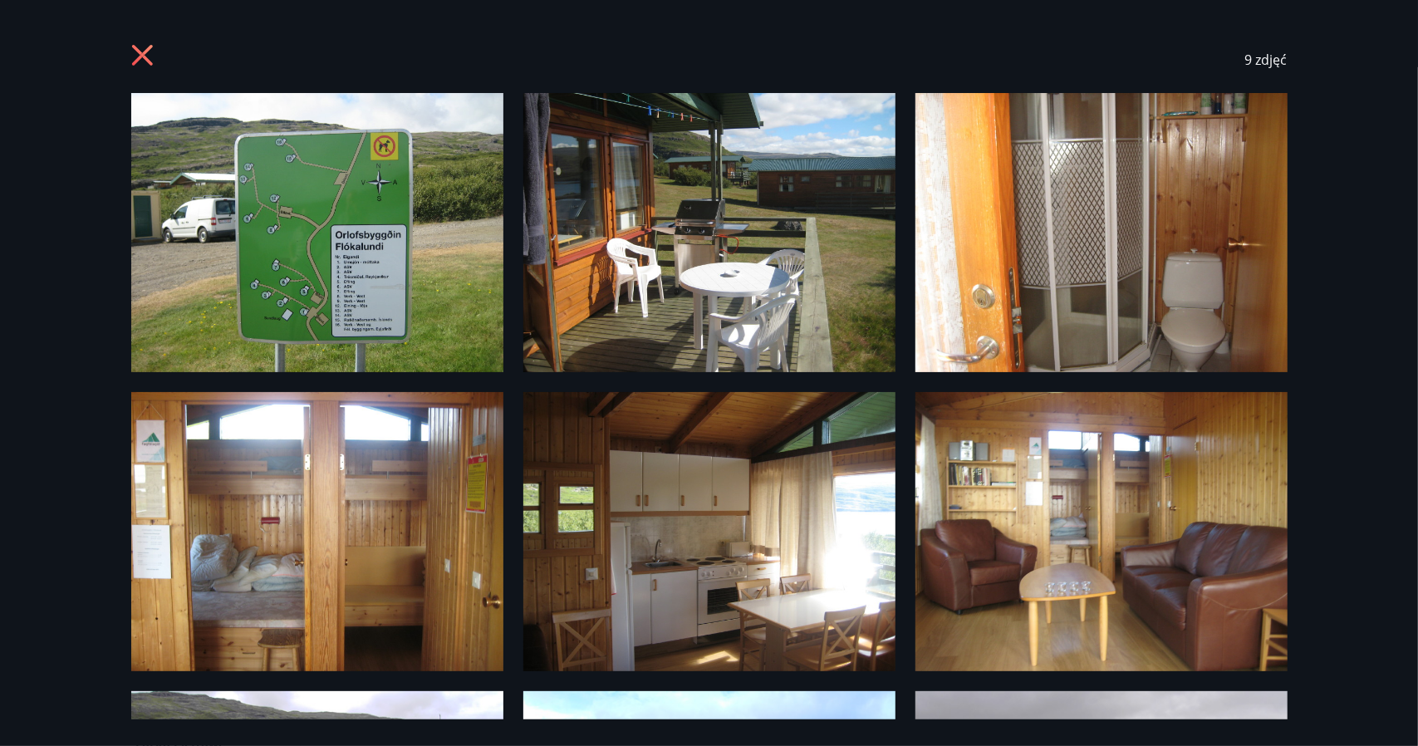
click at [145, 53] on icon at bounding box center [141, 55] width 21 height 21
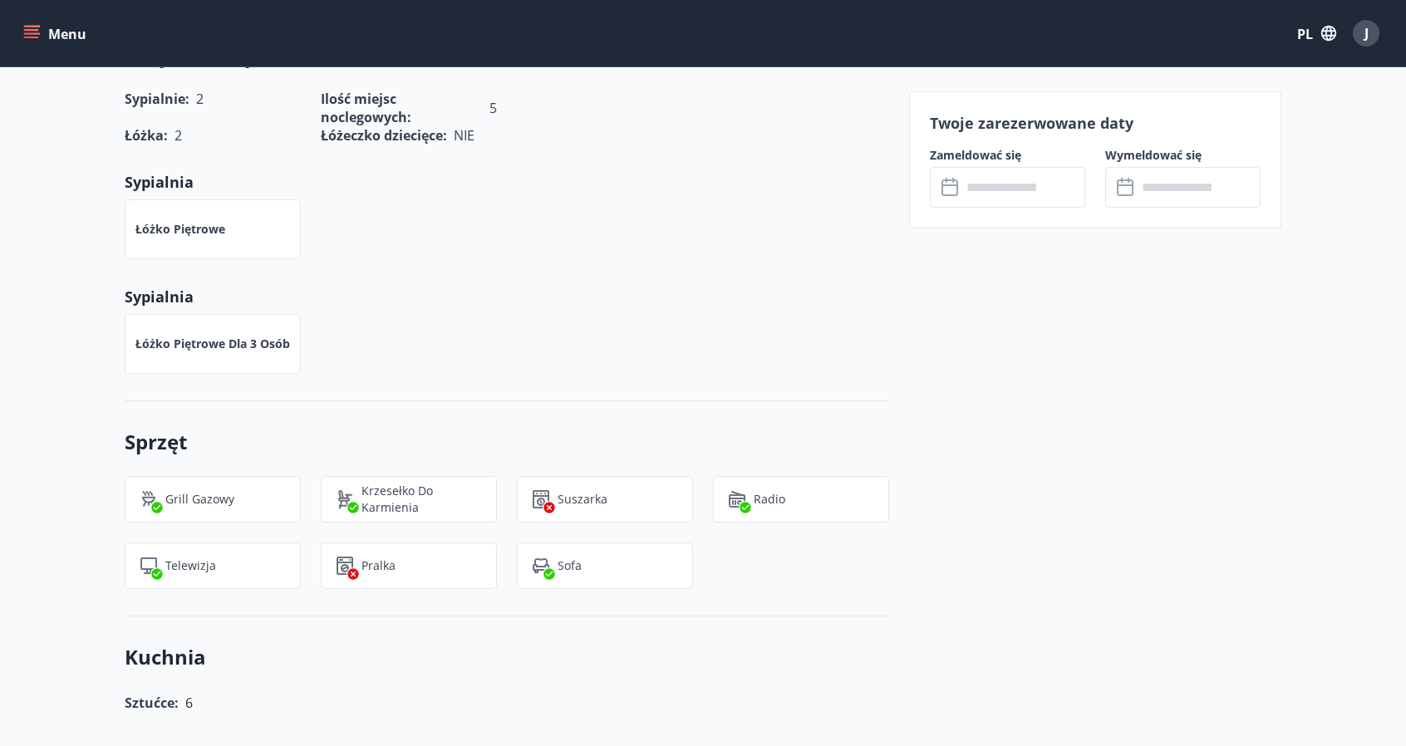
scroll to position [694, 0]
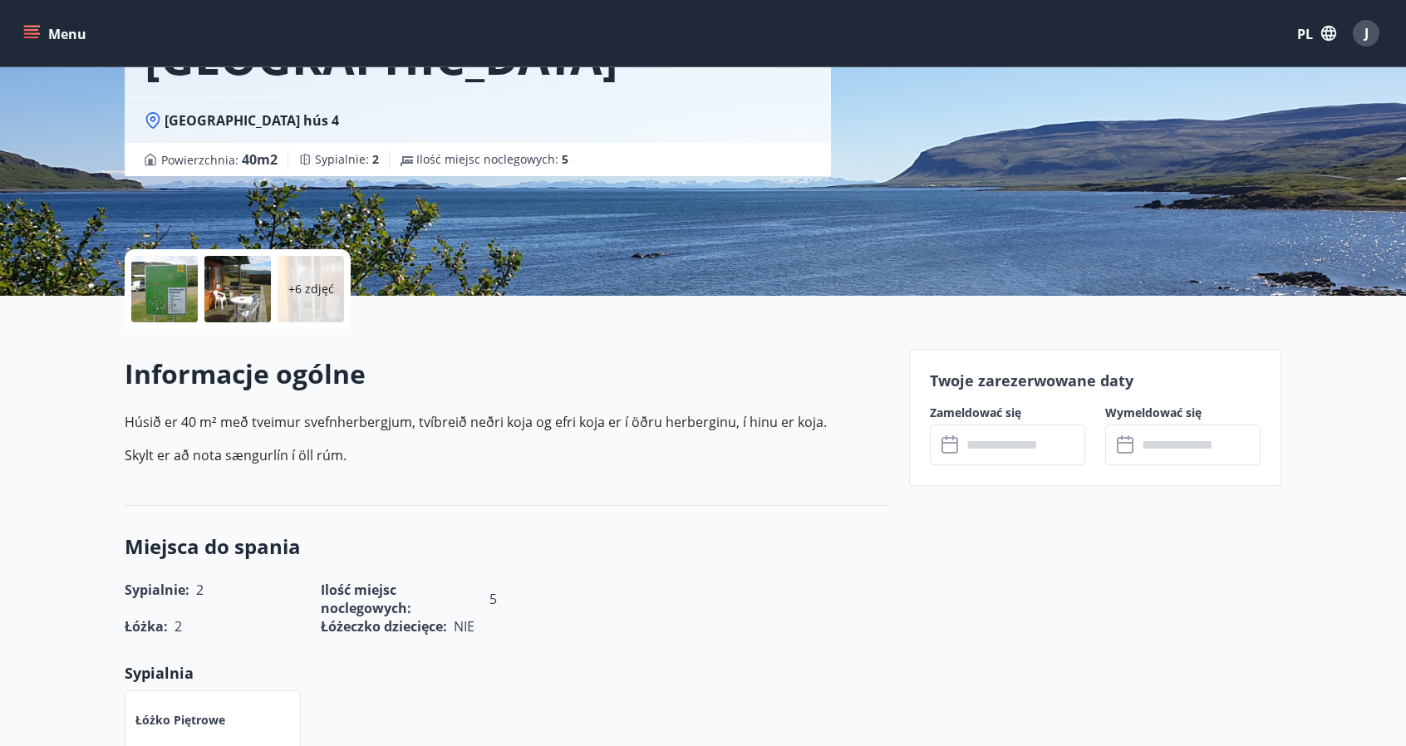
scroll to position [198, 0]
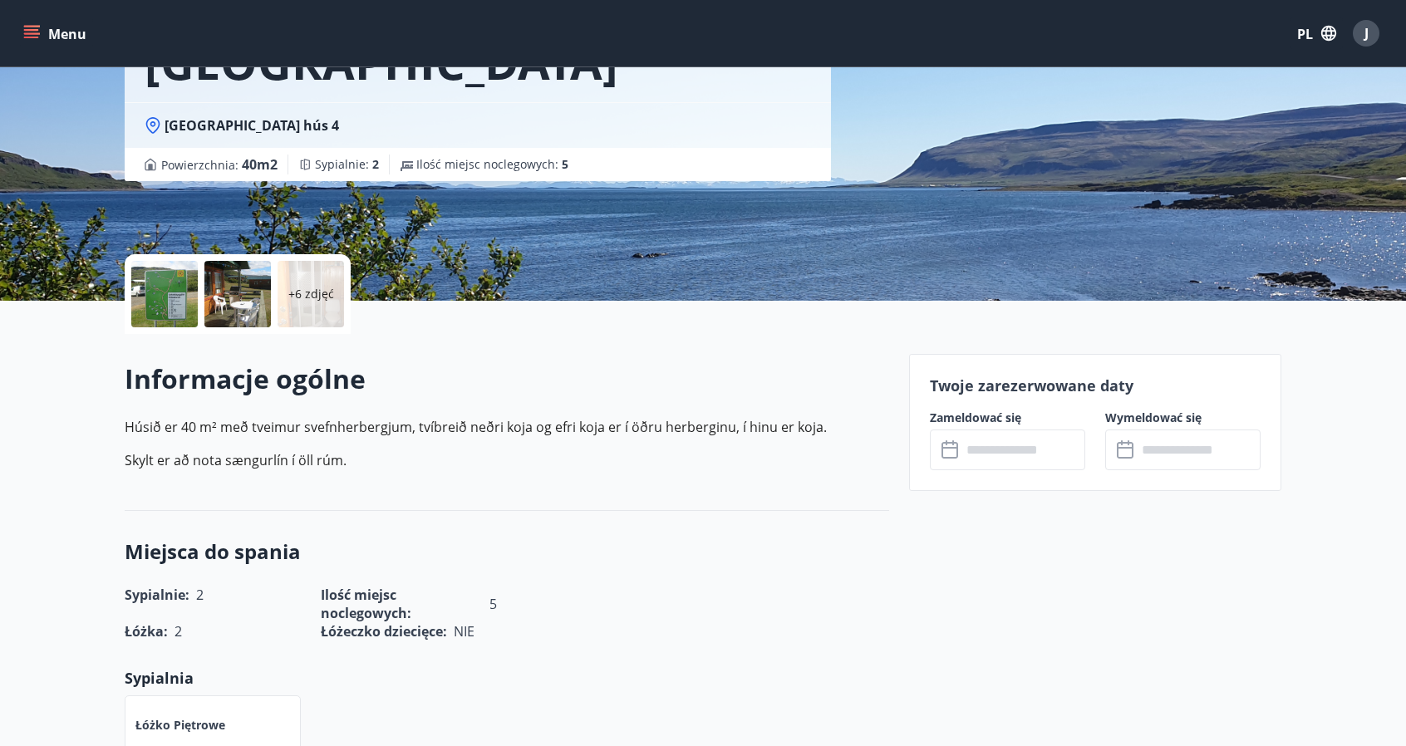
click at [920, 222] on div "Vatnsfjörður hús 4, Flókalundur Vatnsfjörður hús 4 Powierzchnia : 40 m2 Sypialn…" at bounding box center [703, 51] width 1156 height 498
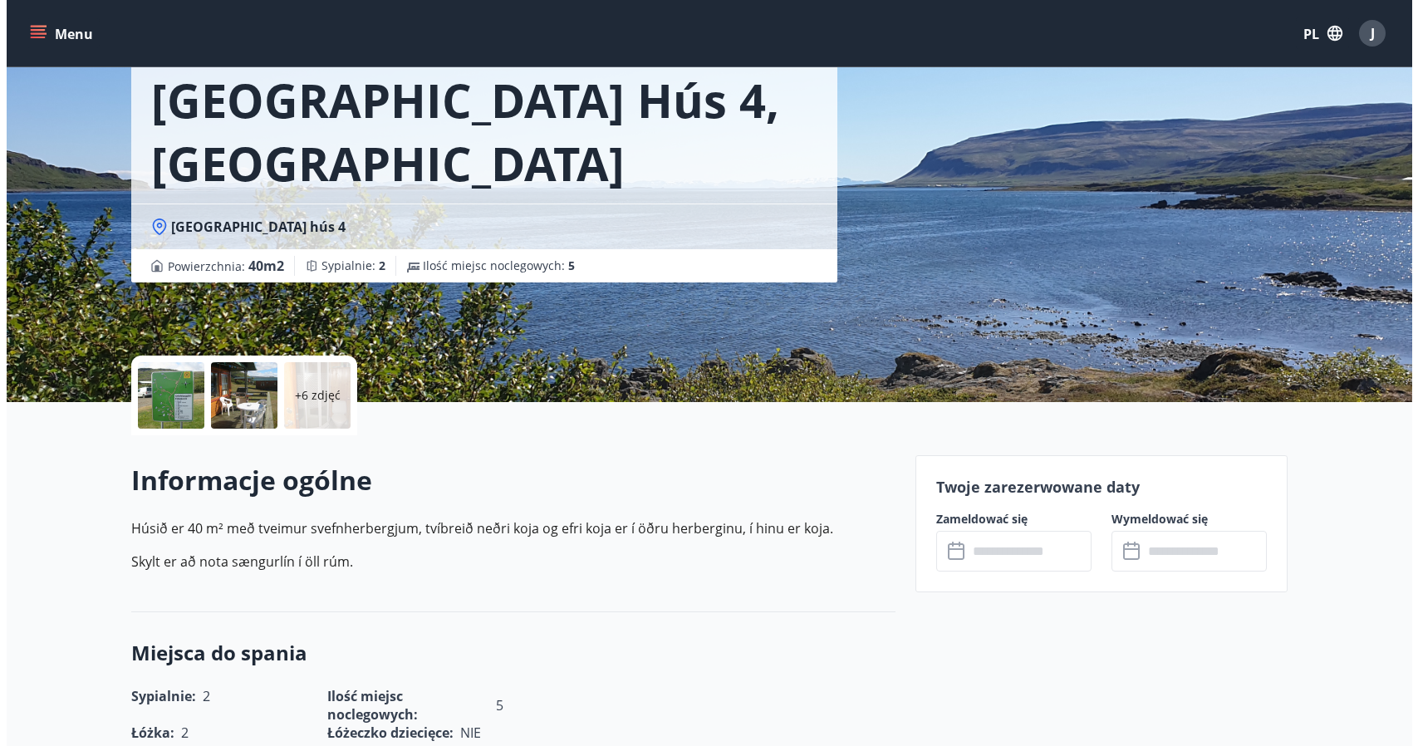
scroll to position [114, 0]
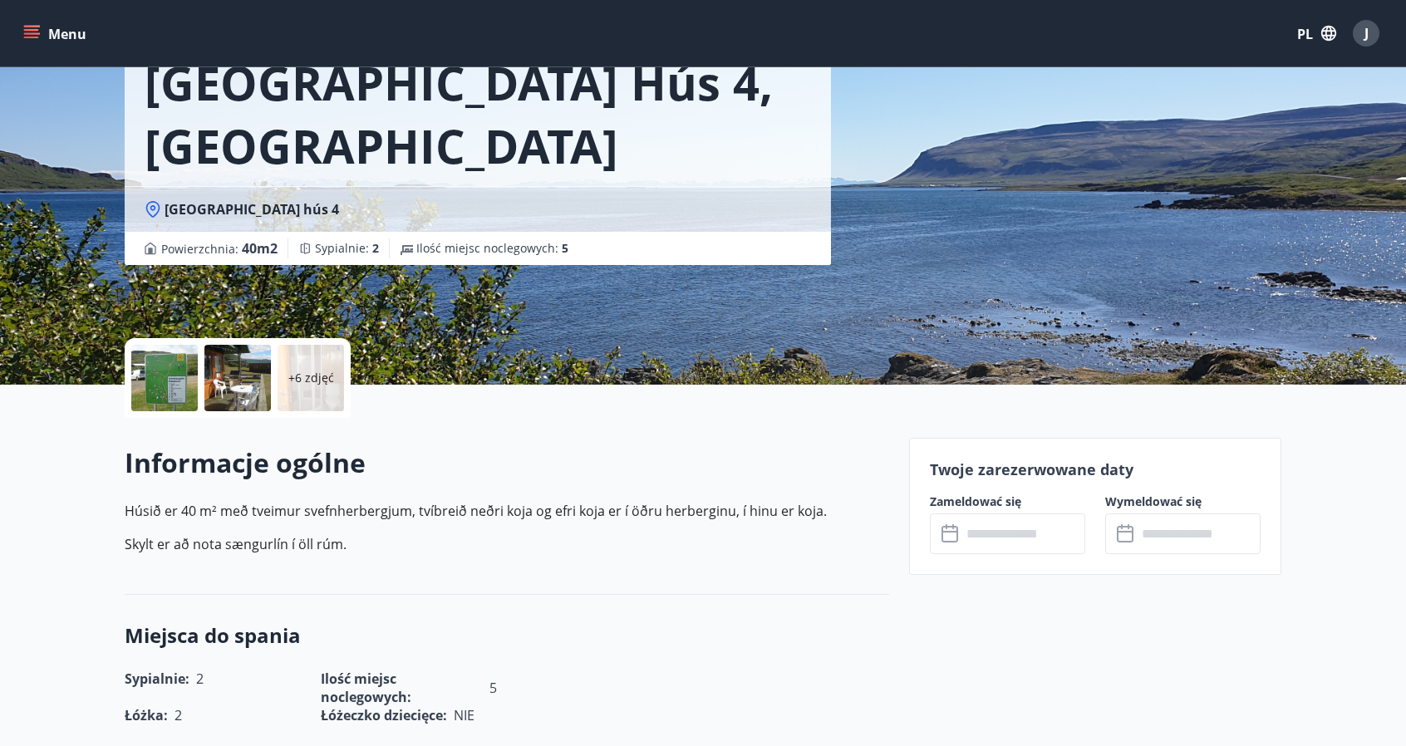
click at [159, 386] on div at bounding box center [164, 378] width 66 height 66
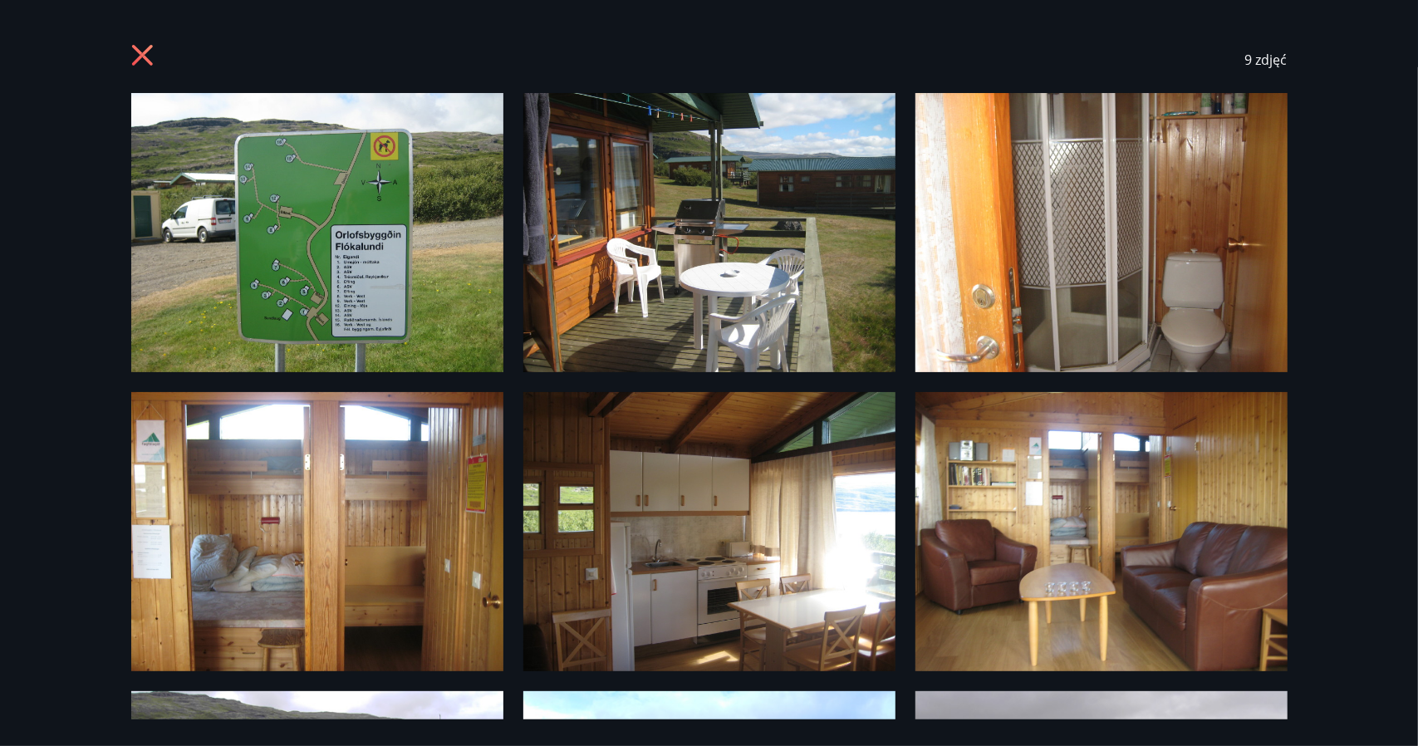
click at [755, 255] on img at bounding box center [709, 232] width 372 height 279
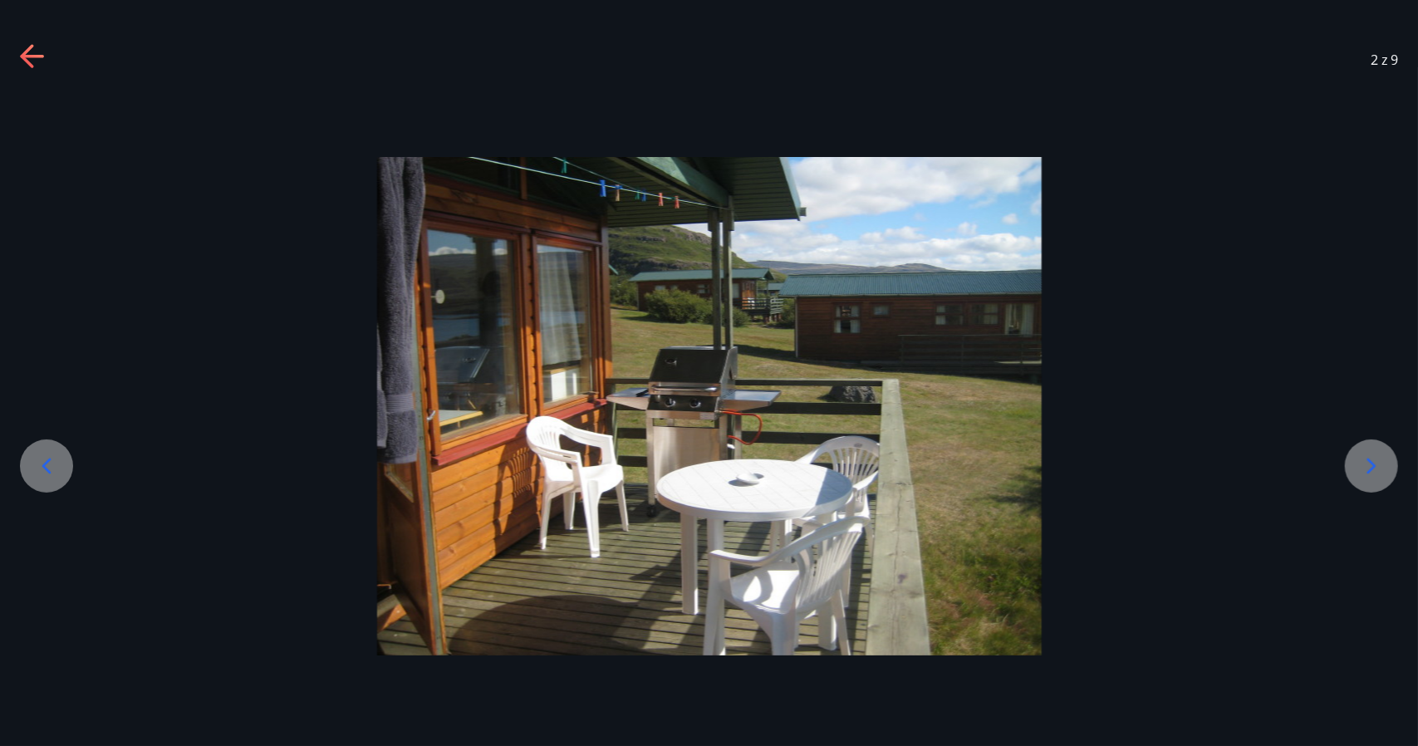
click at [1376, 463] on icon at bounding box center [1371, 466] width 27 height 27
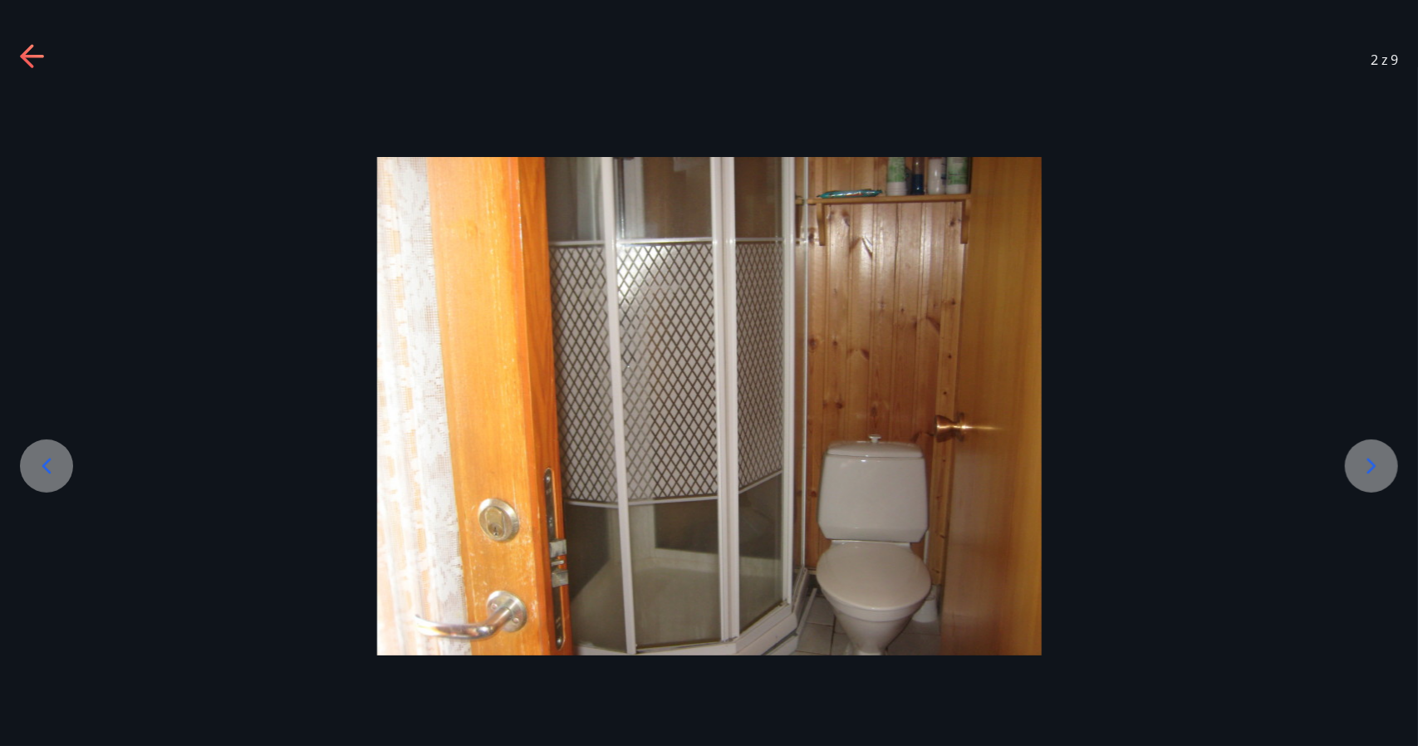
click at [1376, 463] on icon at bounding box center [1371, 466] width 27 height 27
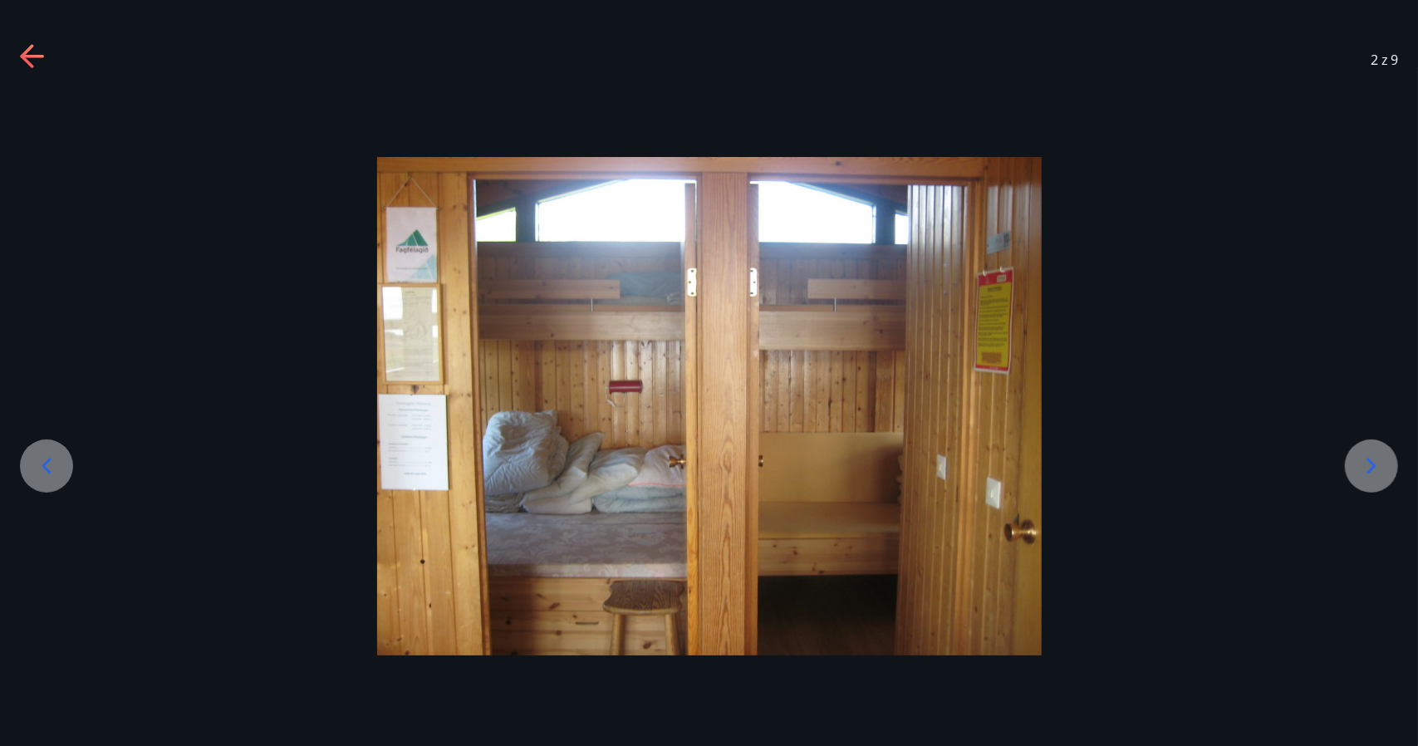
click at [1376, 463] on icon at bounding box center [1371, 466] width 27 height 27
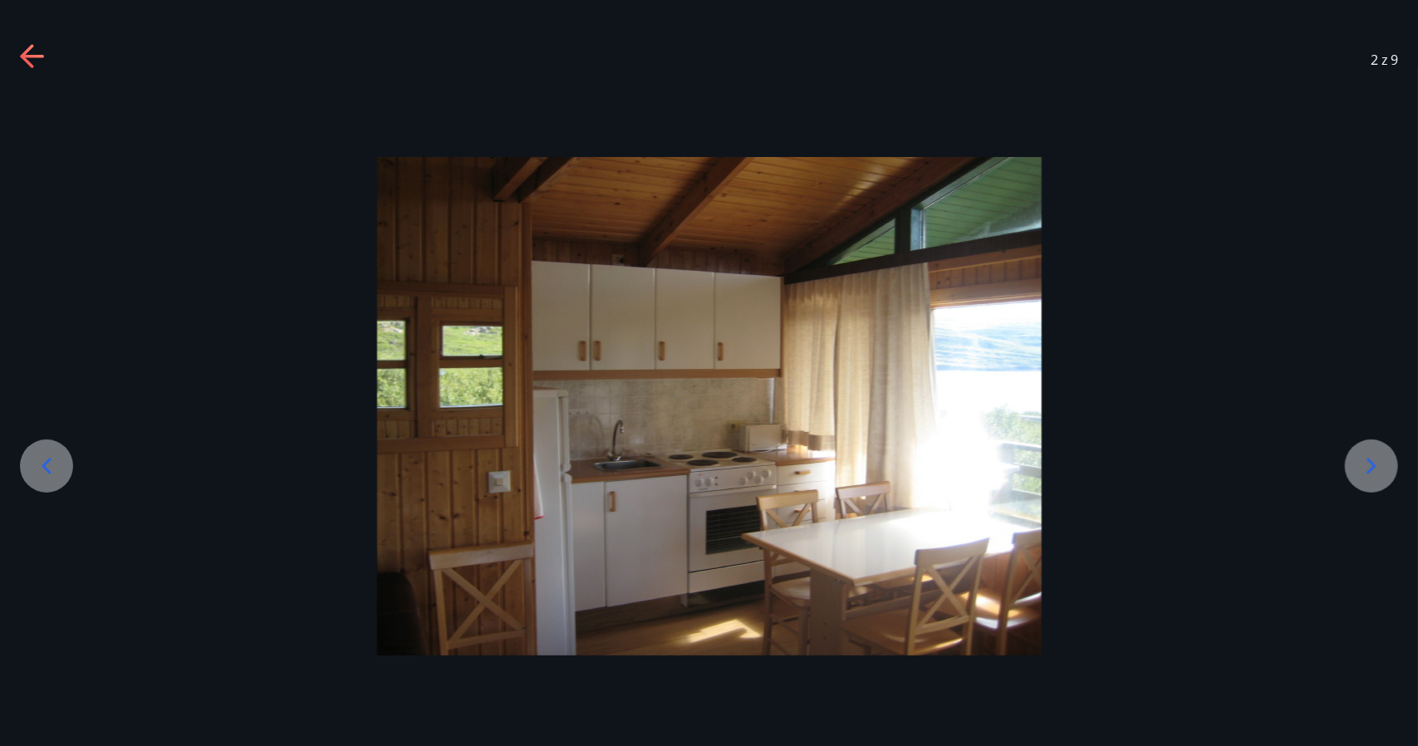
click at [1376, 463] on icon at bounding box center [1371, 466] width 27 height 27
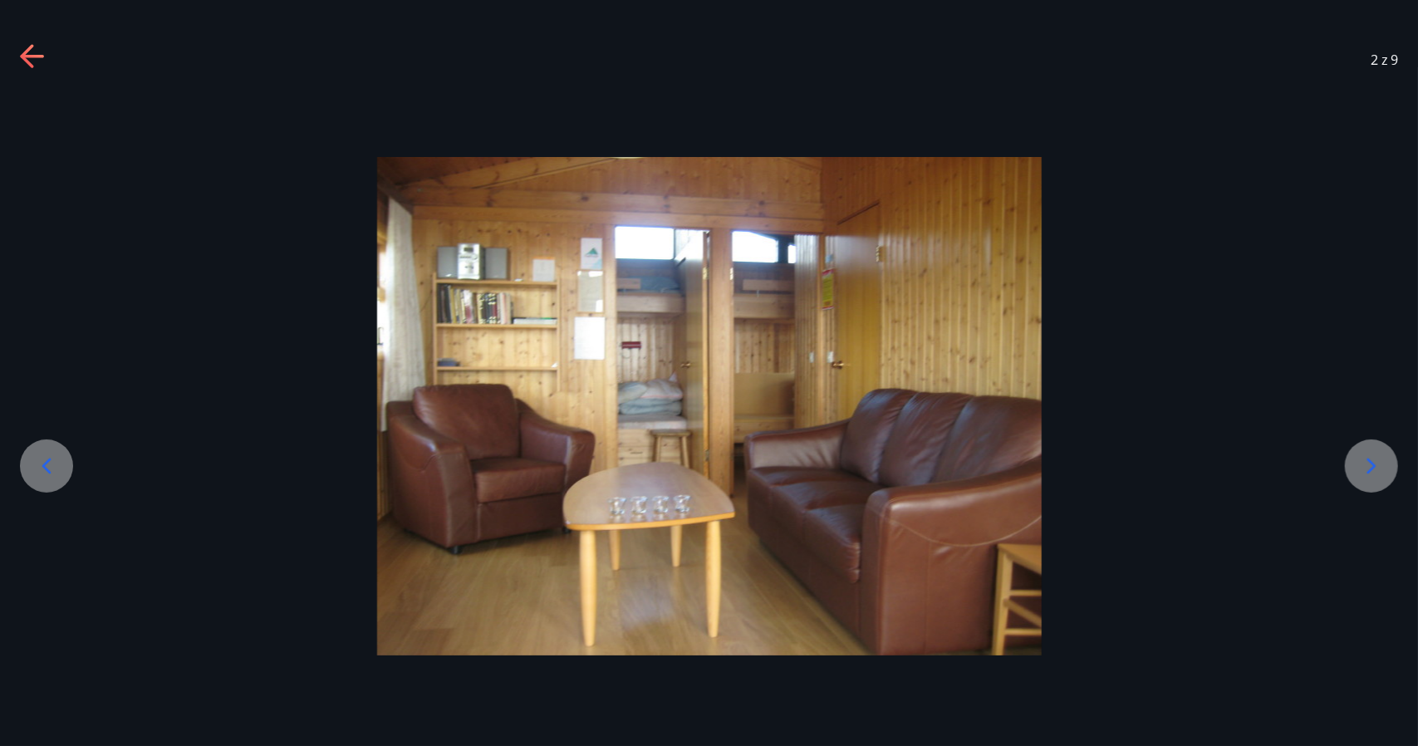
click at [1376, 463] on icon at bounding box center [1371, 466] width 27 height 27
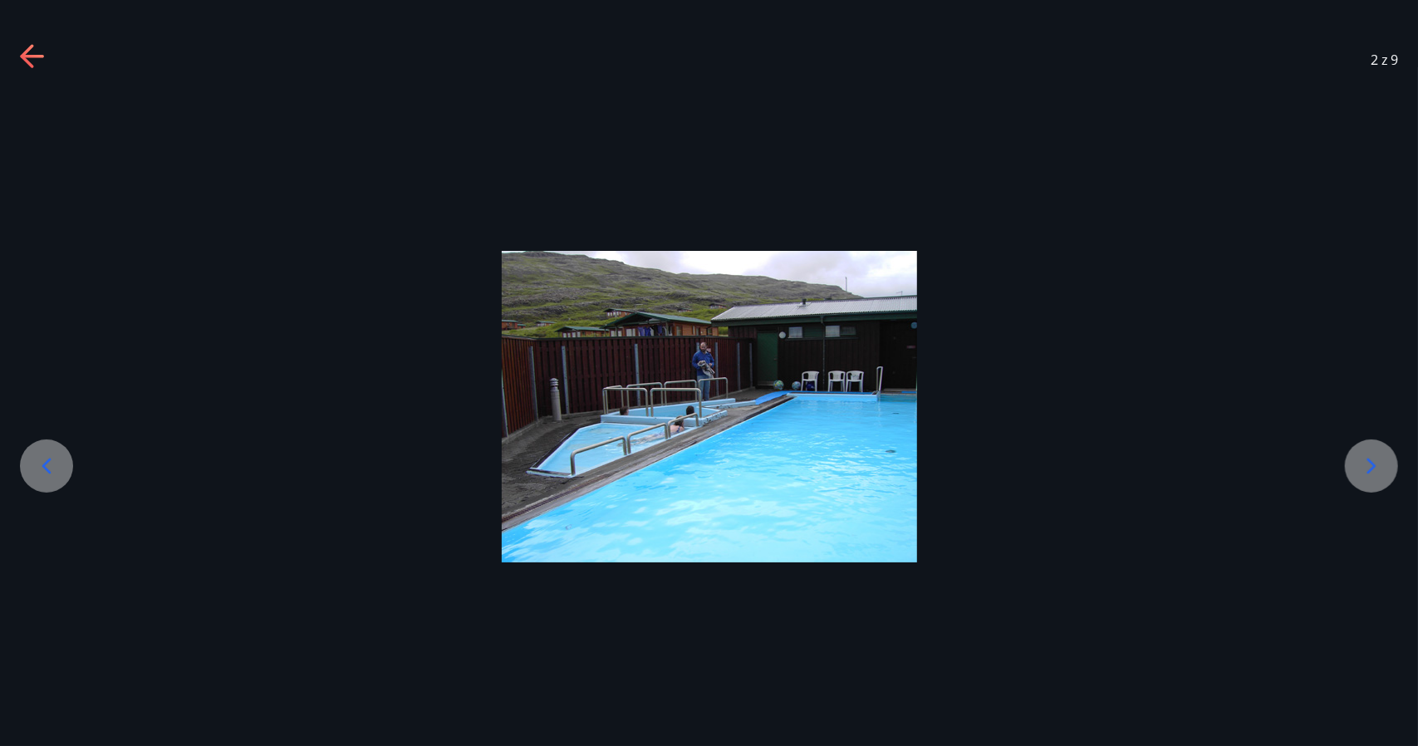
click at [1376, 463] on icon at bounding box center [1371, 466] width 27 height 27
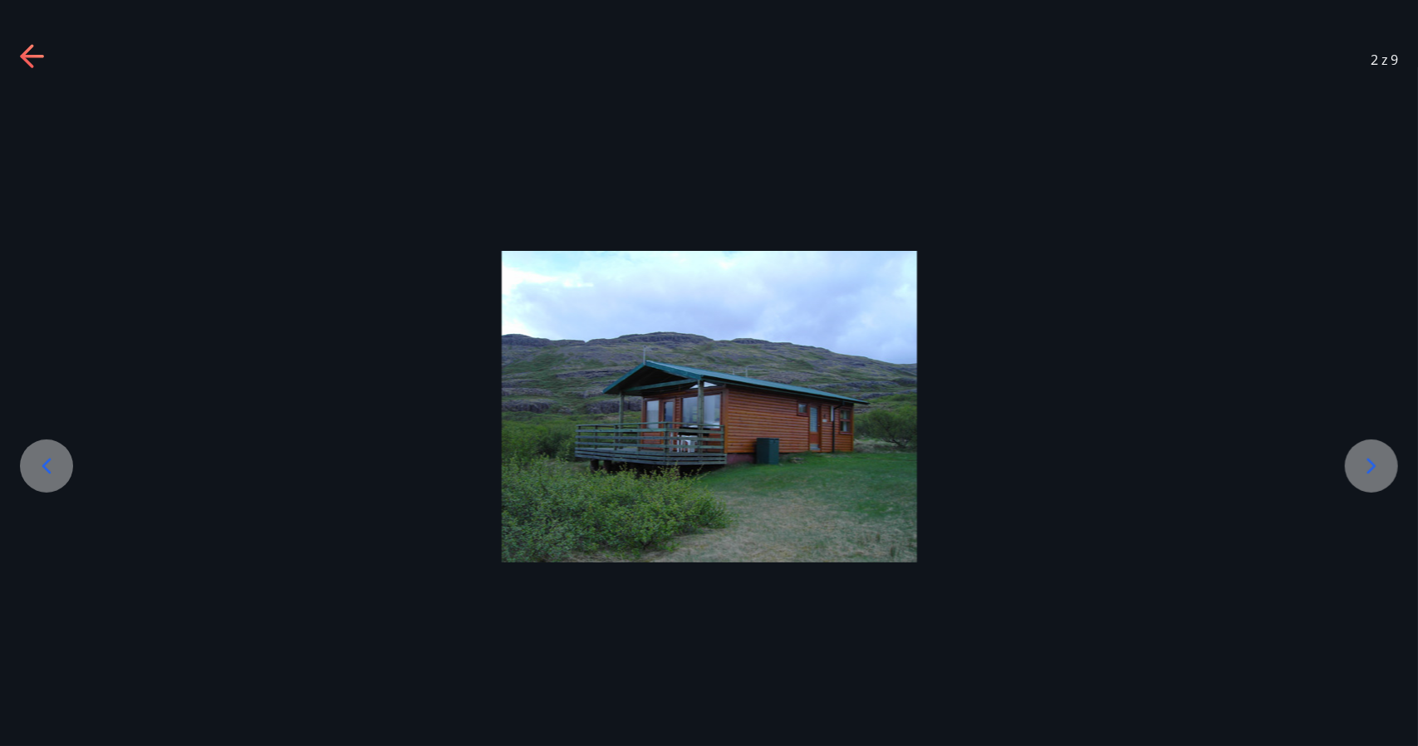
click at [1376, 463] on icon at bounding box center [1371, 466] width 27 height 27
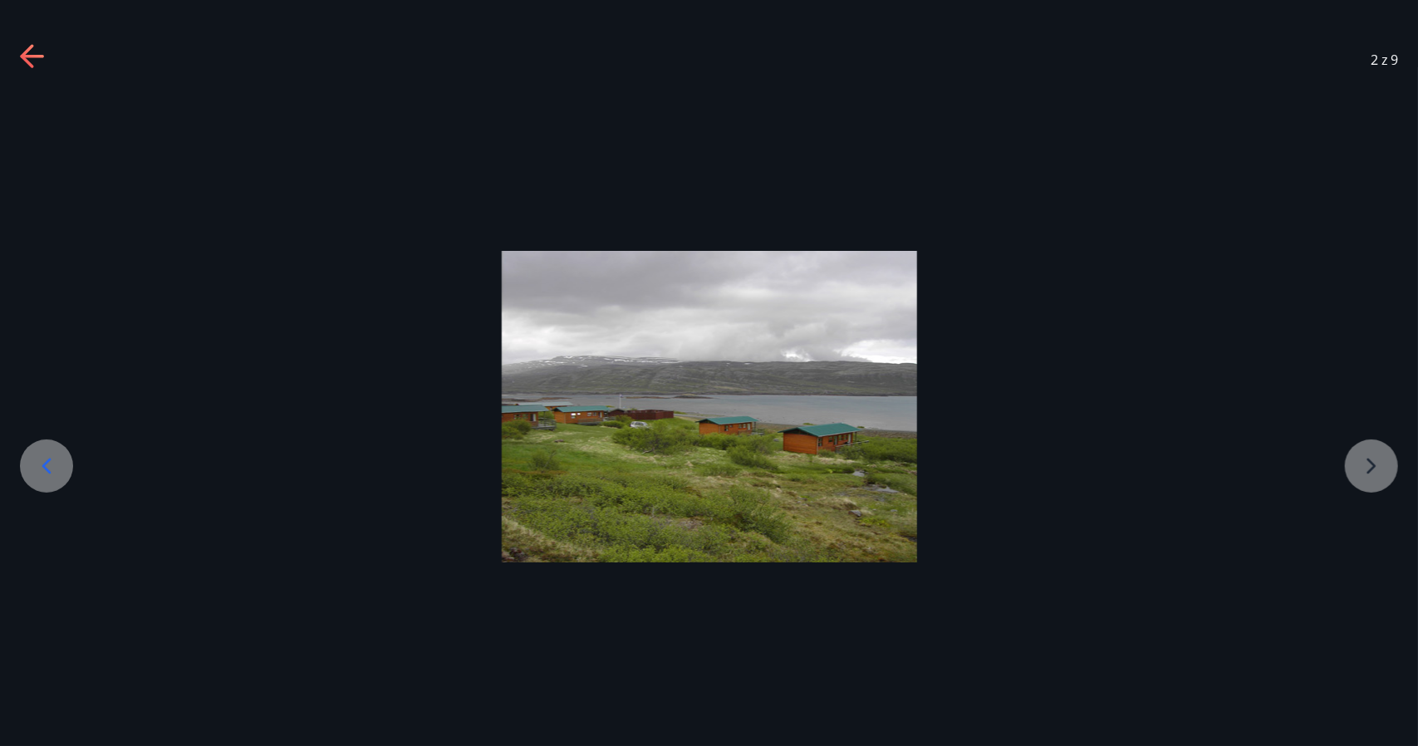
click at [1376, 463] on div at bounding box center [709, 407] width 1418 height 312
drag, startPoint x: 61, startPoint y: 59, endPoint x: 29, endPoint y: 57, distance: 32.4
click at [29, 57] on div "2 z 9" at bounding box center [709, 60] width 1418 height 66
click at [29, 57] on icon at bounding box center [31, 56] width 23 height 3
